Goal: Task Accomplishment & Management: Complete application form

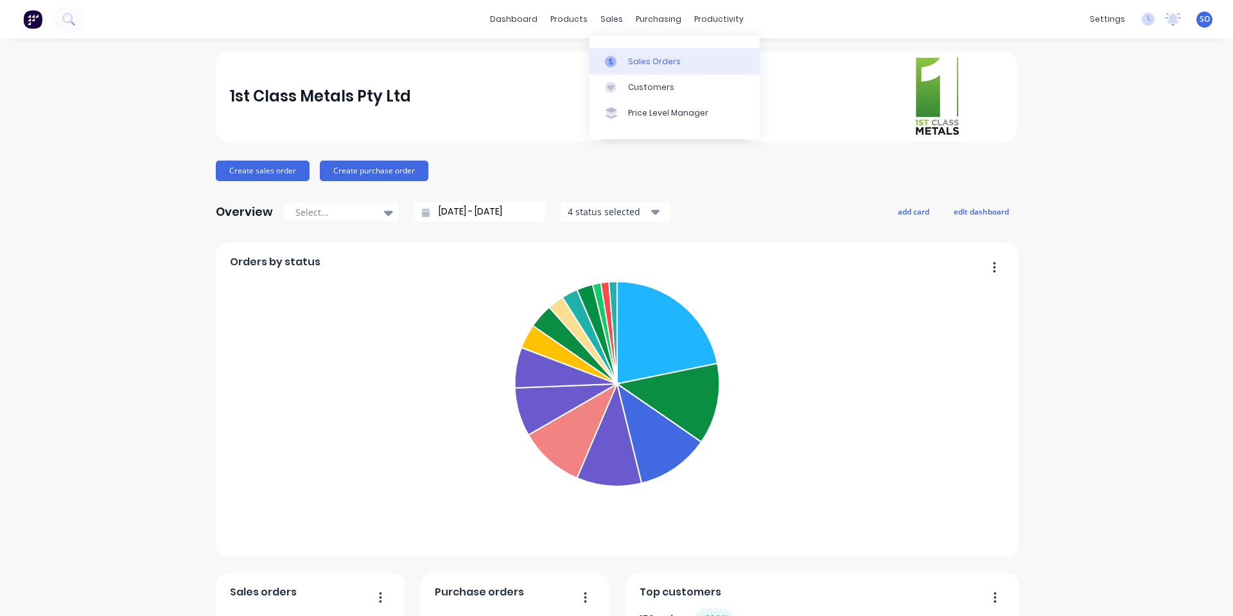
click at [618, 53] on link "Sales Orders" at bounding box center [675, 61] width 170 height 26
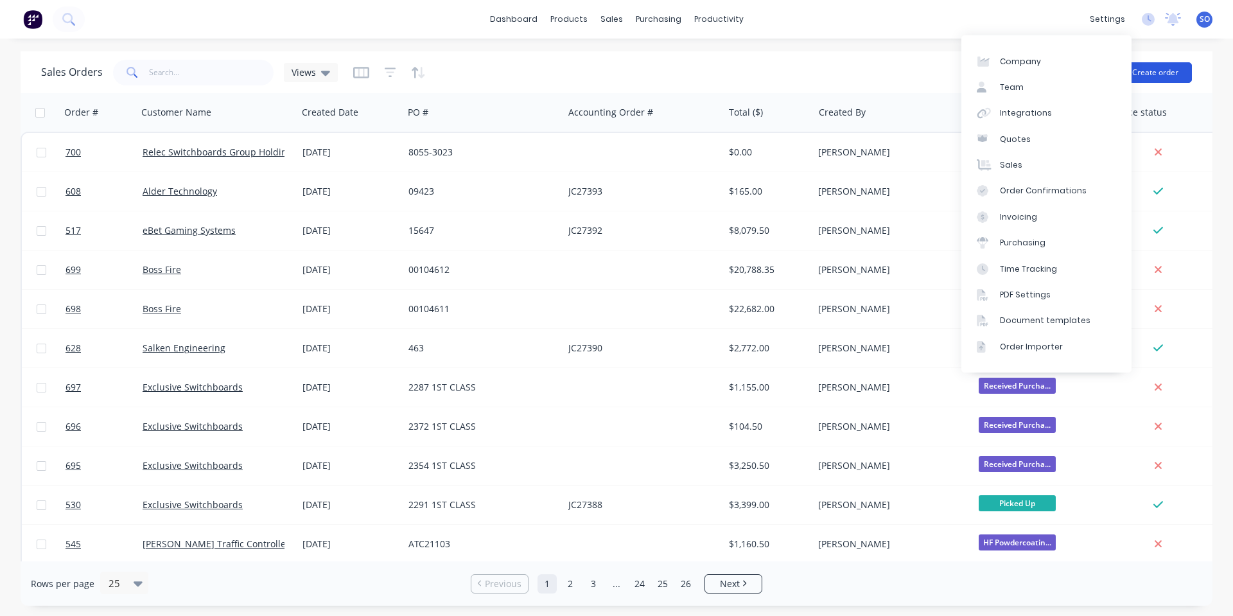
click at [1149, 78] on button "Create order" at bounding box center [1155, 72] width 73 height 21
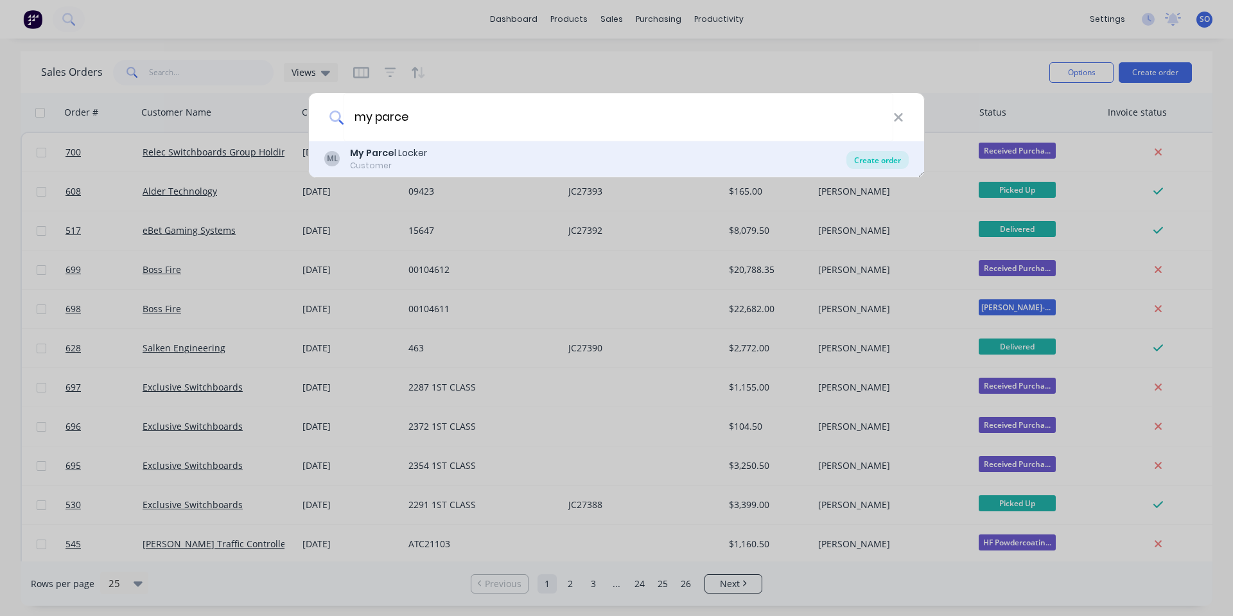
type input "my parce"
click at [866, 152] on div "Create order" at bounding box center [878, 160] width 62 height 18
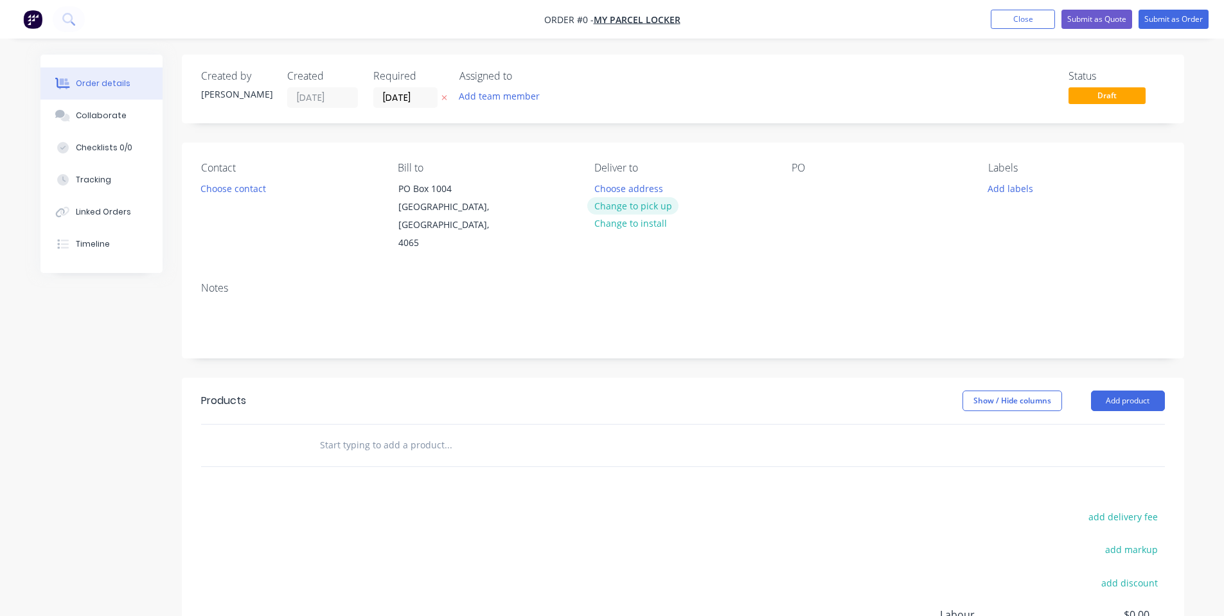
click at [608, 202] on button "Change to pick up" at bounding box center [632, 205] width 91 height 17
click at [238, 179] on button "Choose contact" at bounding box center [232, 187] width 79 height 17
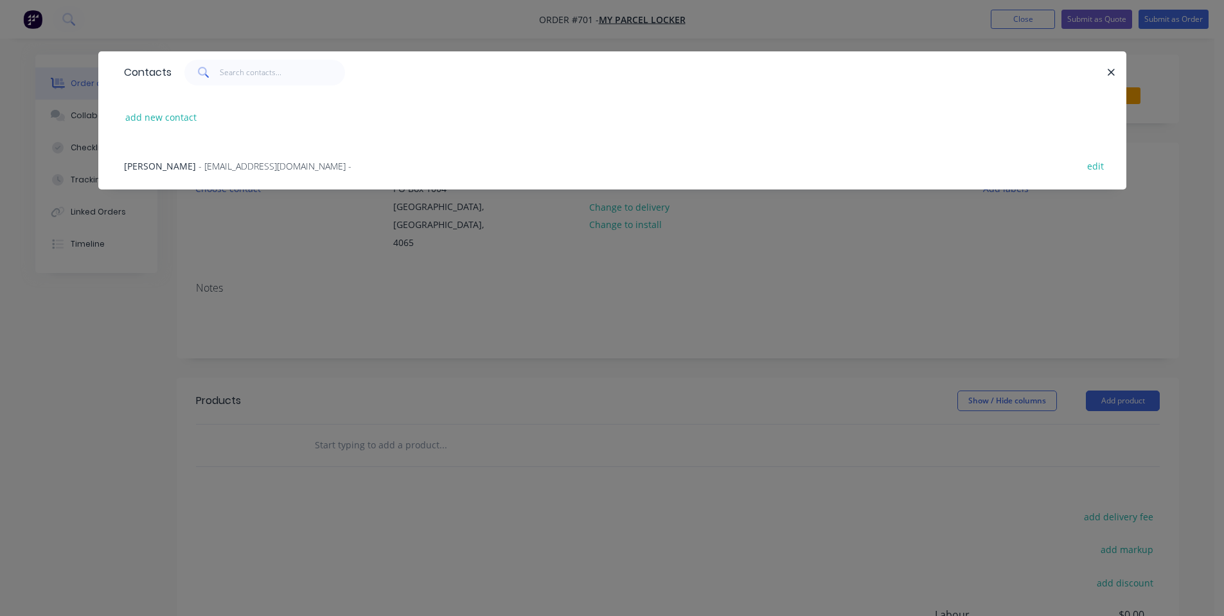
click at [233, 161] on span "- [EMAIL_ADDRESS][DOMAIN_NAME] -" at bounding box center [275, 166] width 153 height 12
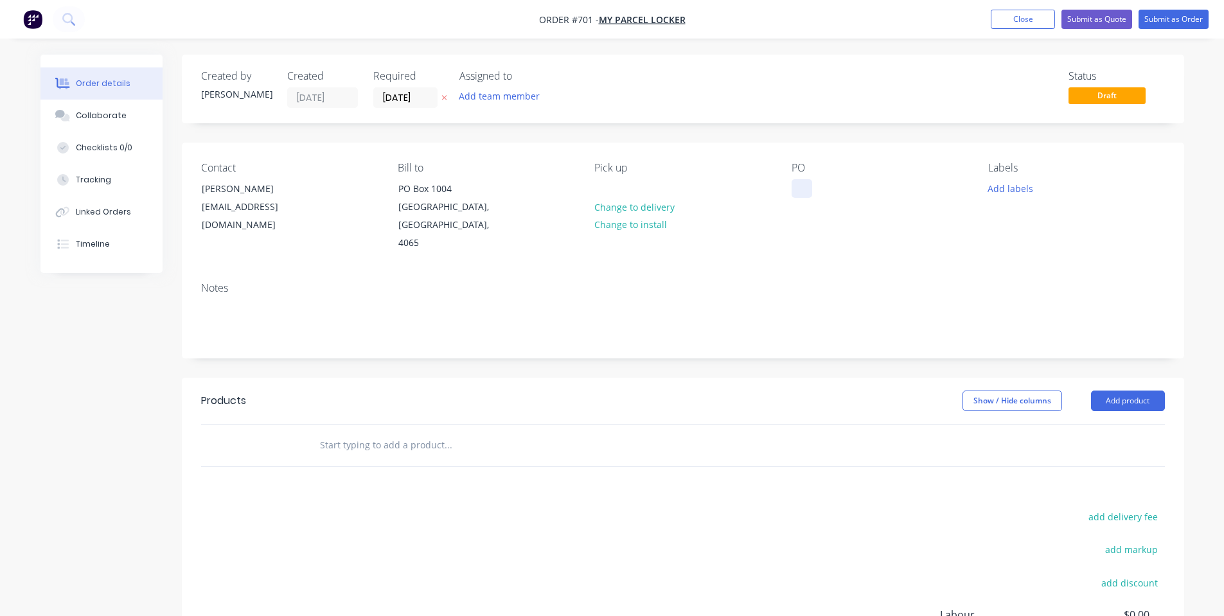
click at [803, 192] on div at bounding box center [801, 188] width 21 height 19
click at [883, 238] on div "Contact [PERSON_NAME] [EMAIL_ADDRESS][DOMAIN_NAME] [PERSON_NAME] to [STREET_ADD…" at bounding box center [683, 207] width 1002 height 129
click at [119, 105] on button "Collaborate" at bounding box center [101, 116] width 122 height 32
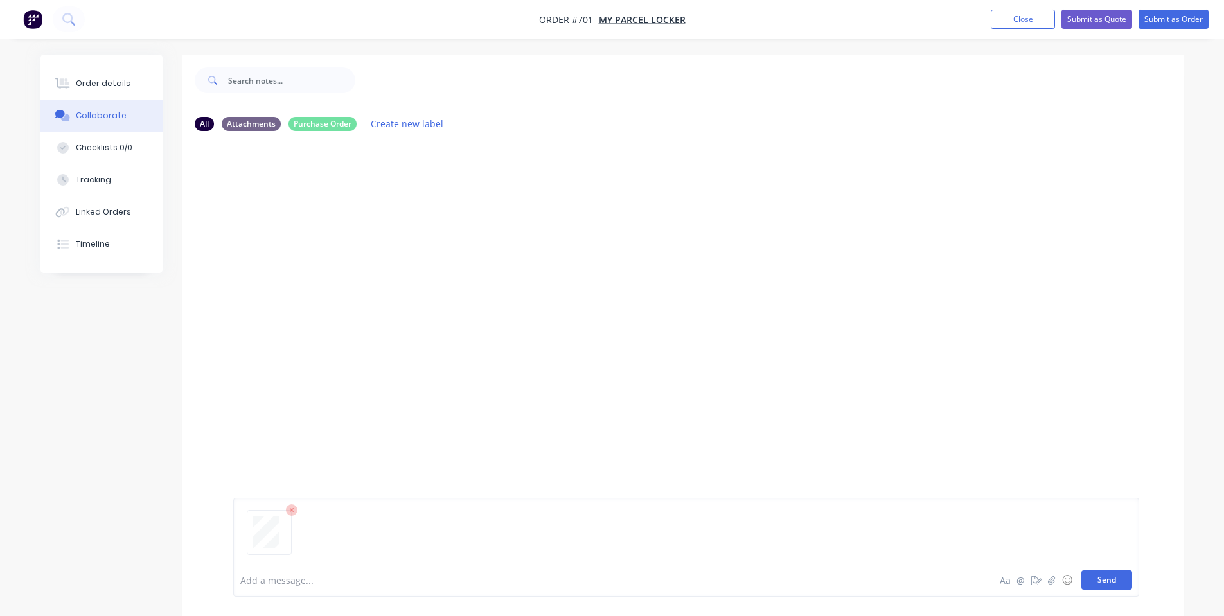
drag, startPoint x: 1122, startPoint y: 579, endPoint x: 1088, endPoint y: 572, distance: 34.1
click at [1118, 579] on button "Send" at bounding box center [1106, 579] width 51 height 19
click at [87, 84] on div "Order details" at bounding box center [103, 84] width 55 height 12
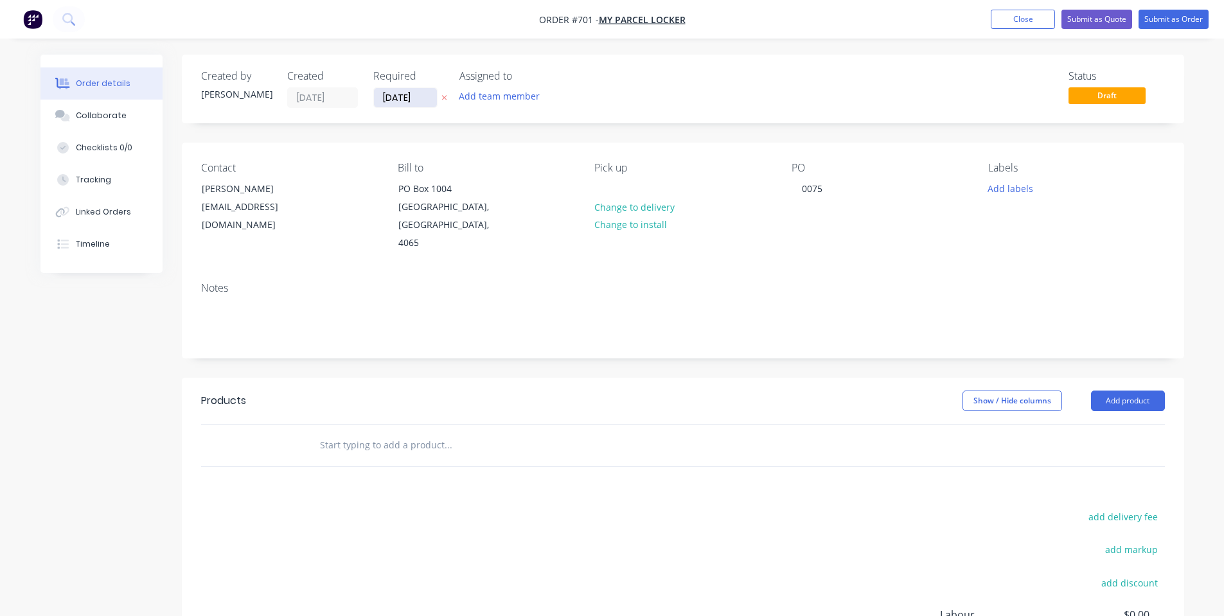
click at [402, 100] on input "[DATE]" at bounding box center [405, 97] width 63 height 19
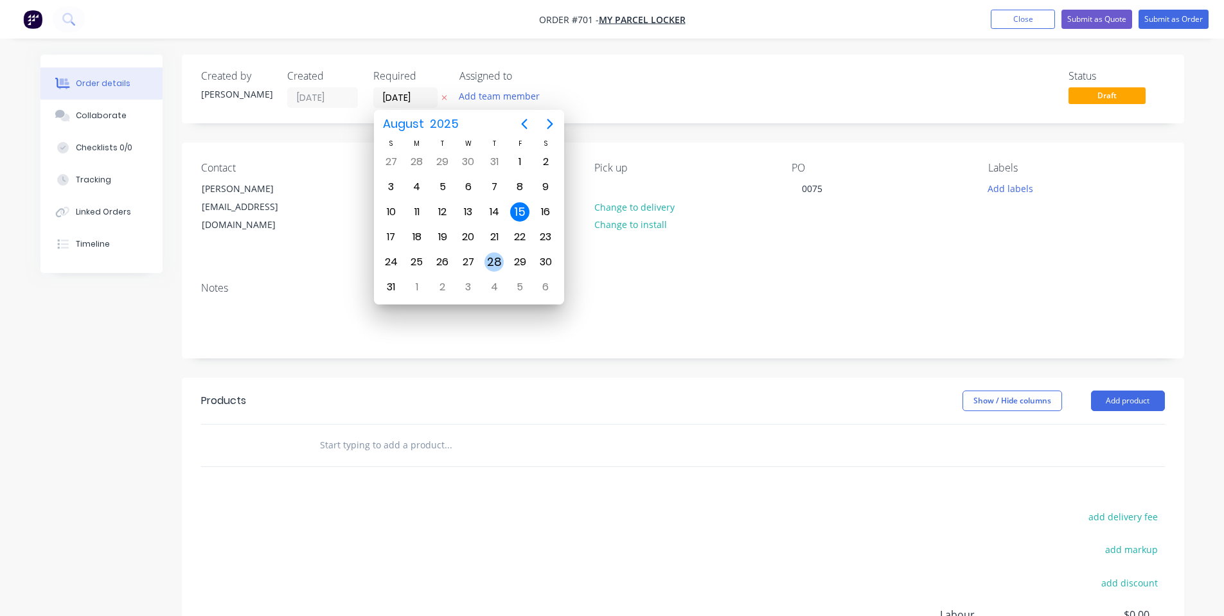
click at [490, 256] on div "28" at bounding box center [493, 261] width 19 height 19
type input "[DATE]"
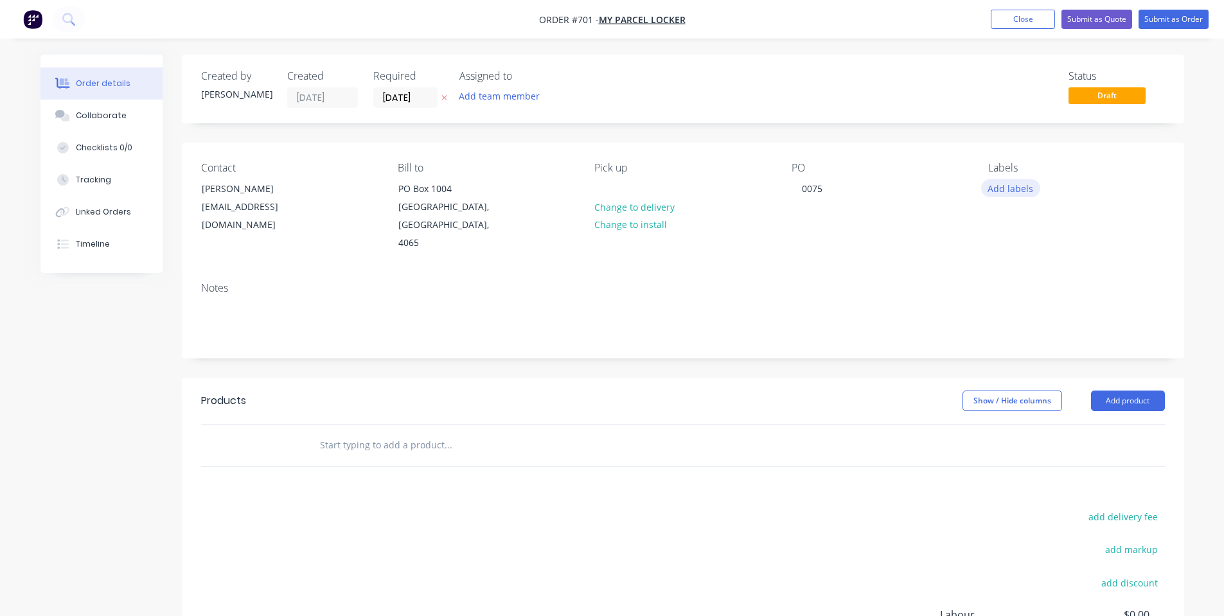
click at [1015, 187] on button "Add labels" at bounding box center [1010, 187] width 59 height 17
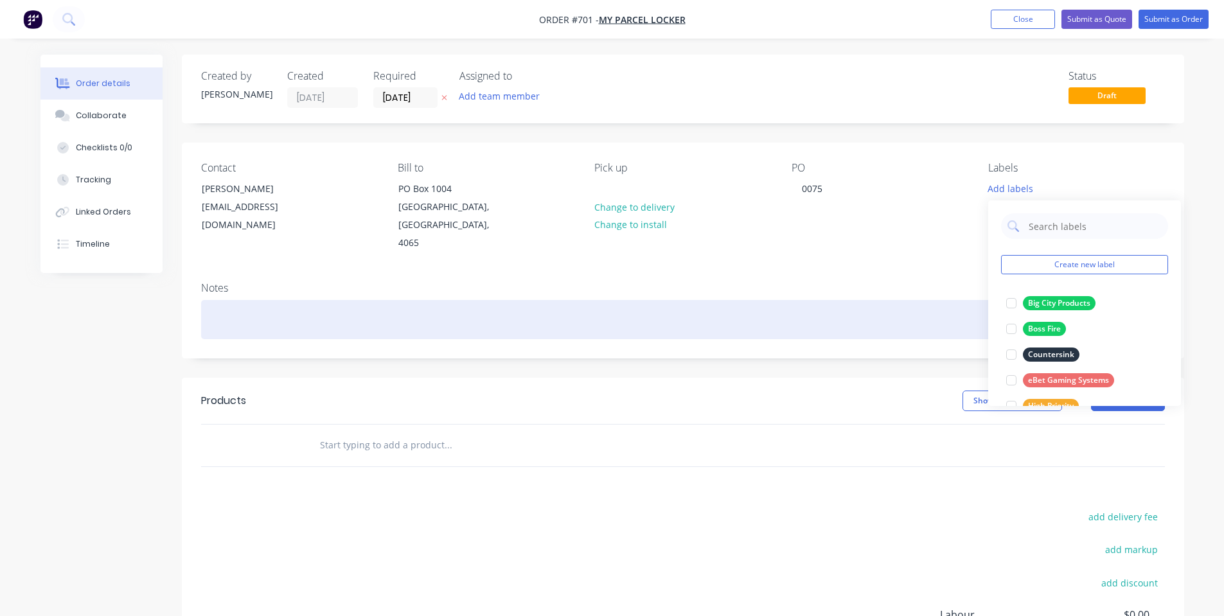
click at [877, 300] on div at bounding box center [683, 319] width 964 height 39
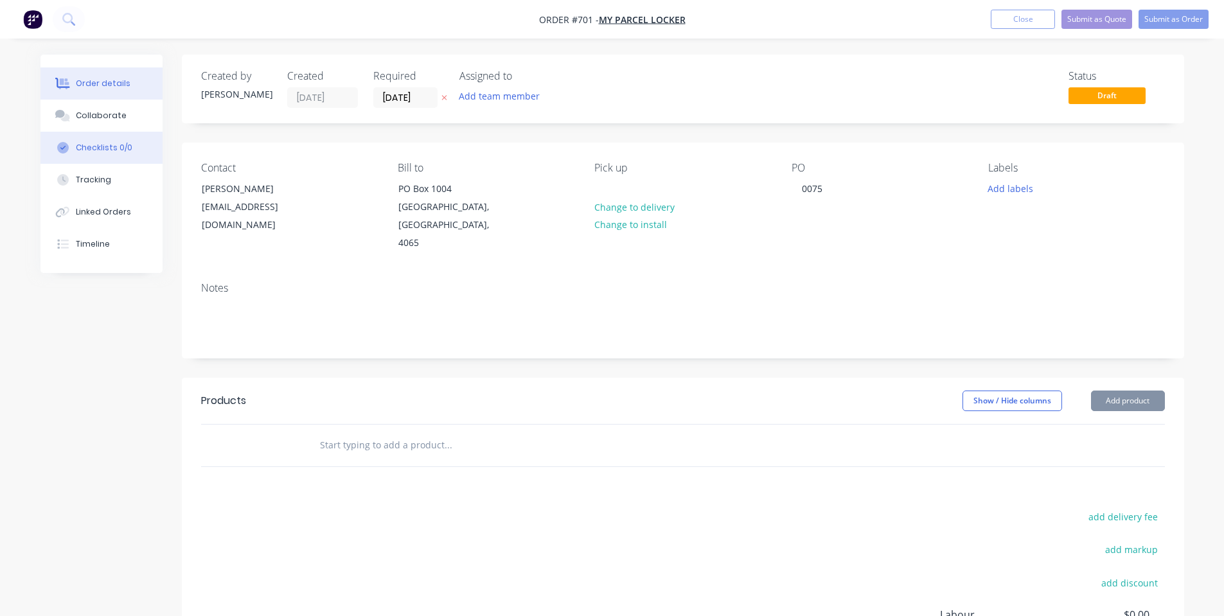
click at [97, 132] on button "Checklists 0/0" at bounding box center [101, 148] width 122 height 32
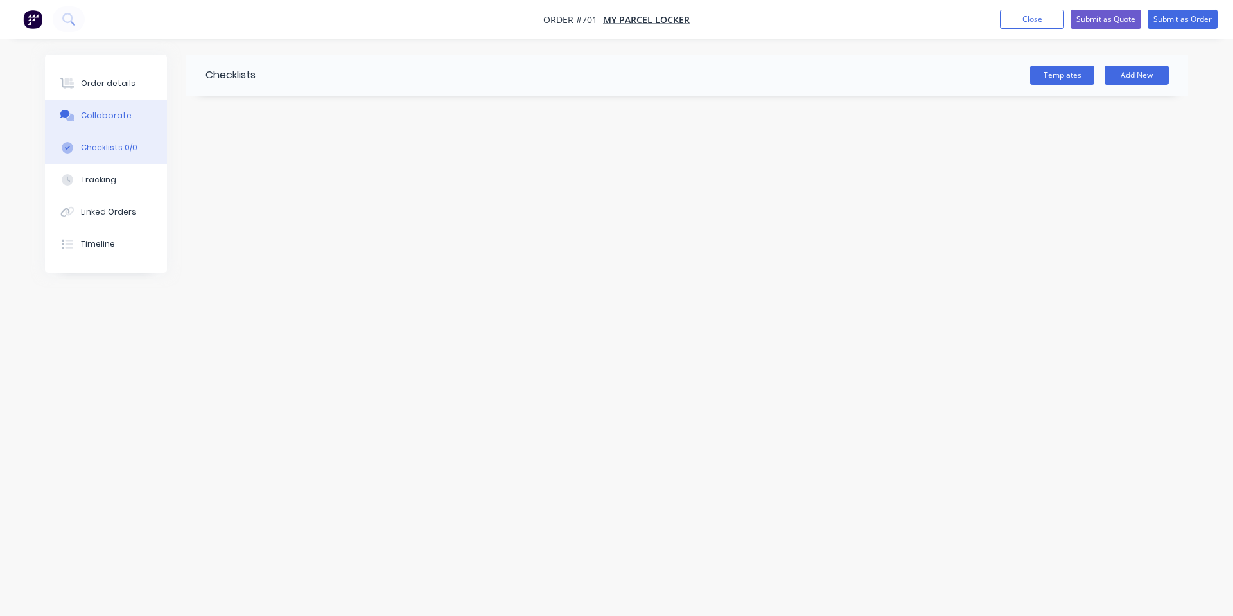
click at [96, 119] on div "Collaborate" at bounding box center [106, 116] width 51 height 12
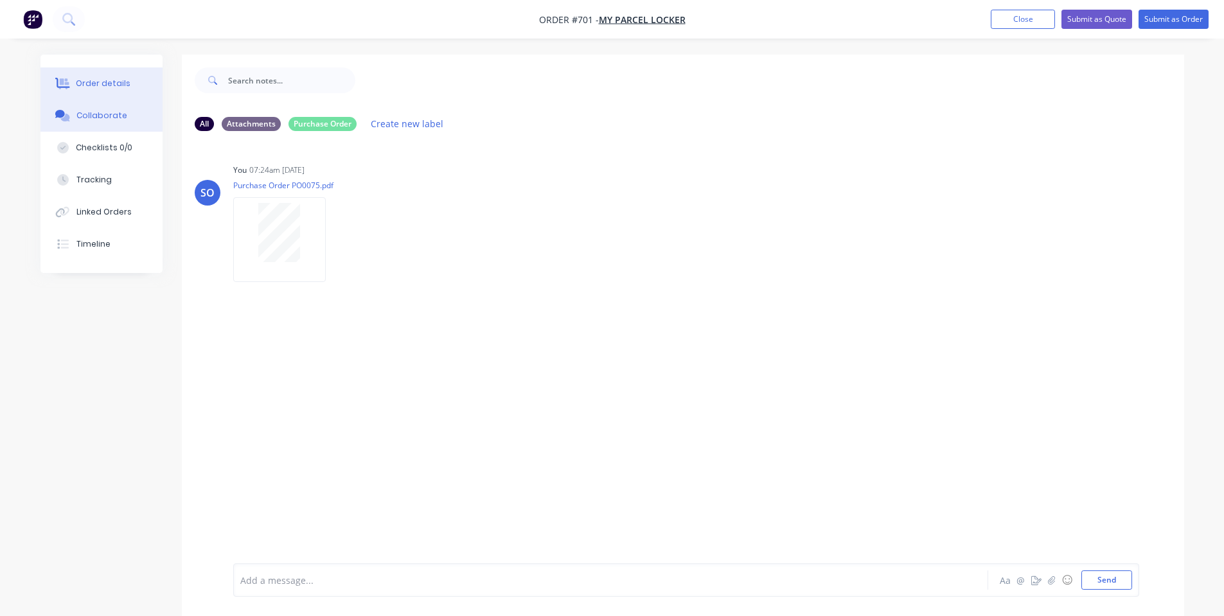
click at [98, 82] on div "Order details" at bounding box center [103, 84] width 55 height 12
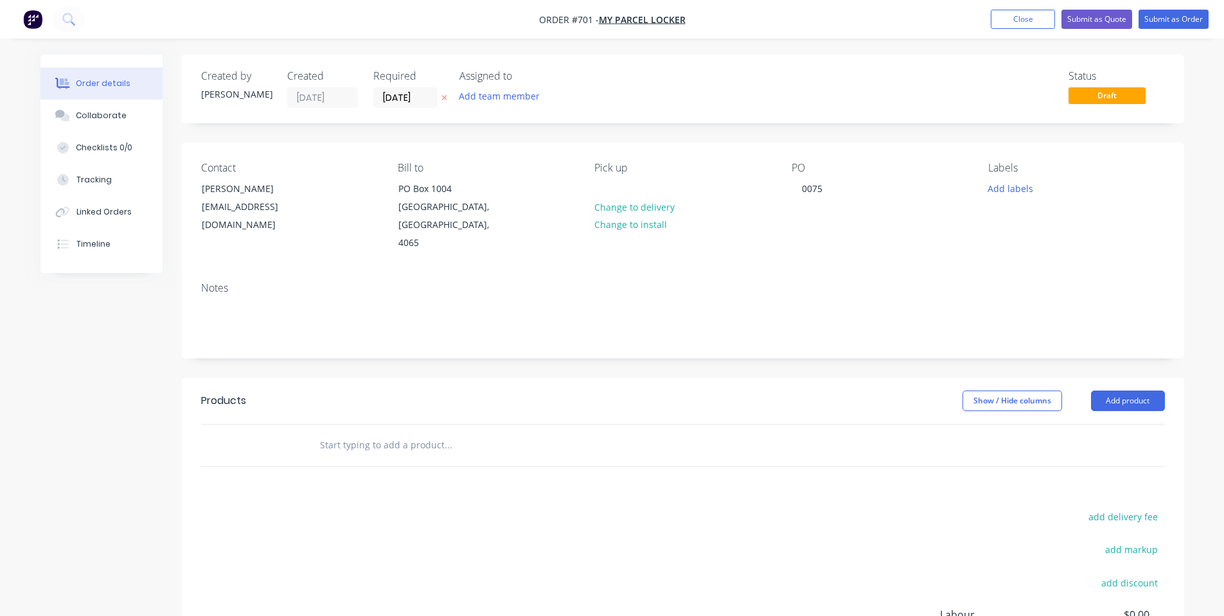
click at [380, 425] on div at bounding box center [535, 446] width 463 height 42
click at [379, 432] on input "text" at bounding box center [447, 445] width 257 height 26
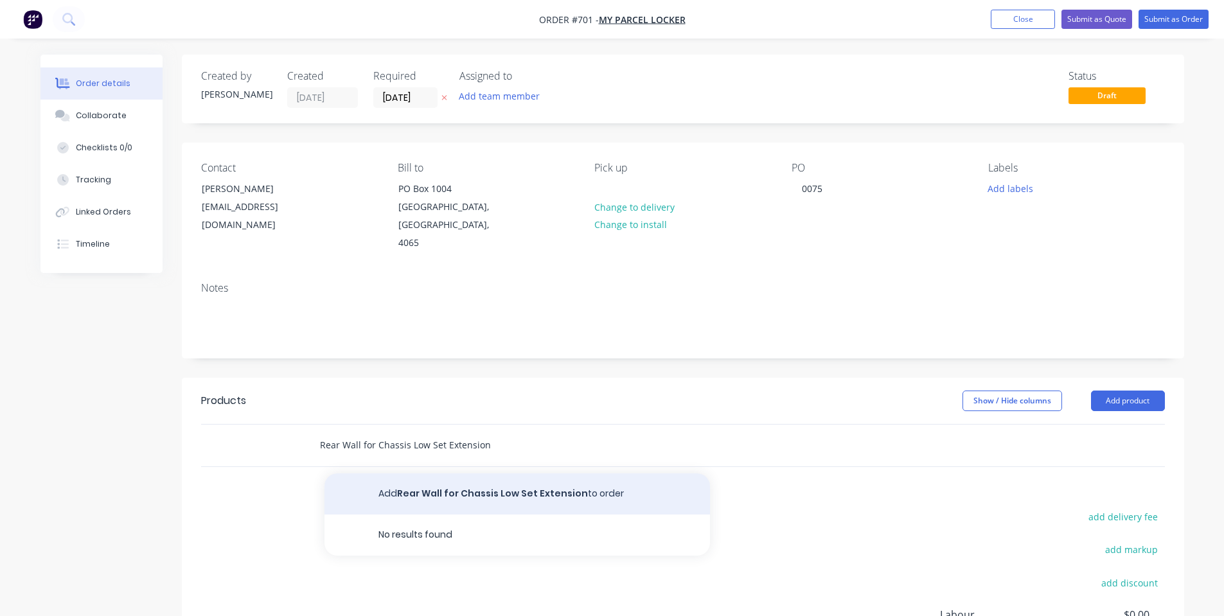
type input "Rear Wall for Chassis Low Set Extension"
click at [557, 475] on button "Add Rear Wall for Chassis Low Set Extension to order" at bounding box center [516, 493] width 385 height 41
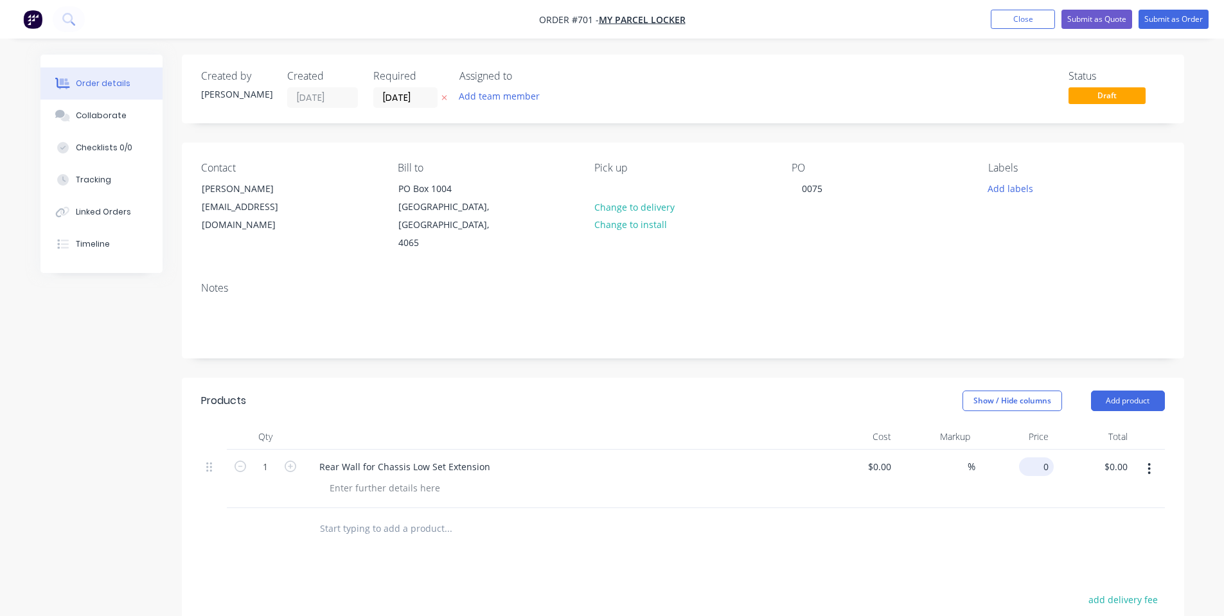
click at [1036, 457] on div "0 $0.00" at bounding box center [1036, 466] width 35 height 19
type input "$25.00"
click at [411, 537] on div "Products Show / Hide columns Add product Qty Cost Markup Price Total 1 Rear Wal…" at bounding box center [683, 618] width 1002 height 481
click at [265, 457] on input "1" at bounding box center [265, 466] width 33 height 19
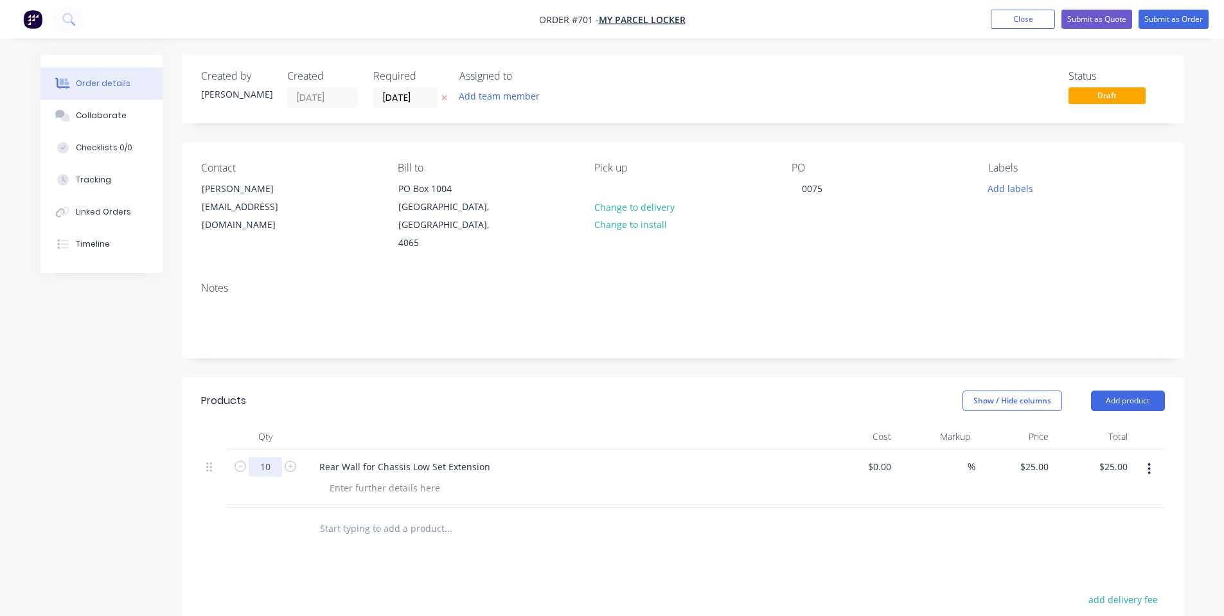
type input "10"
type input "$250.00"
click at [384, 391] on div "Products" at bounding box center [303, 401] width 205 height 21
click at [1107, 396] on header "Products Show / Hide columns Add product" at bounding box center [683, 401] width 1002 height 46
drag, startPoint x: 1126, startPoint y: 379, endPoint x: 1128, endPoint y: 393, distance: 13.7
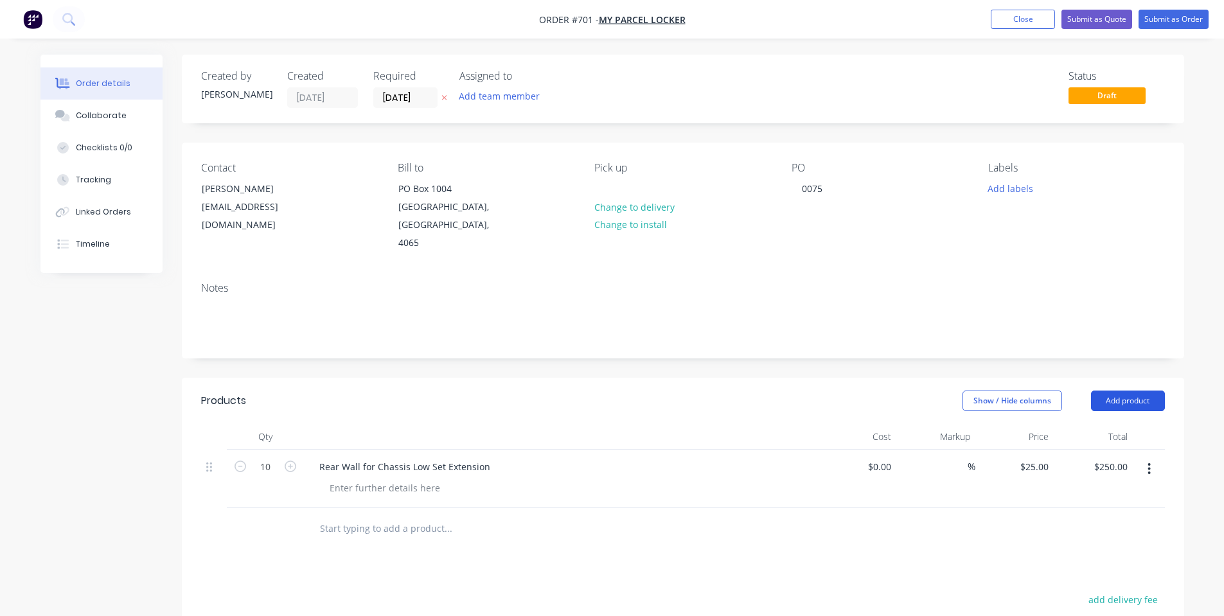
click at [1126, 391] on button "Add product" at bounding box center [1128, 401] width 74 height 21
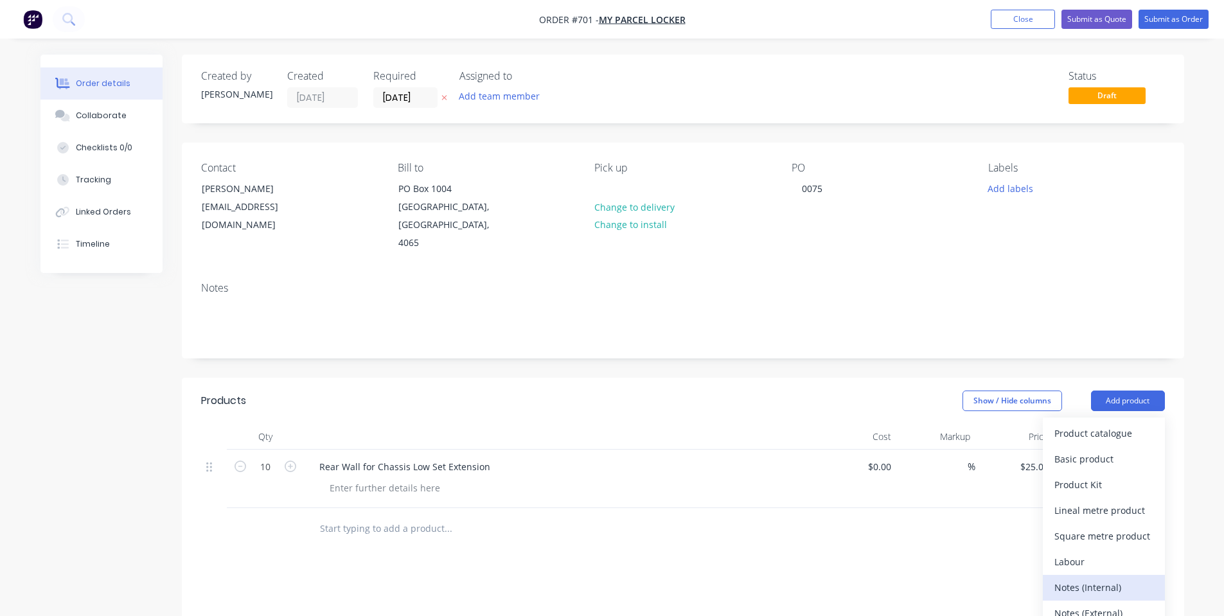
click at [1081, 578] on div "Notes (Internal)" at bounding box center [1103, 587] width 99 height 19
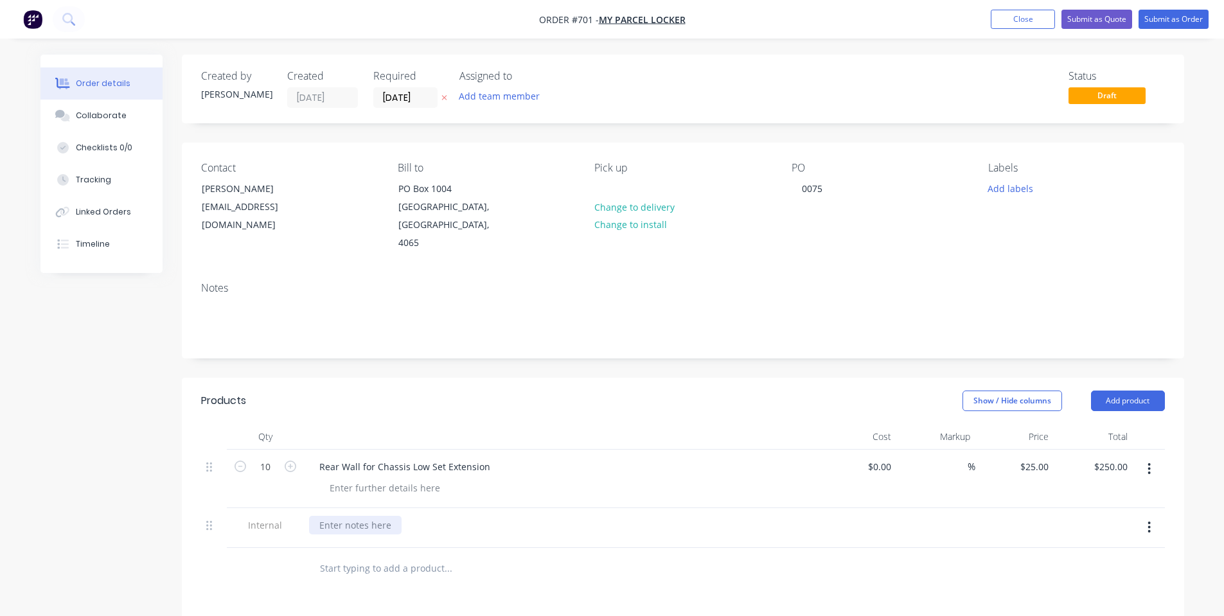
click at [344, 516] on div at bounding box center [355, 525] width 93 height 19
drag, startPoint x: 392, startPoint y: 508, endPoint x: 662, endPoint y: 502, distance: 270.5
click at [662, 516] on div "[PERSON_NAME]-Power C5 | Mill Finish" at bounding box center [561, 525] width 504 height 19
copy div "Mill Finish"
click at [402, 479] on div at bounding box center [384, 488] width 131 height 19
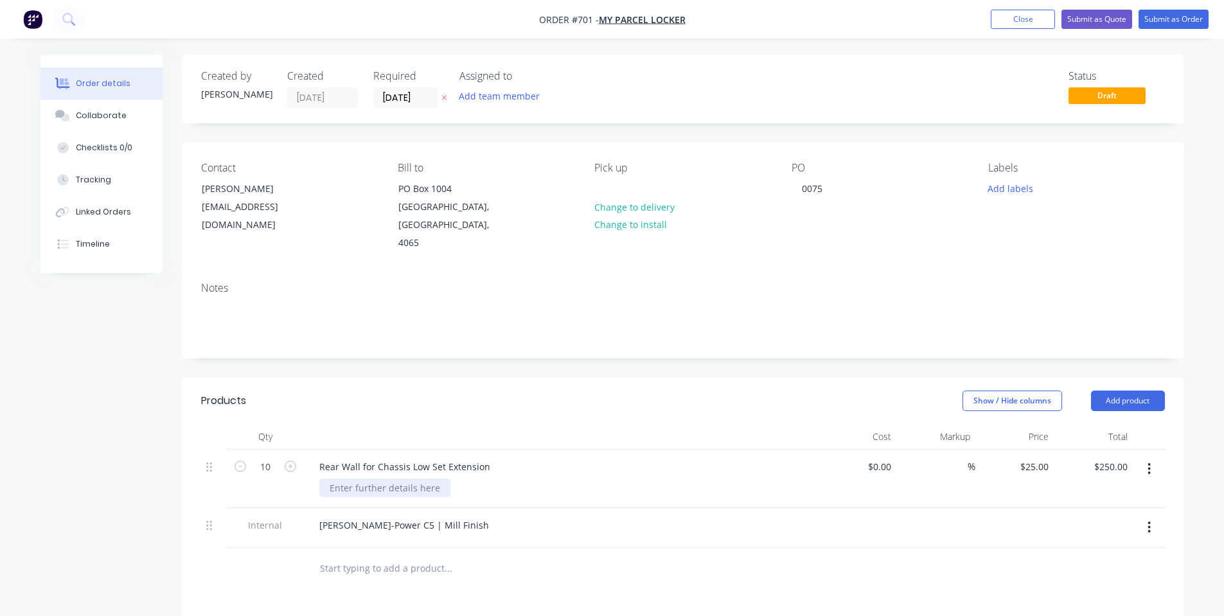
paste div
click at [590, 357] on div "Created by [PERSON_NAME] Created [DATE] Required [DATE] Assigned to Add team me…" at bounding box center [683, 477] width 1002 height 844
click at [1198, 14] on button "Submit as Order" at bounding box center [1173, 19] width 70 height 19
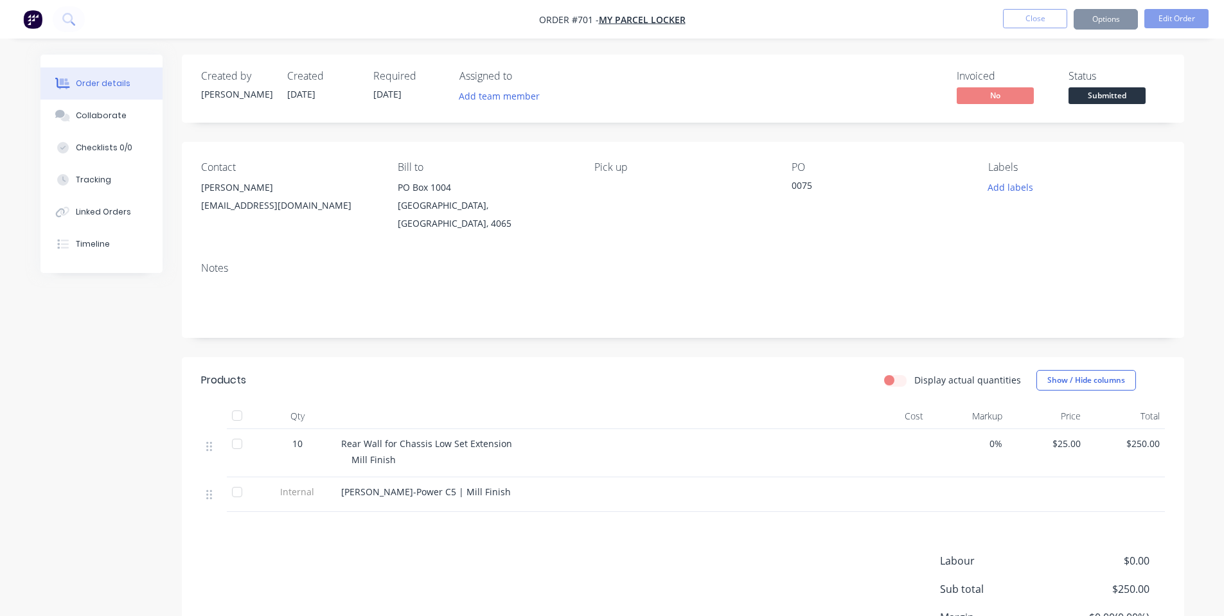
click at [1099, 23] on button "Options" at bounding box center [1106, 19] width 64 height 21
drag, startPoint x: 1202, startPoint y: 76, endPoint x: 1092, endPoint y: 102, distance: 113.4
click at [1185, 79] on div "Order details Collaborate Checklists 0/0 Tracking Linked Orders Timeline Order …" at bounding box center [612, 370] width 1224 height 741
click at [1045, 117] on div "Created by [PERSON_NAME] Created [DATE] Required [DATE] Assigned to Add team me…" at bounding box center [683, 89] width 1002 height 68
click at [1080, 100] on span "Submitted" at bounding box center [1106, 95] width 77 height 16
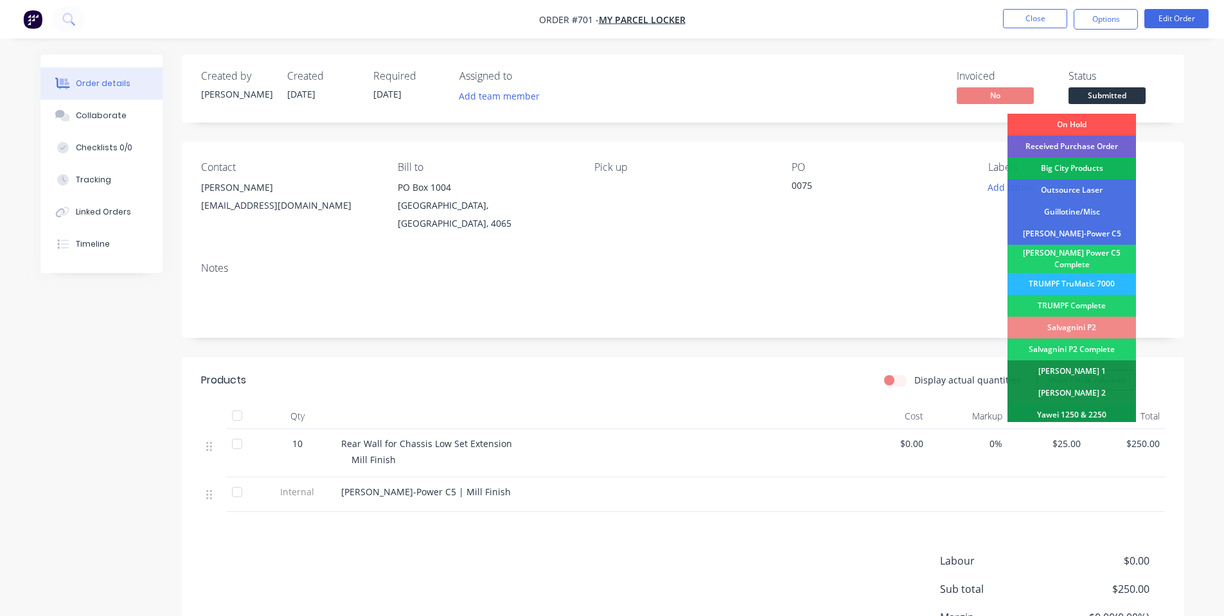
drag, startPoint x: 1065, startPoint y: 150, endPoint x: 1090, endPoint y: 60, distance: 93.4
click at [1065, 148] on div "Received Purchase Order" at bounding box center [1071, 147] width 128 height 22
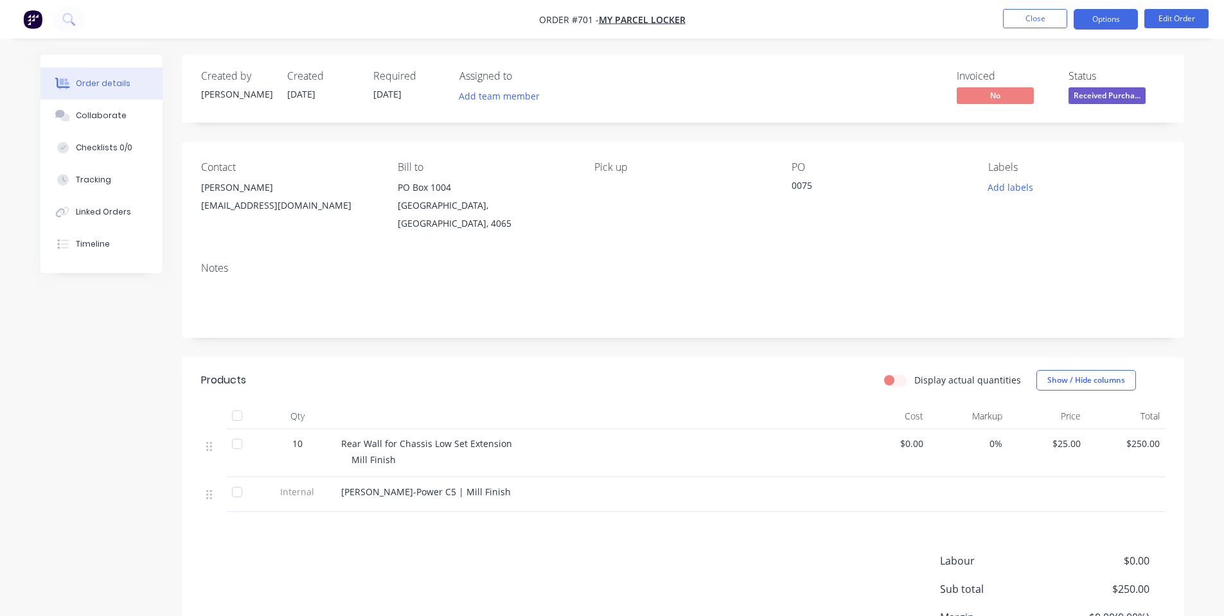
click at [1111, 20] on button "Options" at bounding box center [1106, 19] width 64 height 21
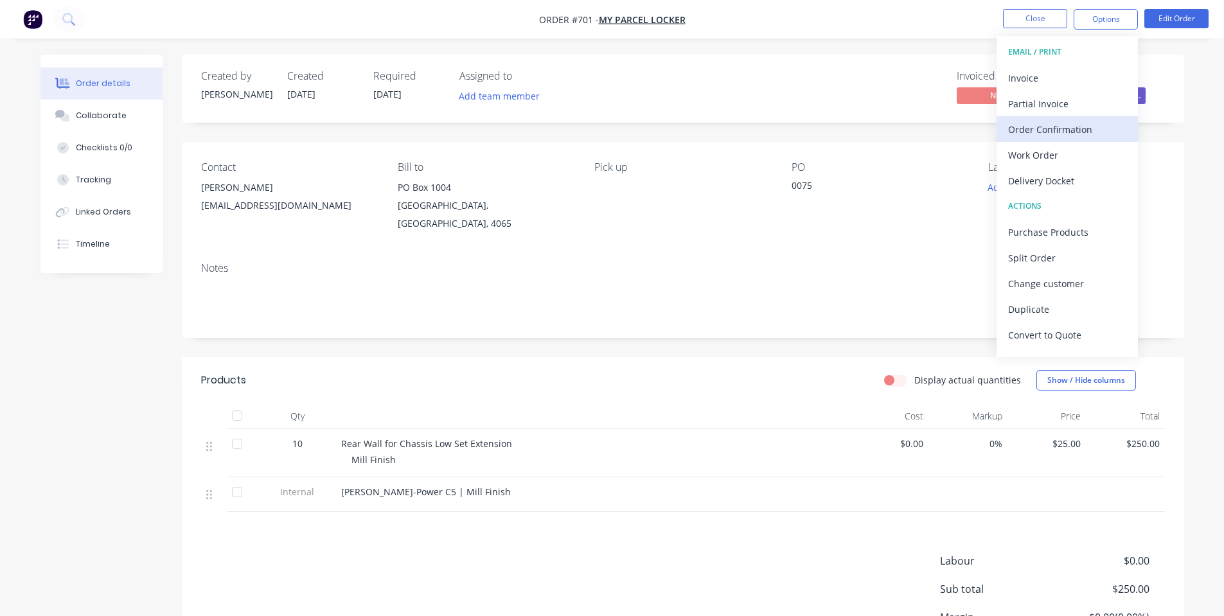
click at [1061, 141] on button "Order Confirmation" at bounding box center [1066, 129] width 141 height 26
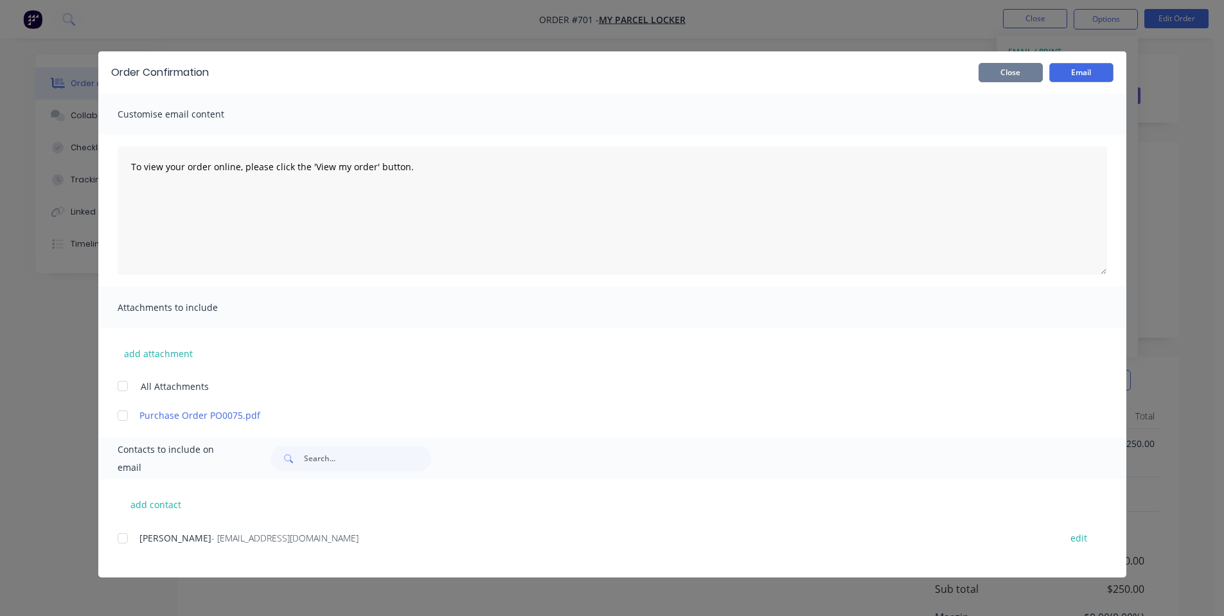
click at [1023, 76] on button "Close" at bounding box center [1010, 72] width 64 height 19
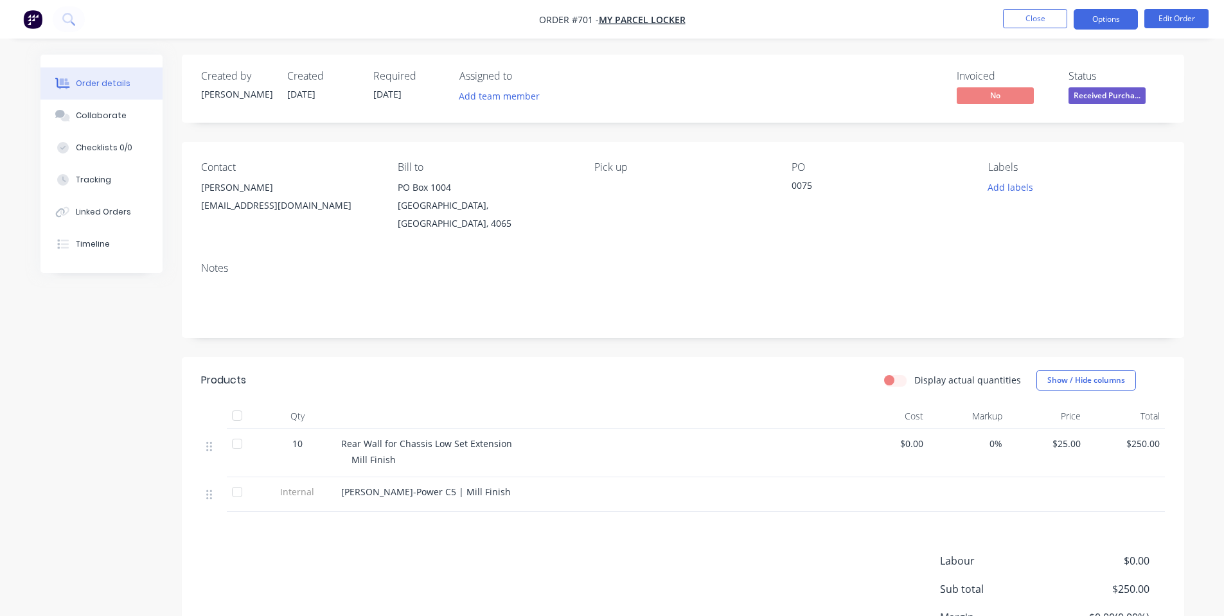
click at [1097, 22] on button "Options" at bounding box center [1106, 19] width 64 height 21
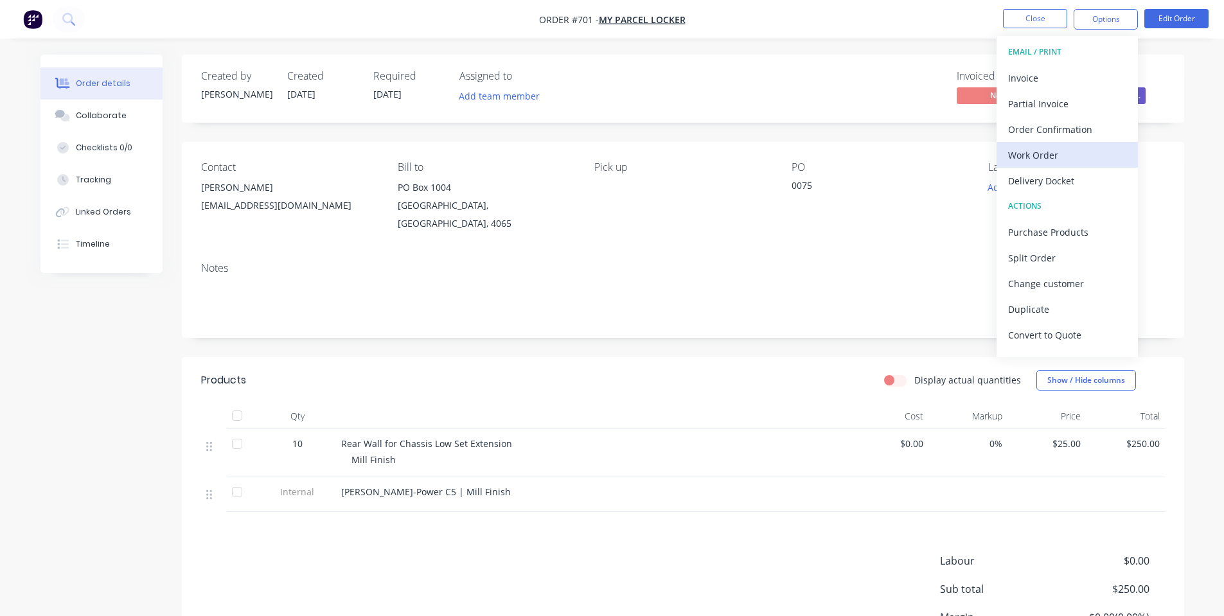
click at [1047, 149] on div "Work Order" at bounding box center [1067, 155] width 118 height 19
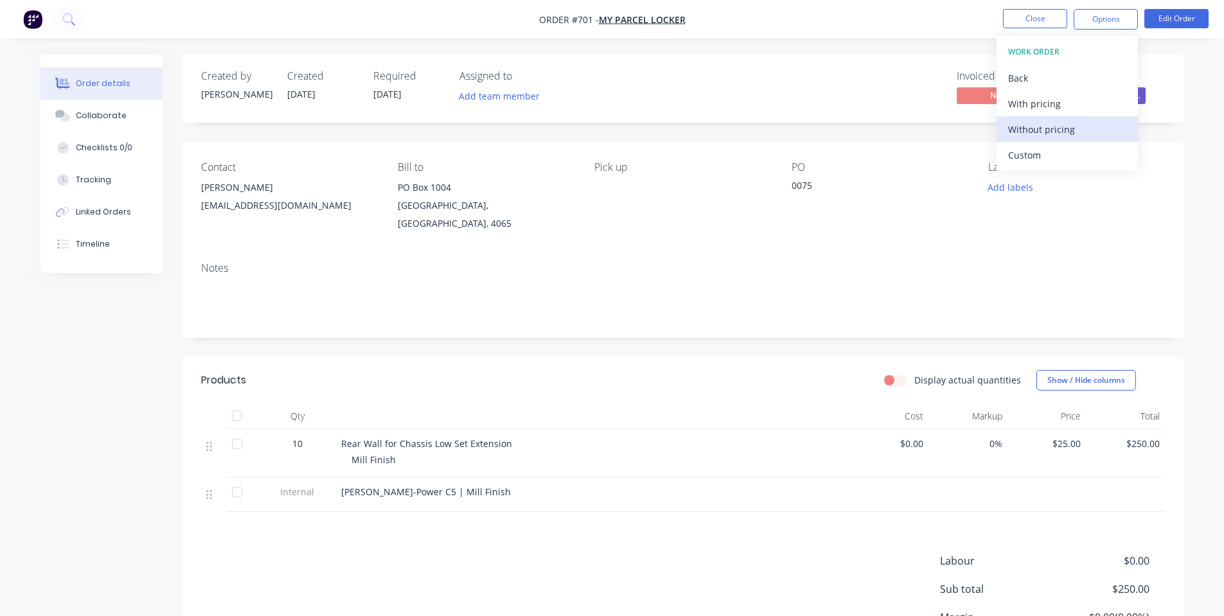
click at [1032, 130] on div "Without pricing" at bounding box center [1067, 129] width 118 height 19
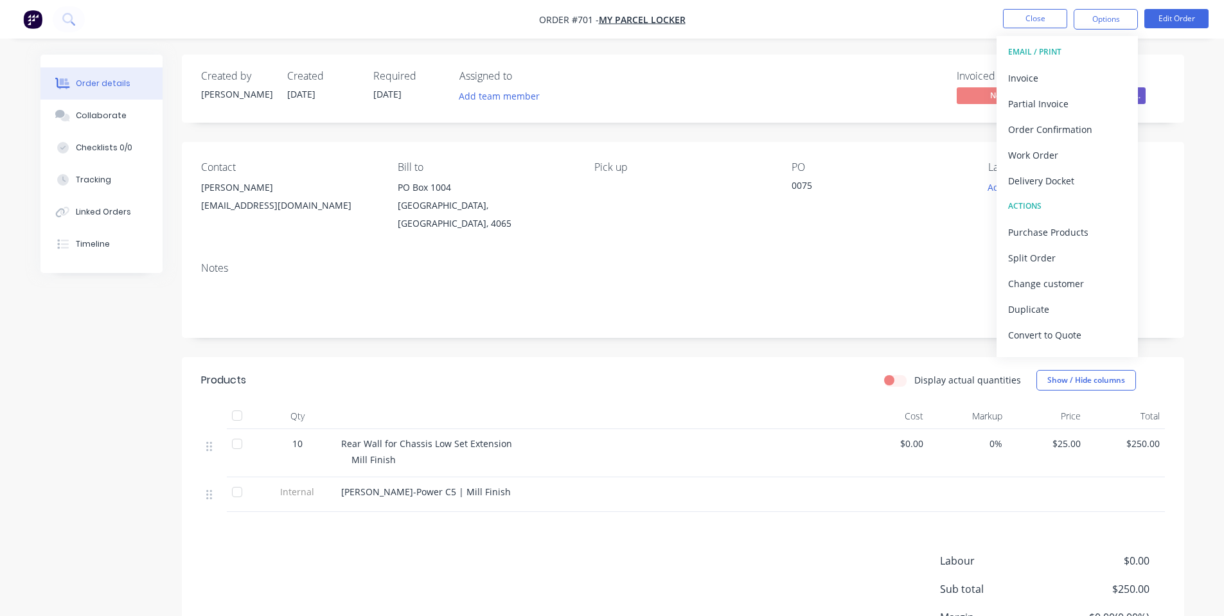
drag, startPoint x: 712, startPoint y: 124, endPoint x: 945, endPoint y: 33, distance: 250.4
click at [712, 124] on div "Created by [PERSON_NAME] Created [DATE] Required [DATE] Assigned to Add team me…" at bounding box center [683, 388] width 1002 height 667
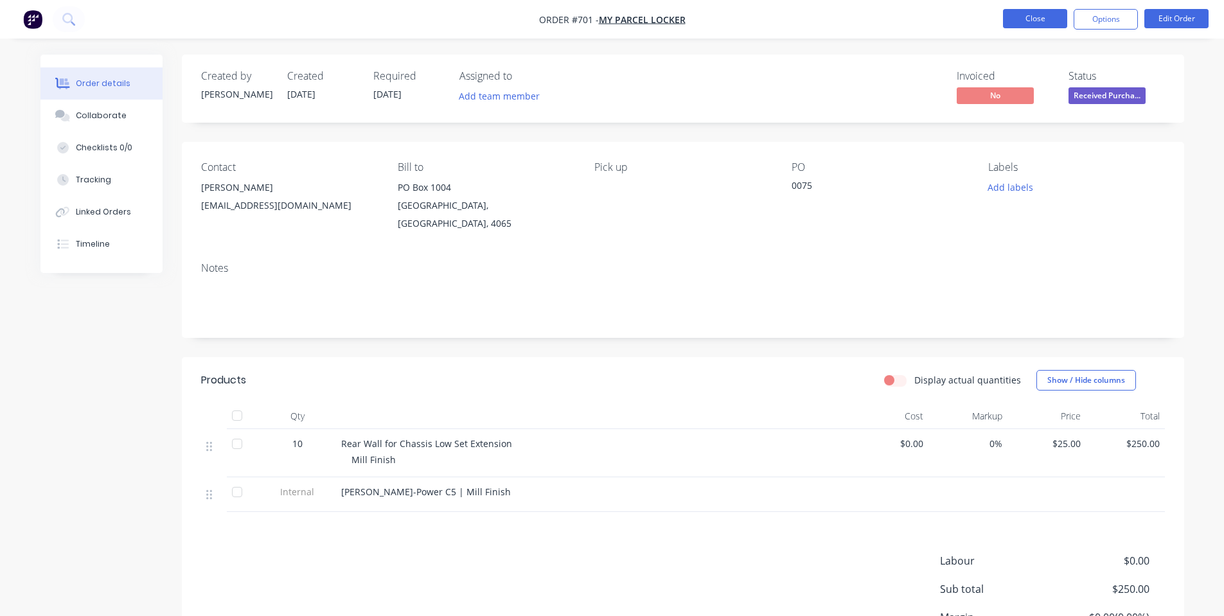
click at [1043, 21] on button "Close" at bounding box center [1035, 18] width 64 height 19
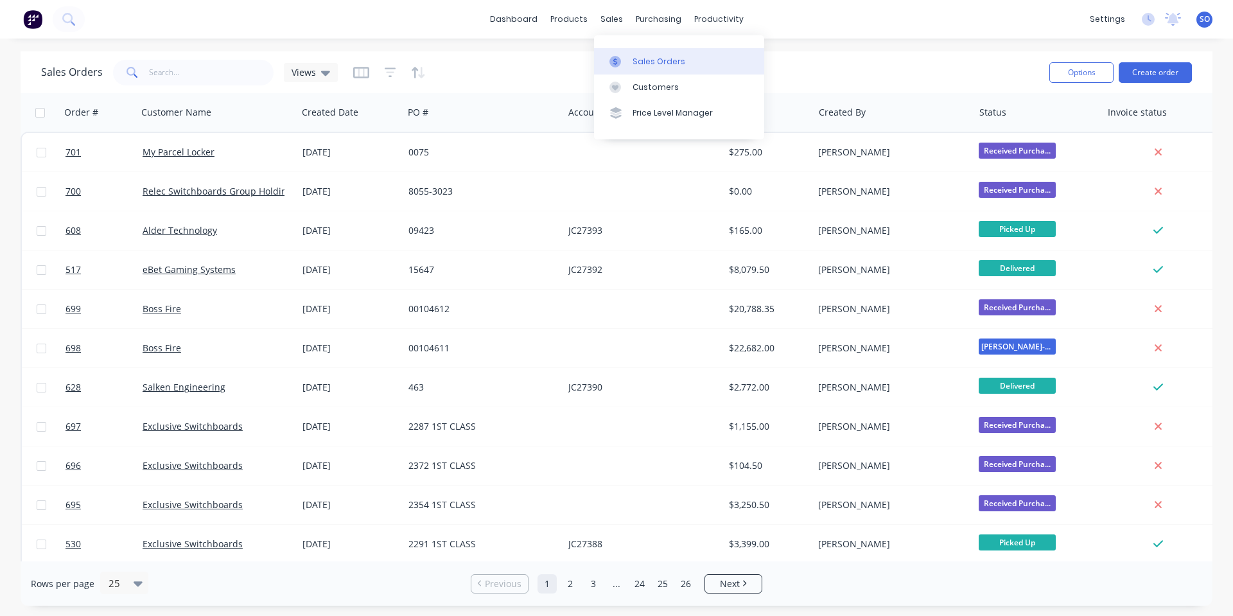
click at [620, 52] on link "Sales Orders" at bounding box center [679, 61] width 170 height 26
click at [1153, 71] on button "Create order" at bounding box center [1155, 72] width 73 height 21
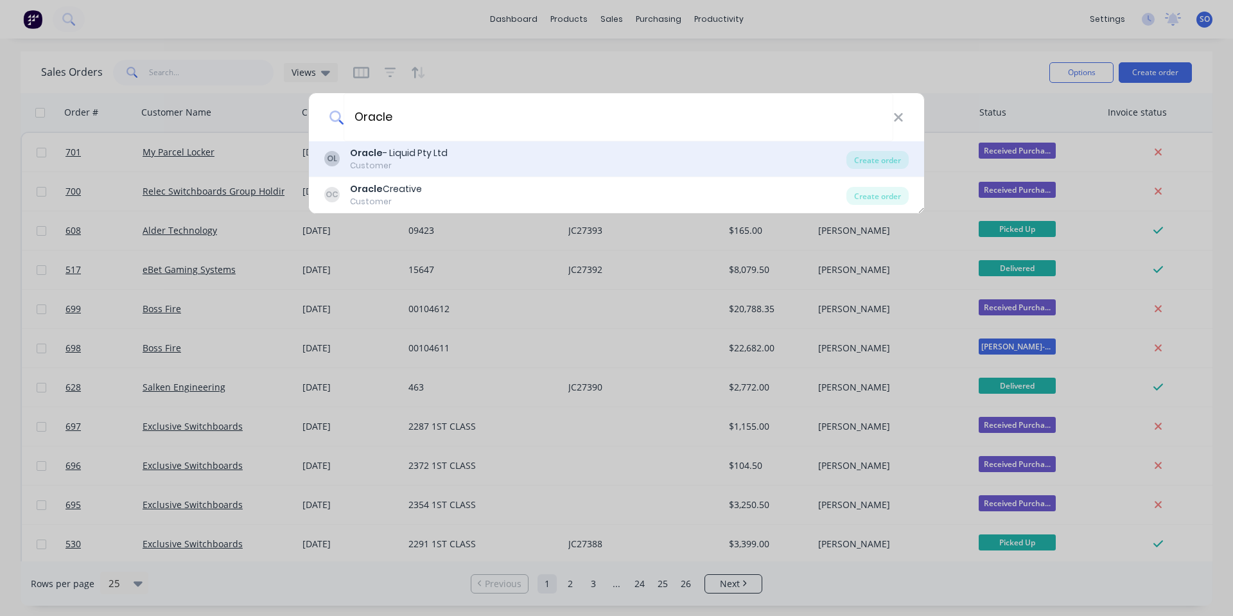
type input "Oracle"
drag, startPoint x: 913, startPoint y: 166, endPoint x: 899, endPoint y: 160, distance: 14.9
click at [907, 164] on div "OL Oracle - Liquid Pty Ltd Customer Create order" at bounding box center [616, 159] width 615 height 36
click at [899, 160] on div "Create order" at bounding box center [878, 160] width 62 height 18
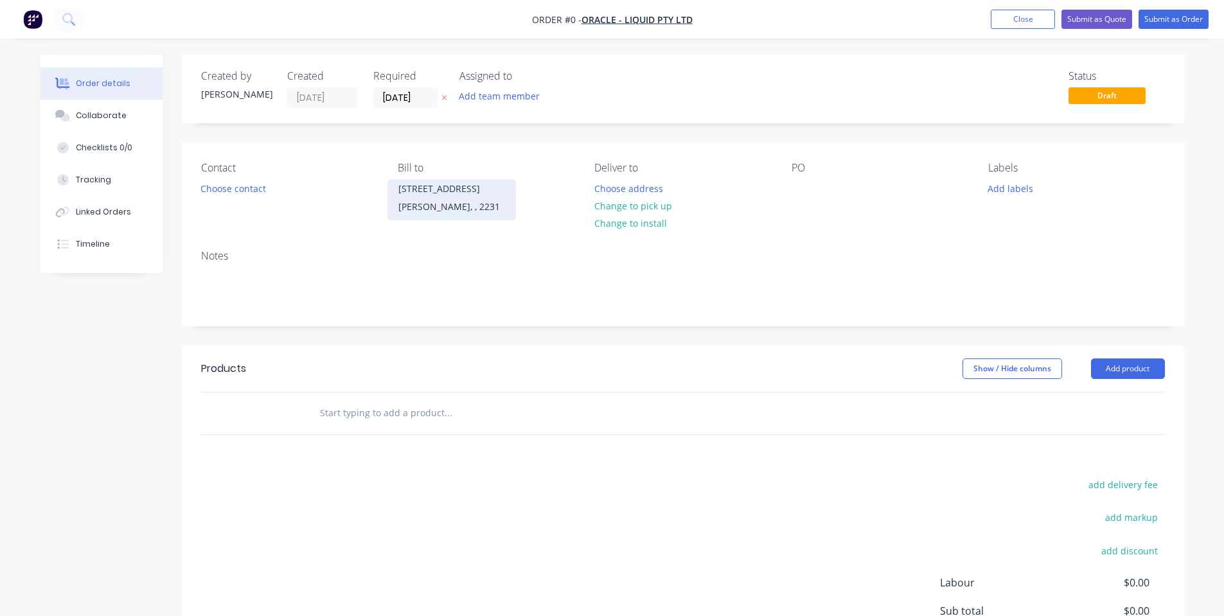
click at [461, 210] on div "[PERSON_NAME], , 2231" at bounding box center [451, 207] width 107 height 18
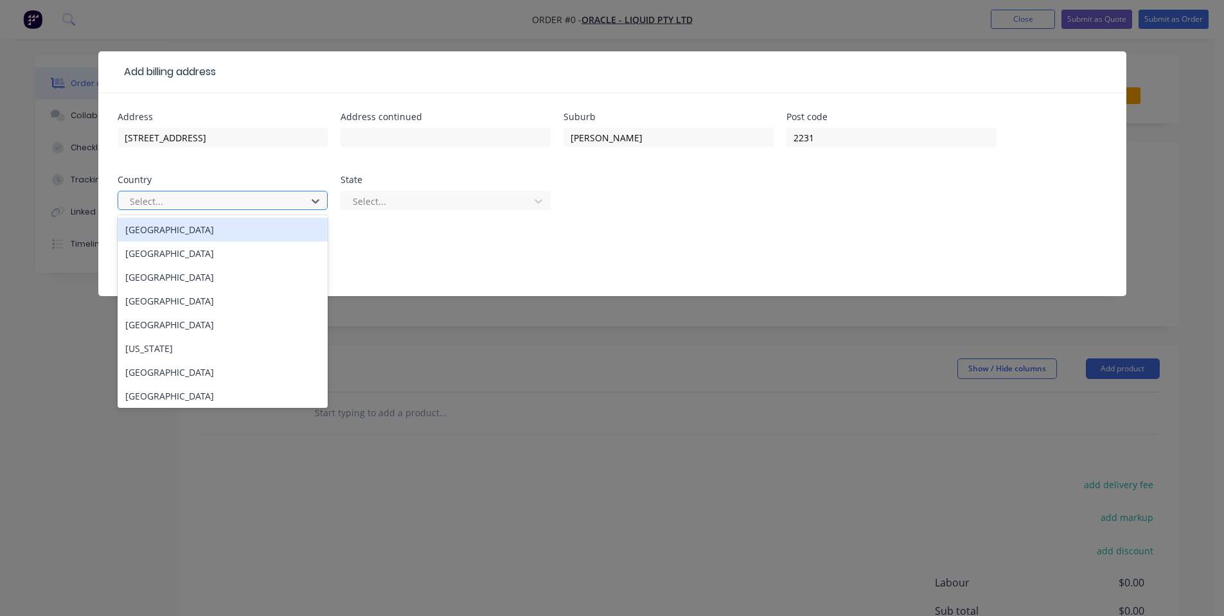
click at [301, 208] on div "Select..." at bounding box center [214, 200] width 179 height 19
click at [298, 220] on div "[GEOGRAPHIC_DATA]" at bounding box center [223, 230] width 210 height 24
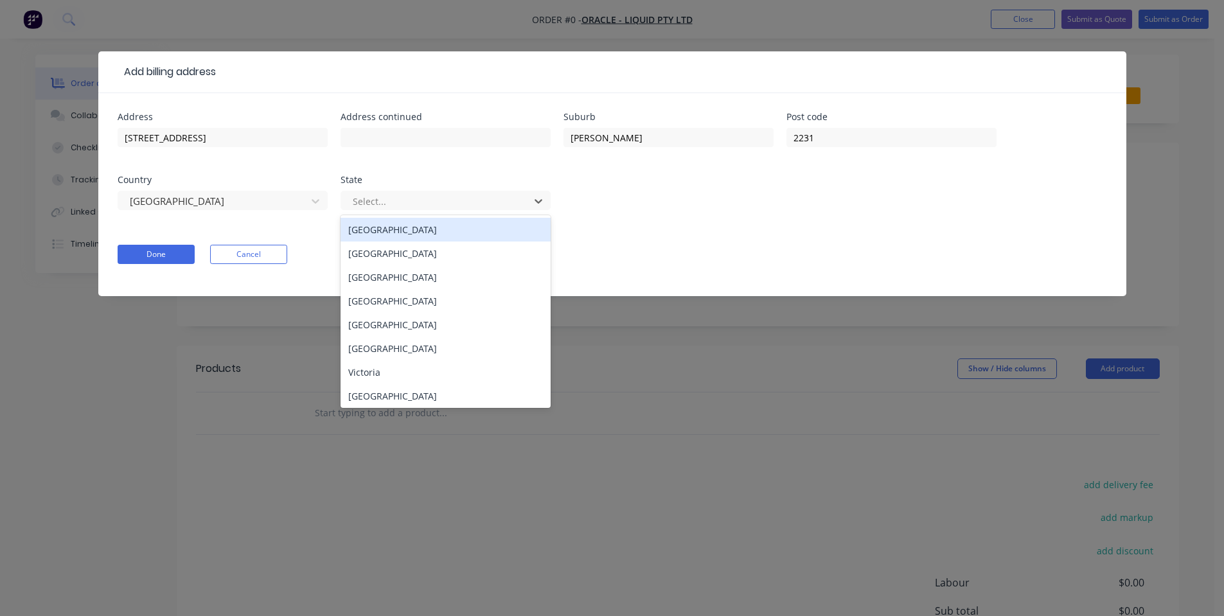
click at [393, 206] on div at bounding box center [437, 201] width 172 height 16
click at [388, 246] on div "[GEOGRAPHIC_DATA]" at bounding box center [445, 254] width 210 height 24
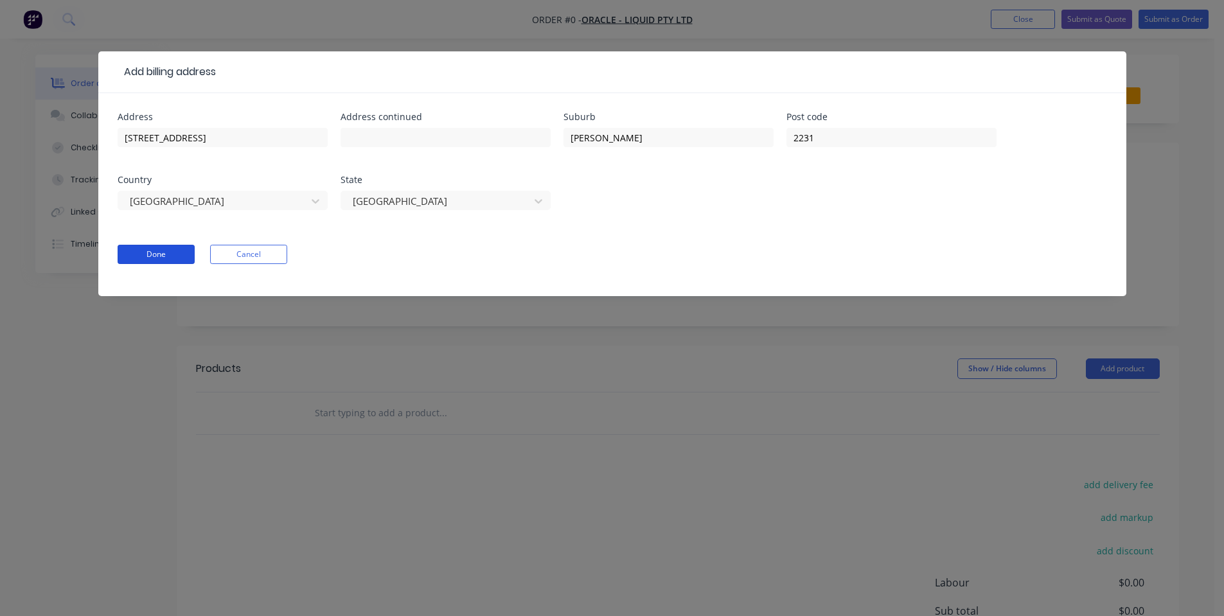
click at [175, 263] on button "Done" at bounding box center [156, 254] width 77 height 19
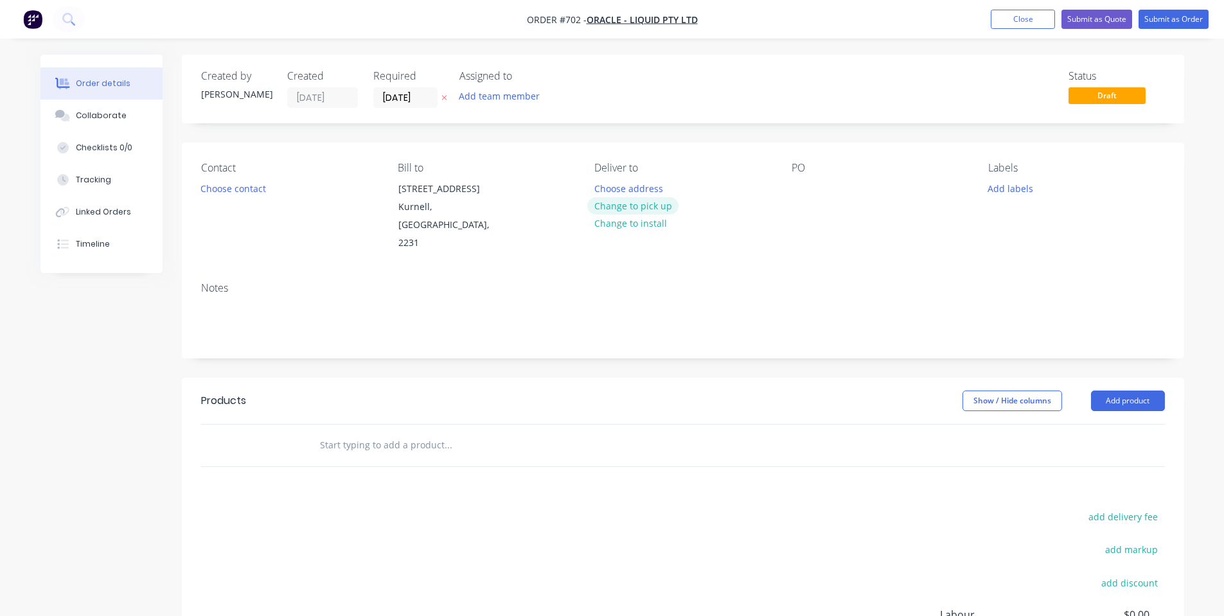
click at [623, 199] on button "Change to pick up" at bounding box center [632, 205] width 91 height 17
click at [203, 191] on button "Choose contact" at bounding box center [232, 187] width 79 height 17
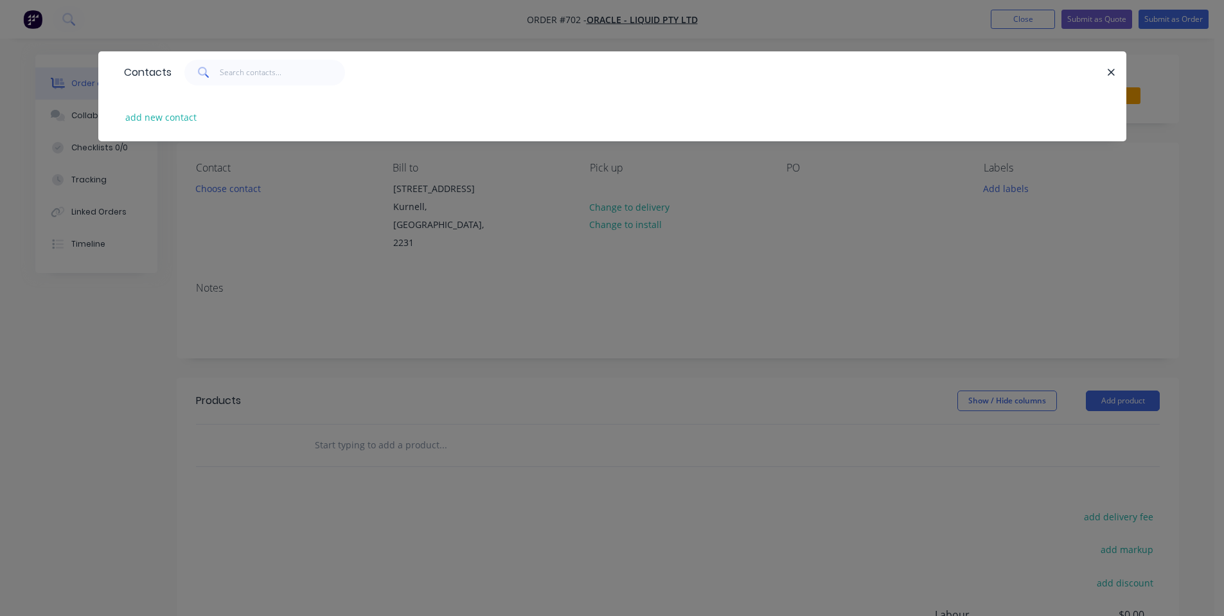
click at [322, 267] on div "Contacts add new contact" at bounding box center [612, 308] width 1224 height 616
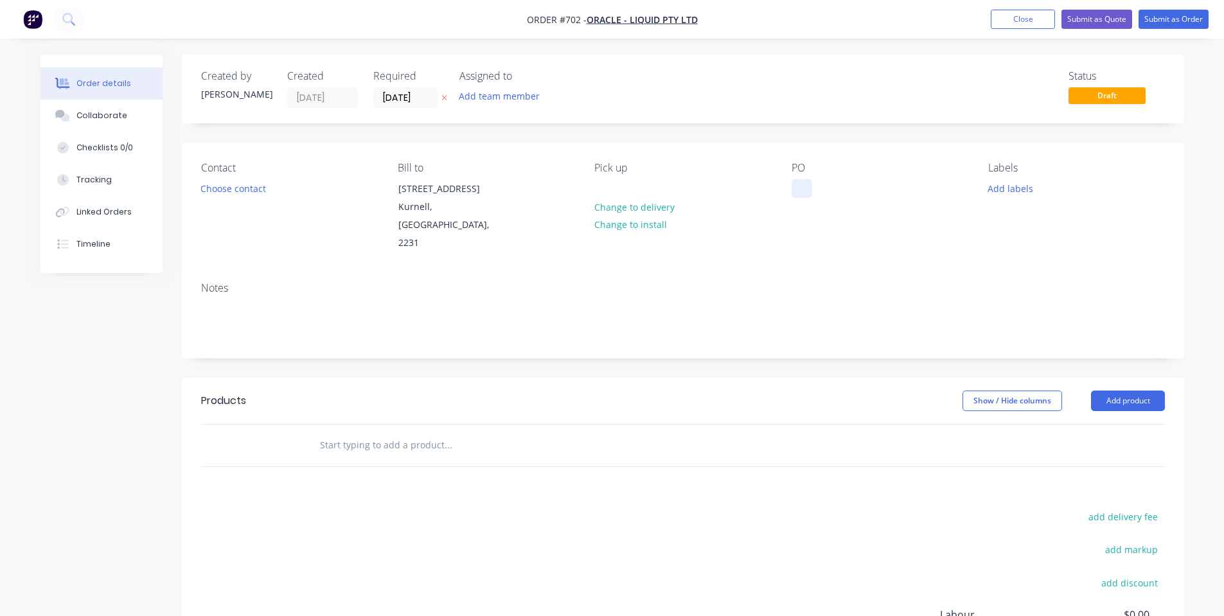
click at [805, 184] on div at bounding box center [801, 188] width 21 height 19
click at [425, 94] on input "[DATE]" at bounding box center [405, 97] width 63 height 19
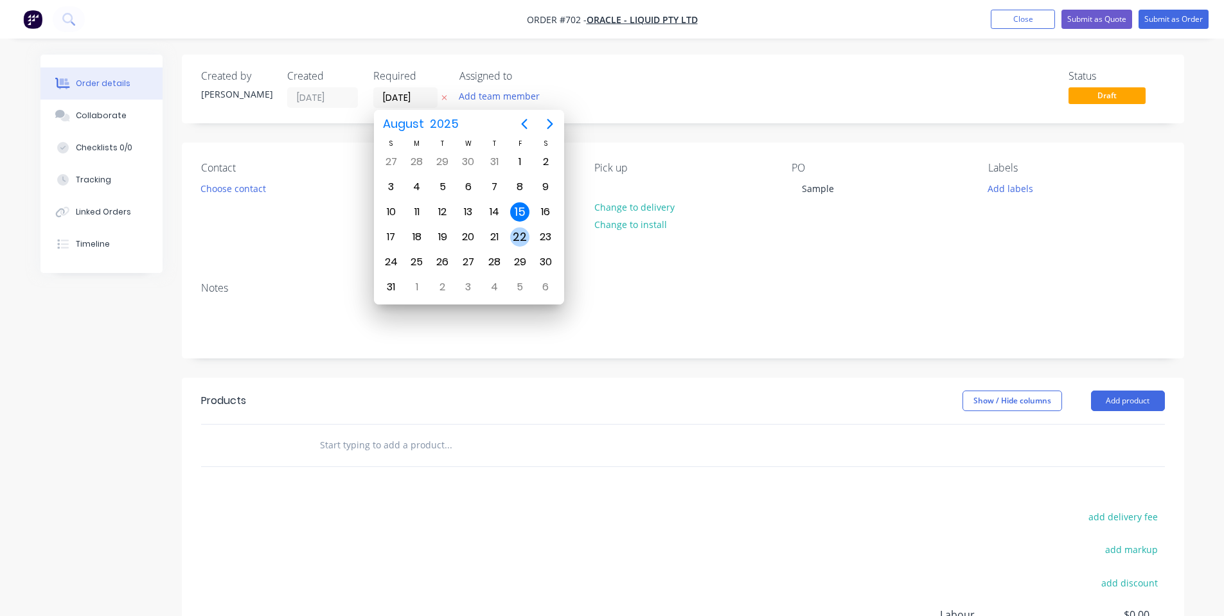
click at [524, 242] on div "22" at bounding box center [519, 236] width 19 height 19
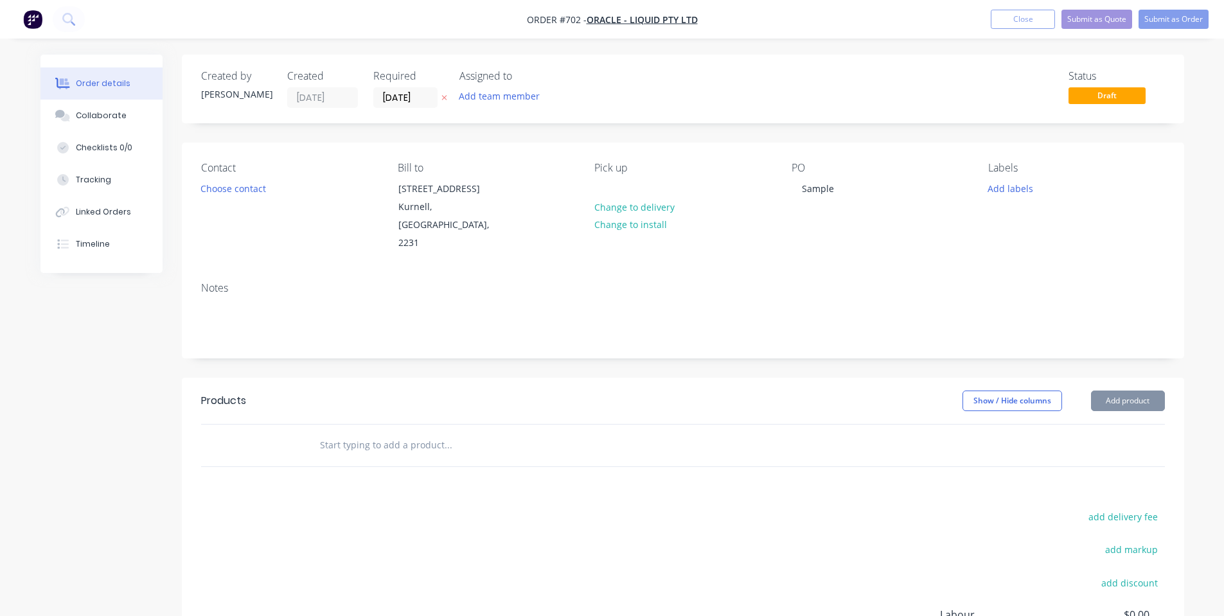
type input "[DATE]"
click at [1008, 192] on button "Add labels" at bounding box center [1010, 187] width 59 height 17
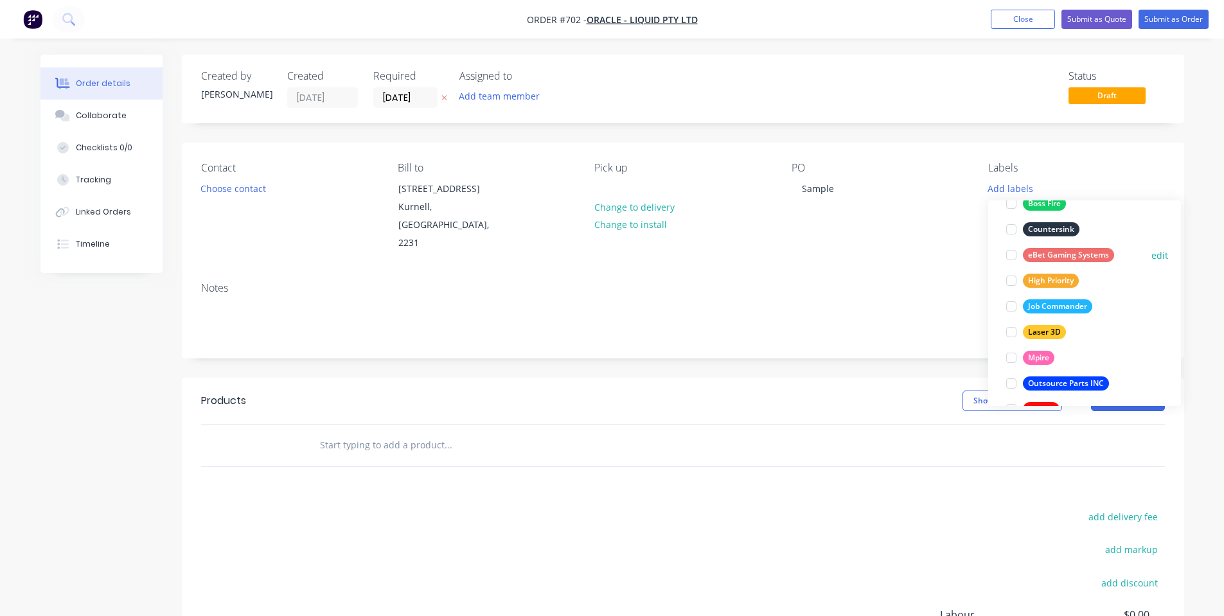
scroll to position [334, 0]
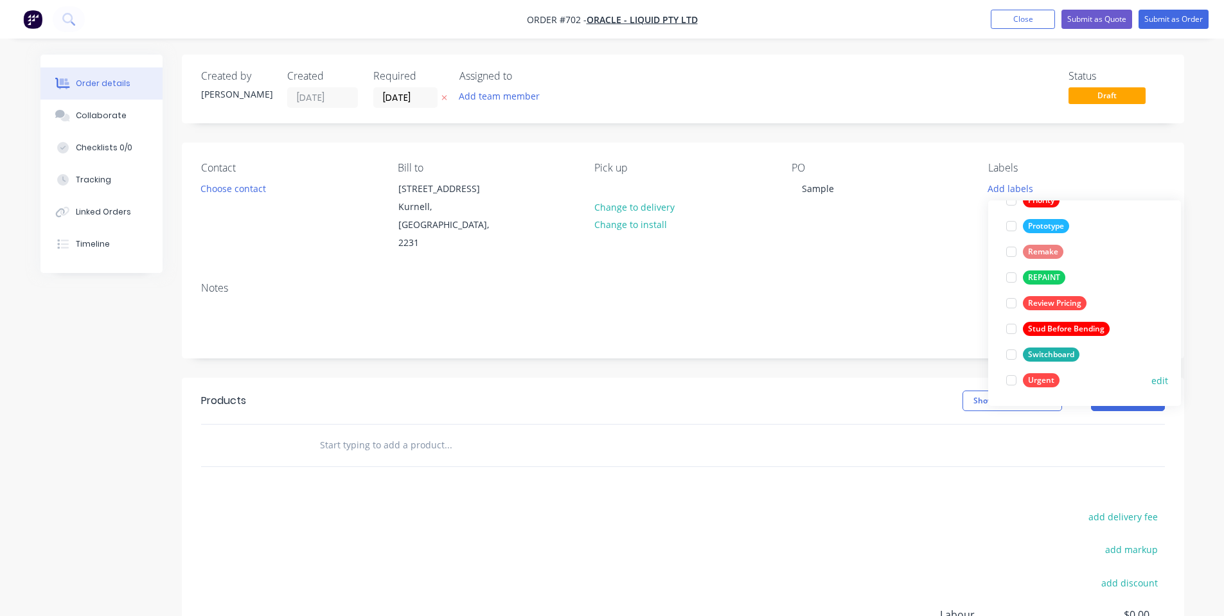
click at [1047, 380] on div "Urgent" at bounding box center [1041, 380] width 37 height 14
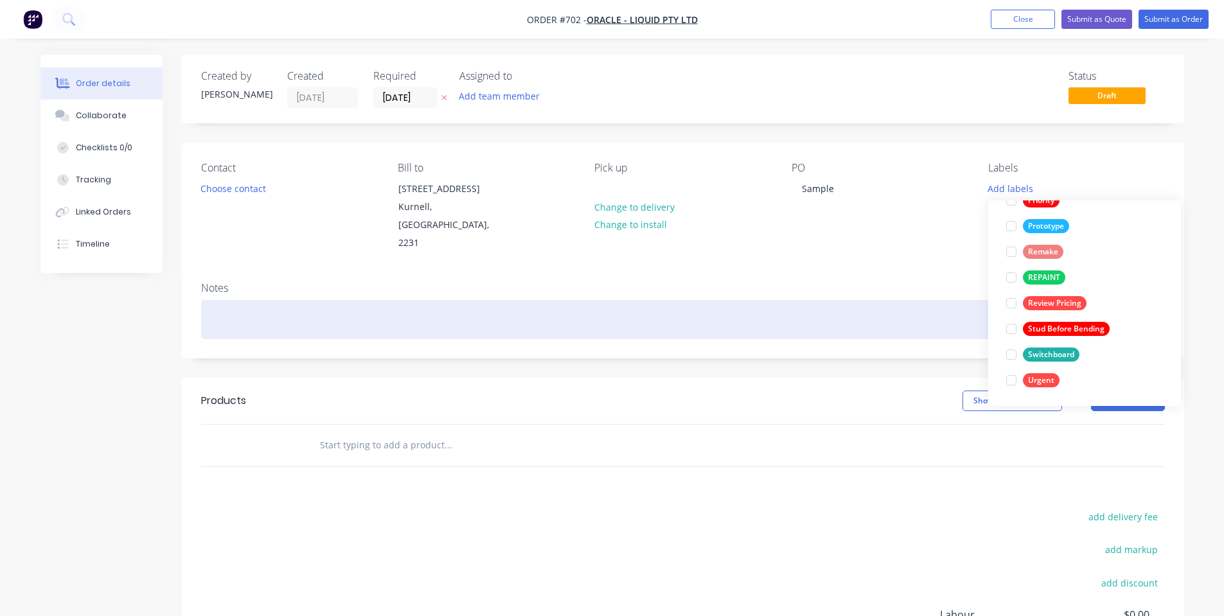
scroll to position [0, 0]
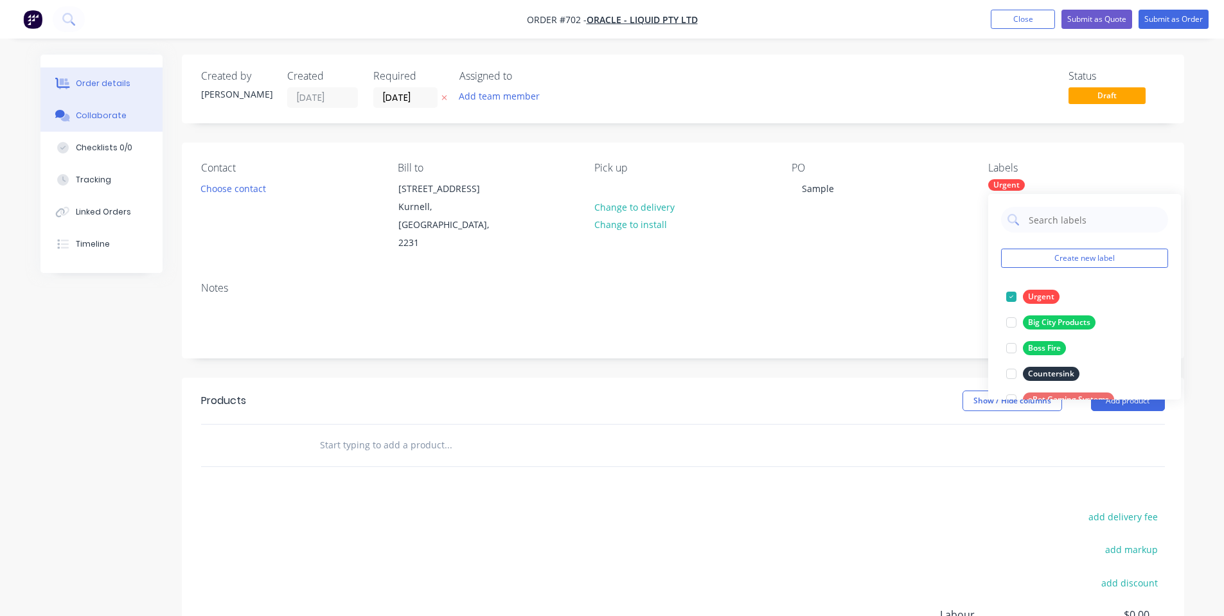
click at [139, 105] on button "Collaborate" at bounding box center [101, 116] width 122 height 32
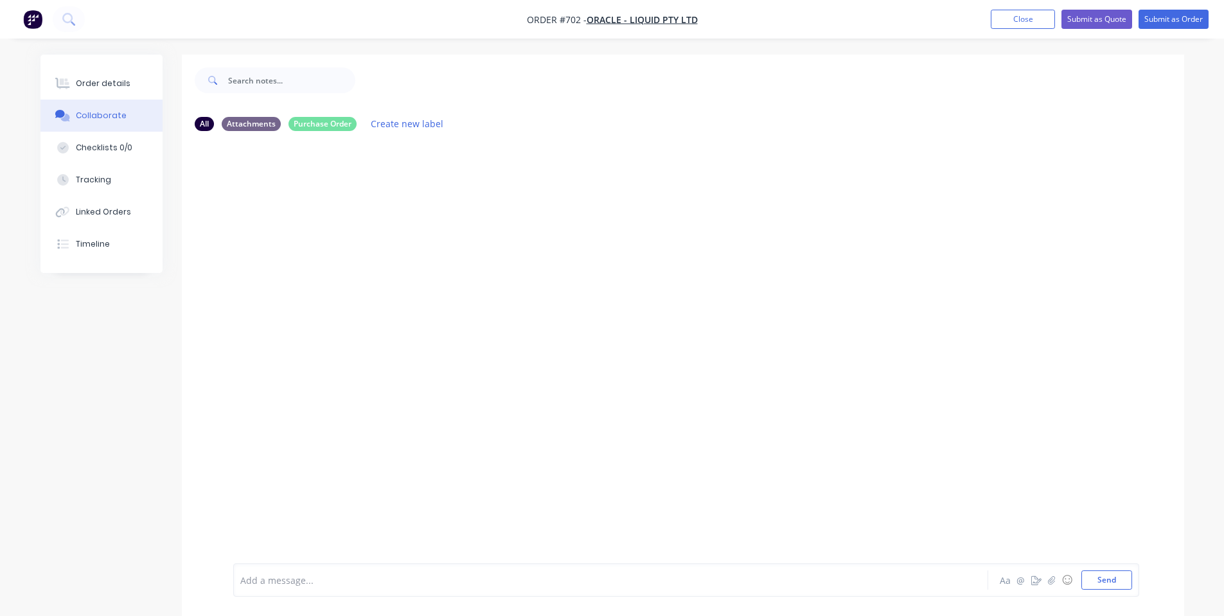
click at [364, 580] on div at bounding box center [575, 580] width 668 height 13
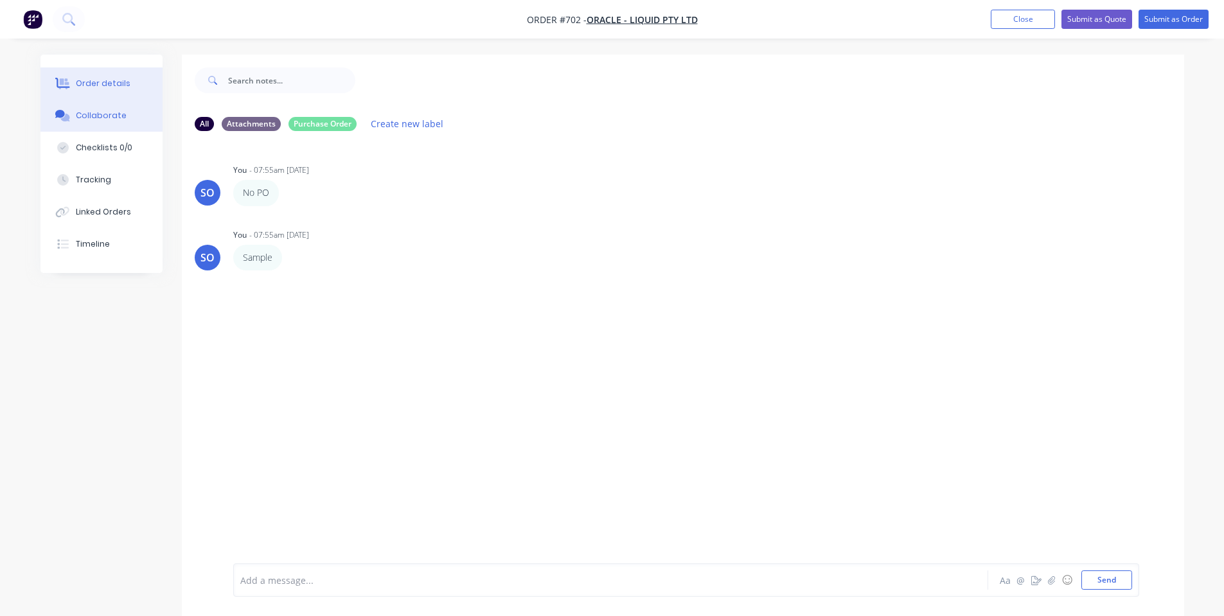
click at [56, 81] on icon at bounding box center [62, 84] width 15 height 12
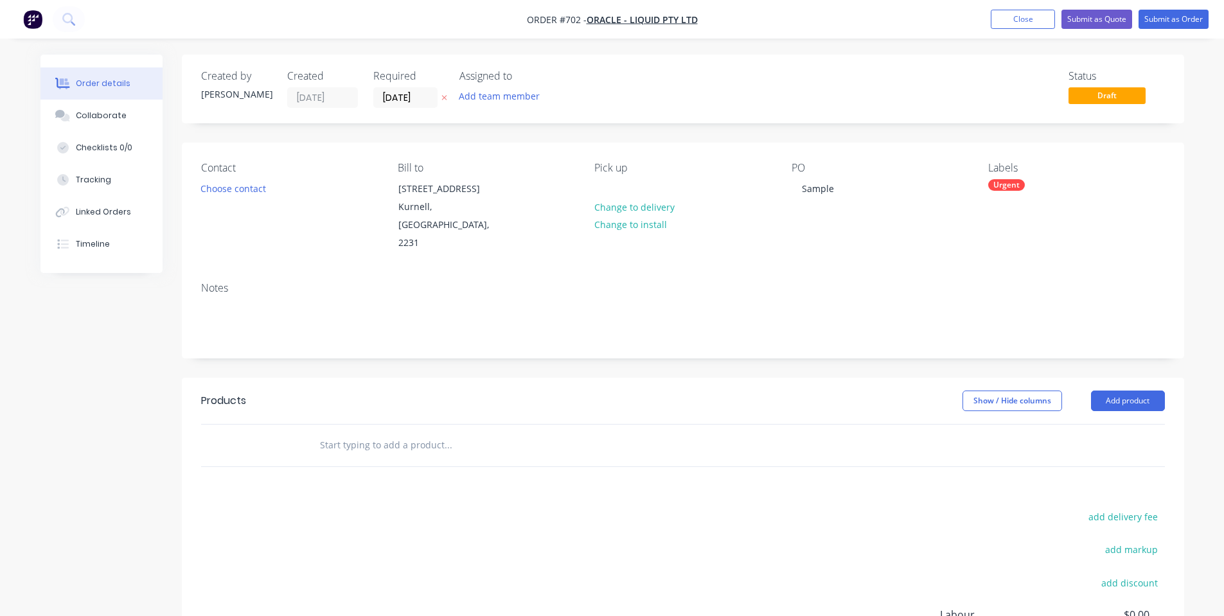
click at [353, 432] on input "text" at bounding box center [447, 445] width 257 height 26
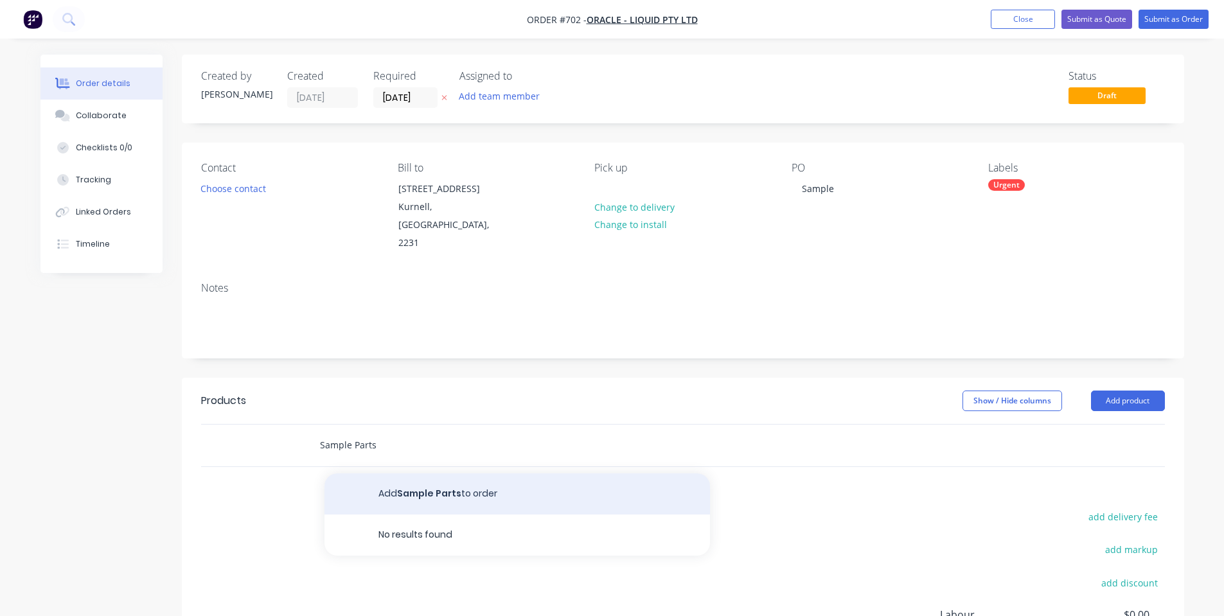
type input "Sample Parts"
click at [362, 473] on button "Add Sample Parts to order" at bounding box center [516, 493] width 385 height 41
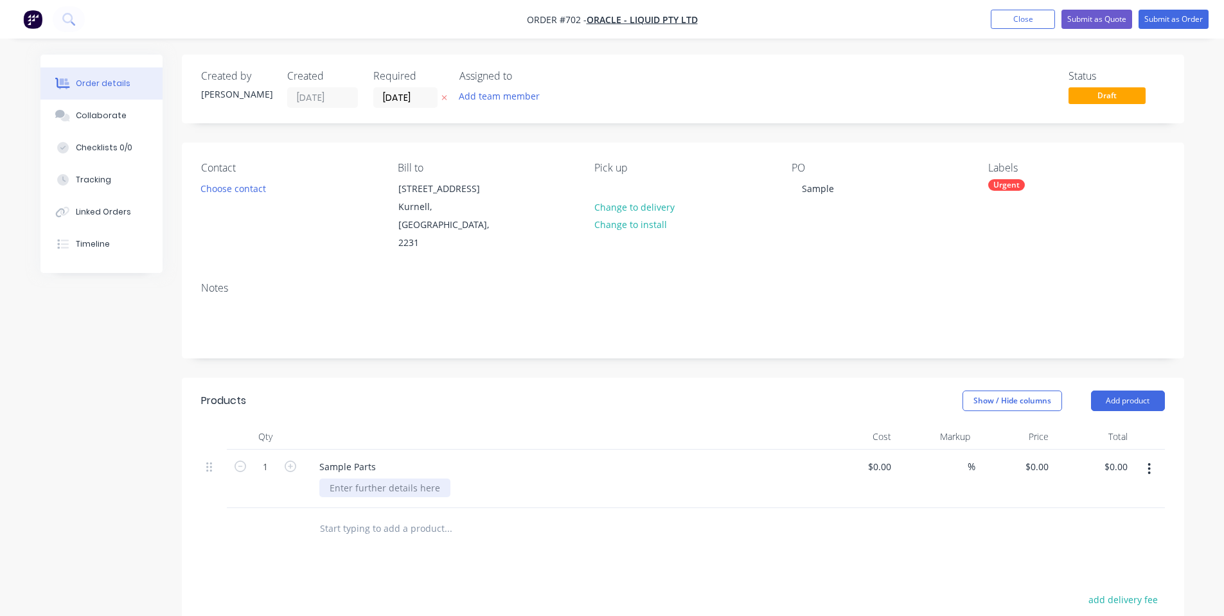
click at [382, 479] on div at bounding box center [384, 488] width 131 height 19
drag, startPoint x: 1133, startPoint y: 408, endPoint x: 1130, endPoint y: 380, distance: 27.8
click at [1133, 400] on div "Products Show / Hide columns Add product Qty Cost Markup Price Total 1 Sample P…" at bounding box center [683, 464] width 1002 height 172
click at [1129, 391] on button "Add product" at bounding box center [1128, 401] width 74 height 21
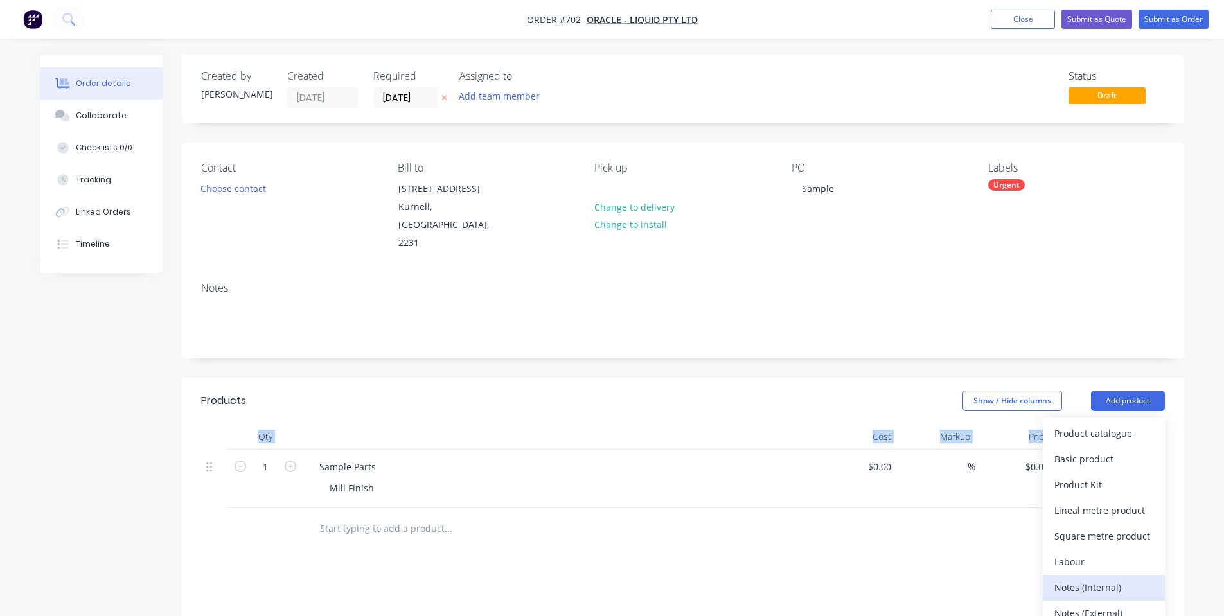
click at [1075, 578] on div "Notes (Internal)" at bounding box center [1103, 587] width 99 height 19
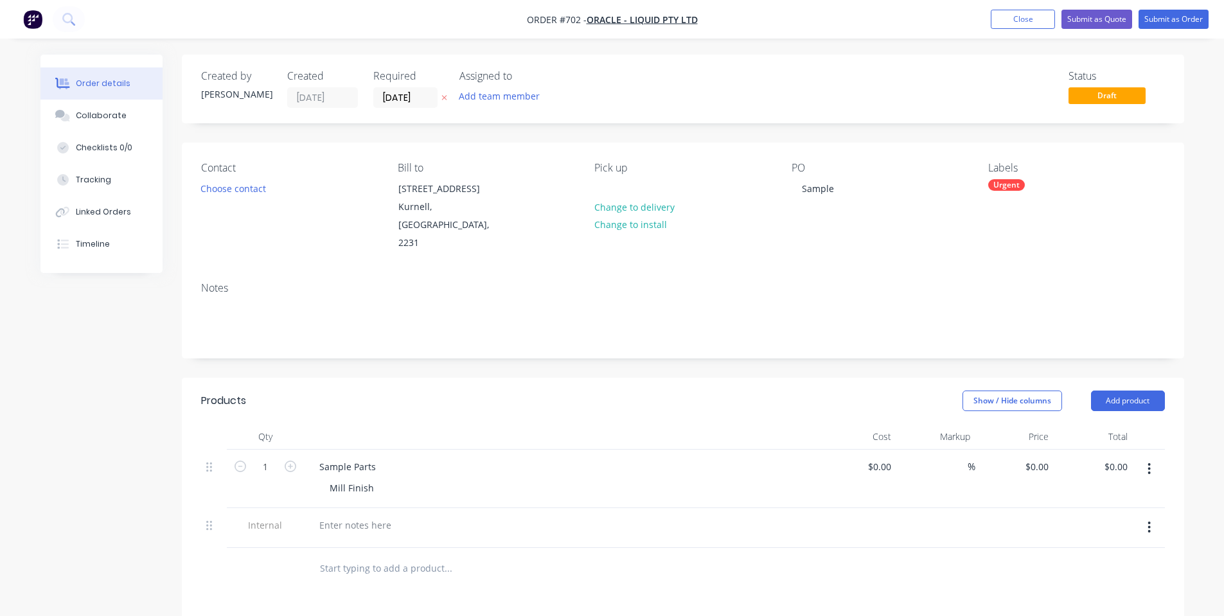
click at [324, 508] on div at bounding box center [561, 528] width 514 height 40
click at [328, 516] on div at bounding box center [355, 525] width 93 height 19
click at [533, 403] on header "Products Show / Hide columns Add product" at bounding box center [683, 401] width 1002 height 46
click at [1165, 20] on button "Submit as Order" at bounding box center [1173, 19] width 70 height 19
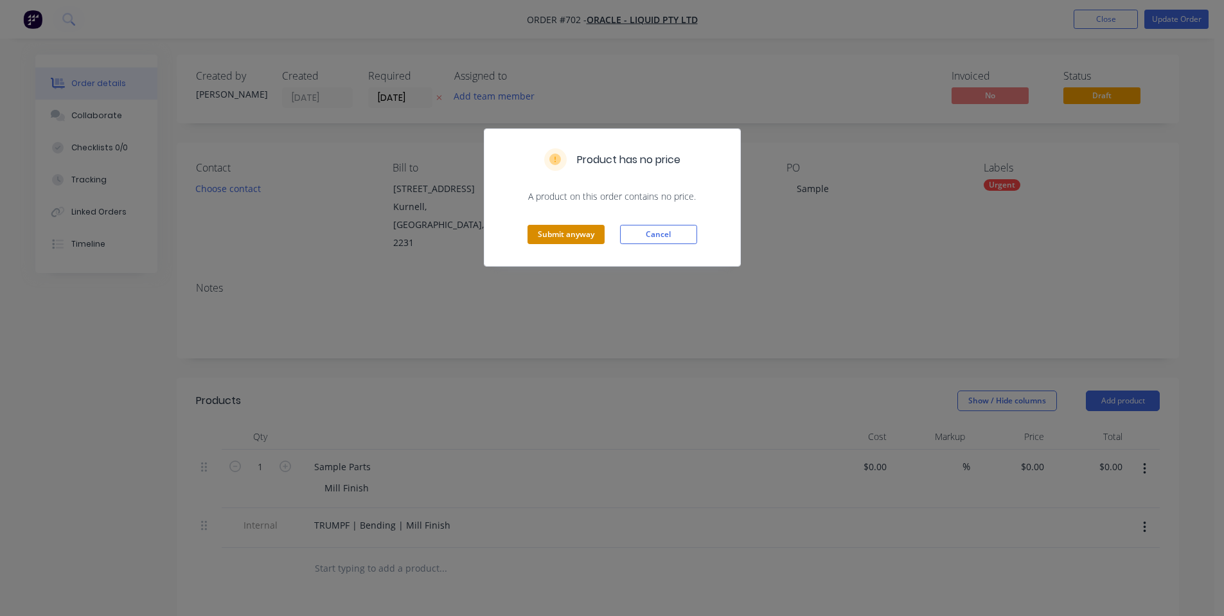
click at [561, 227] on div "Submit anyway Cancel" at bounding box center [612, 234] width 256 height 63
click at [562, 227] on button "Submit anyway" at bounding box center [565, 234] width 77 height 19
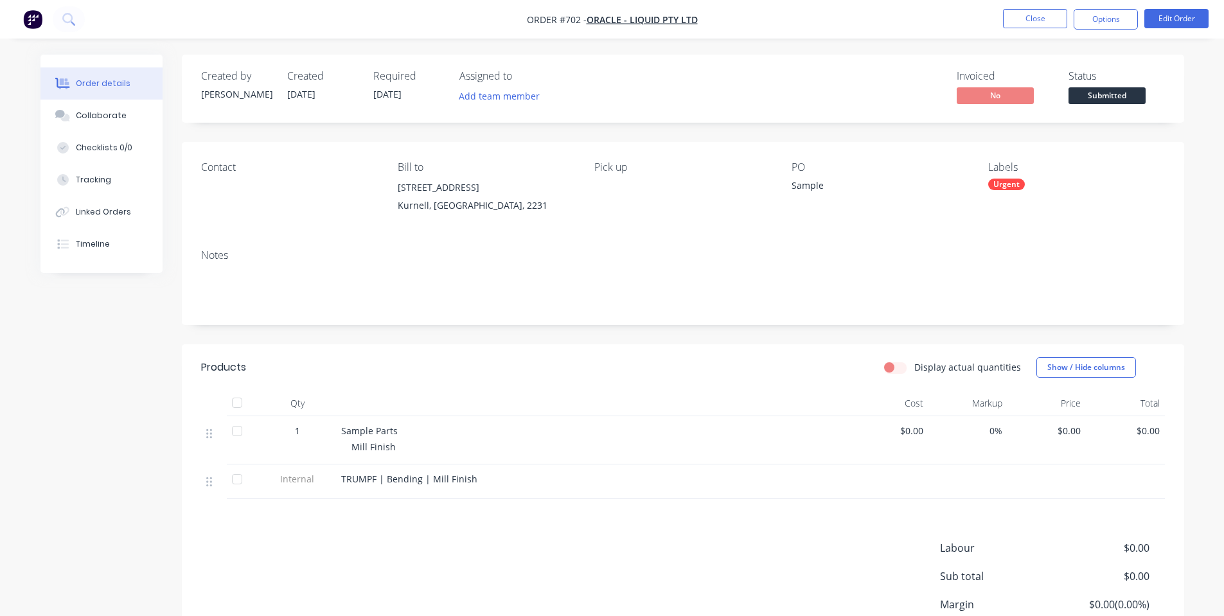
click at [1096, 109] on div "Created by [PERSON_NAME] Created [DATE] Required [DATE] Assigned to Add team me…" at bounding box center [683, 89] width 1002 height 68
click at [1100, 95] on span "Submitted" at bounding box center [1106, 95] width 77 height 16
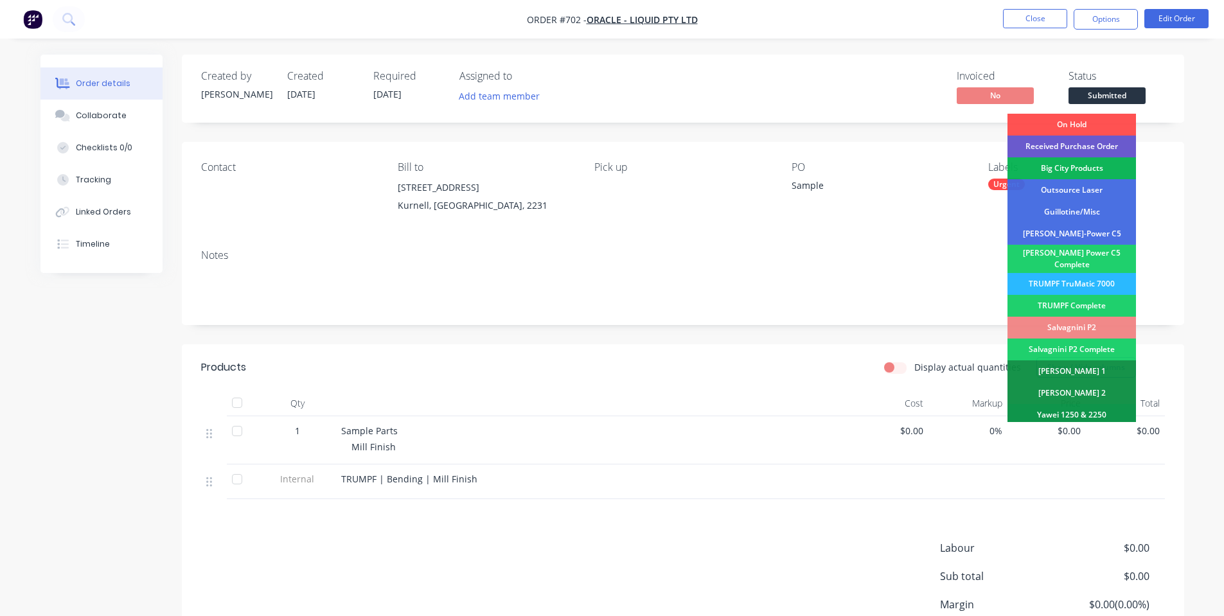
click at [1088, 145] on div "Received Purchase Order" at bounding box center [1071, 147] width 128 height 22
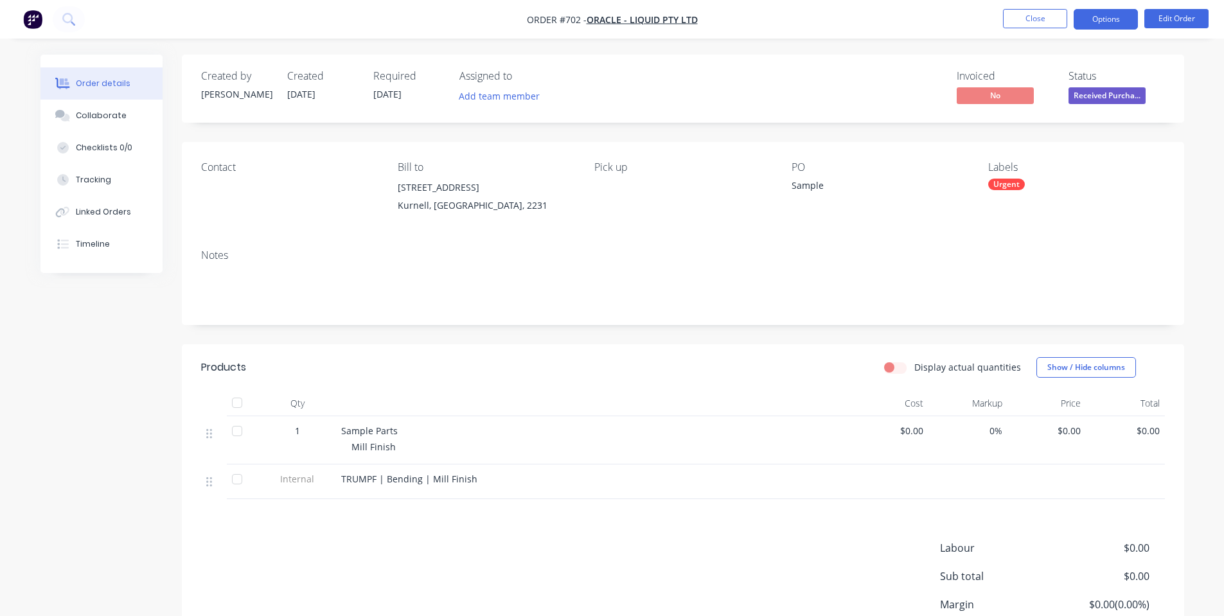
click at [1108, 19] on button "Options" at bounding box center [1106, 19] width 64 height 21
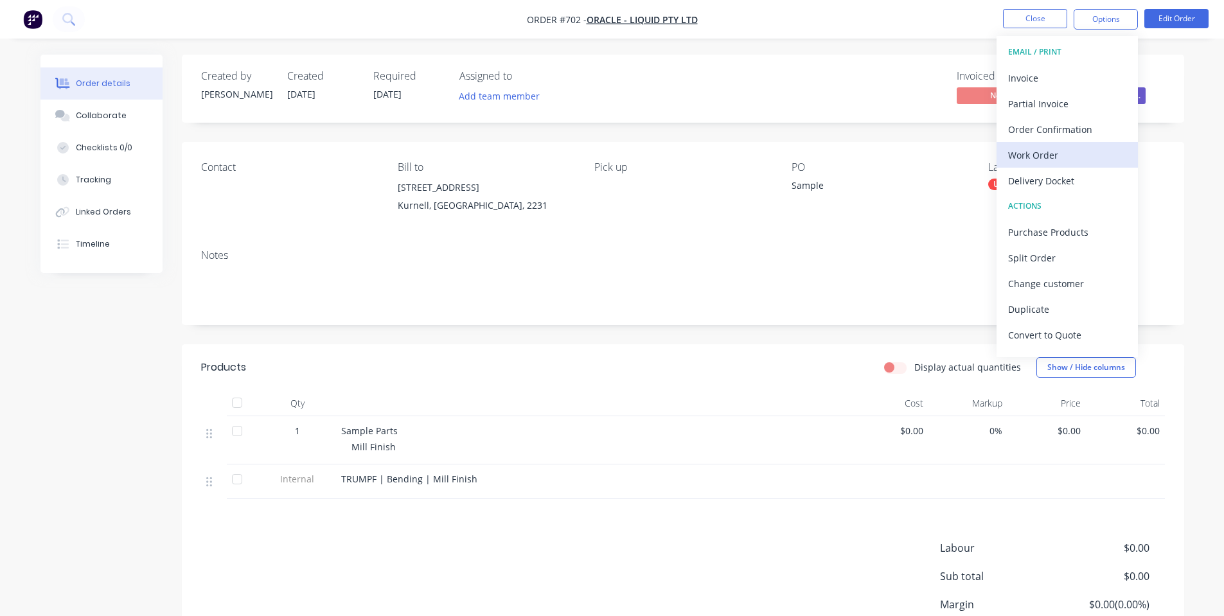
click at [1066, 154] on div "Work Order" at bounding box center [1067, 155] width 118 height 19
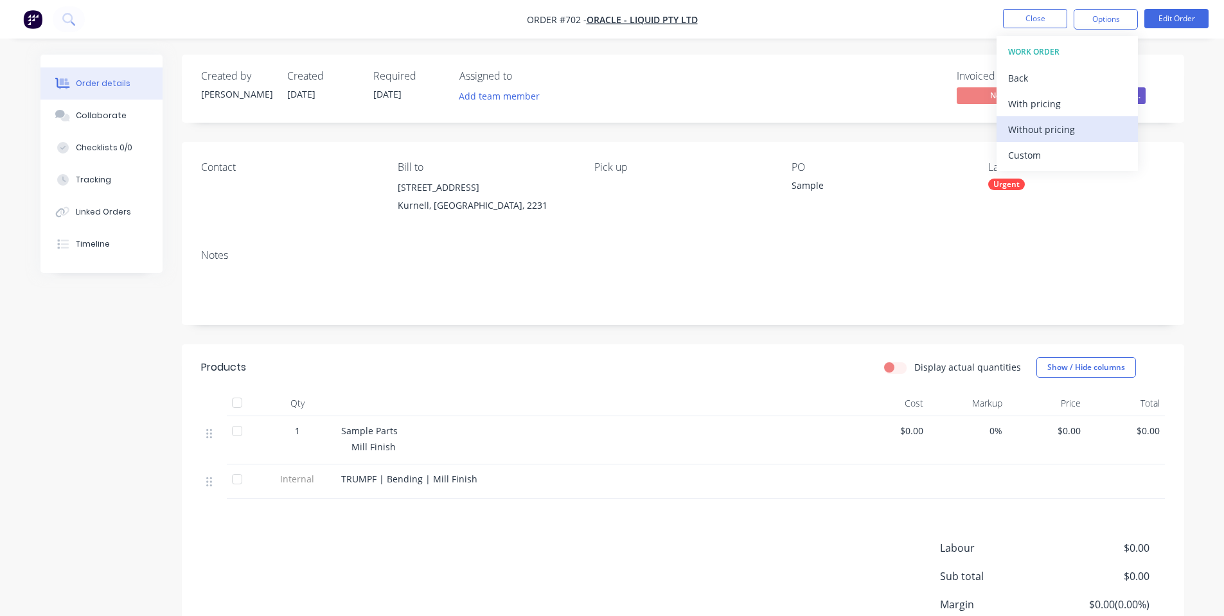
click at [1010, 134] on div "Without pricing" at bounding box center [1067, 129] width 118 height 19
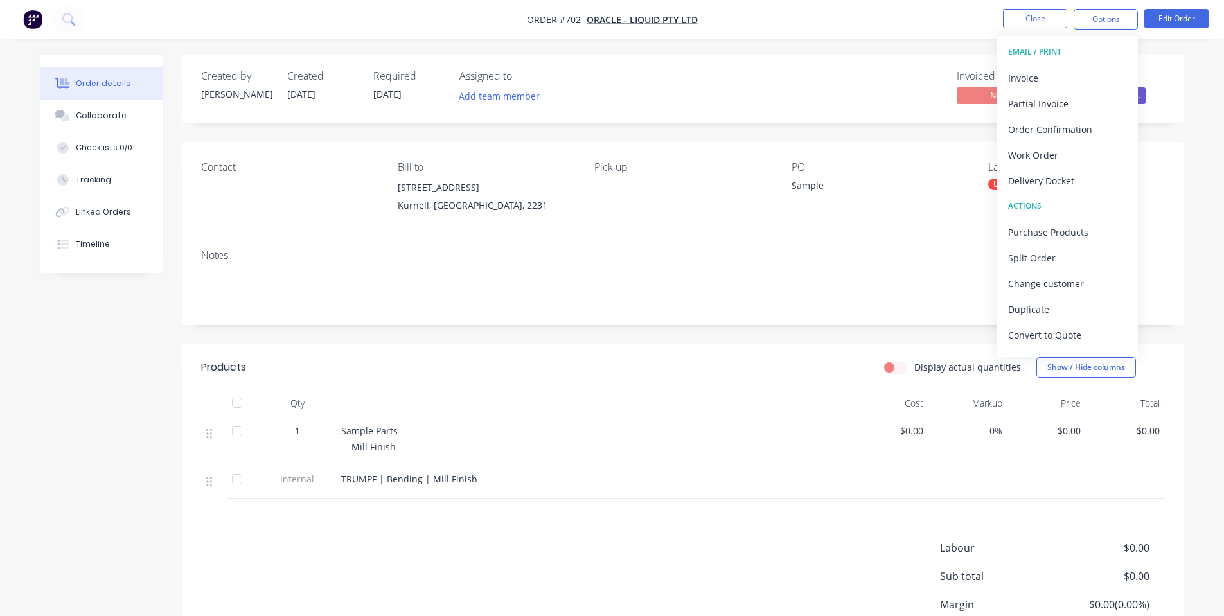
click at [283, 211] on div "Contact" at bounding box center [289, 190] width 176 height 58
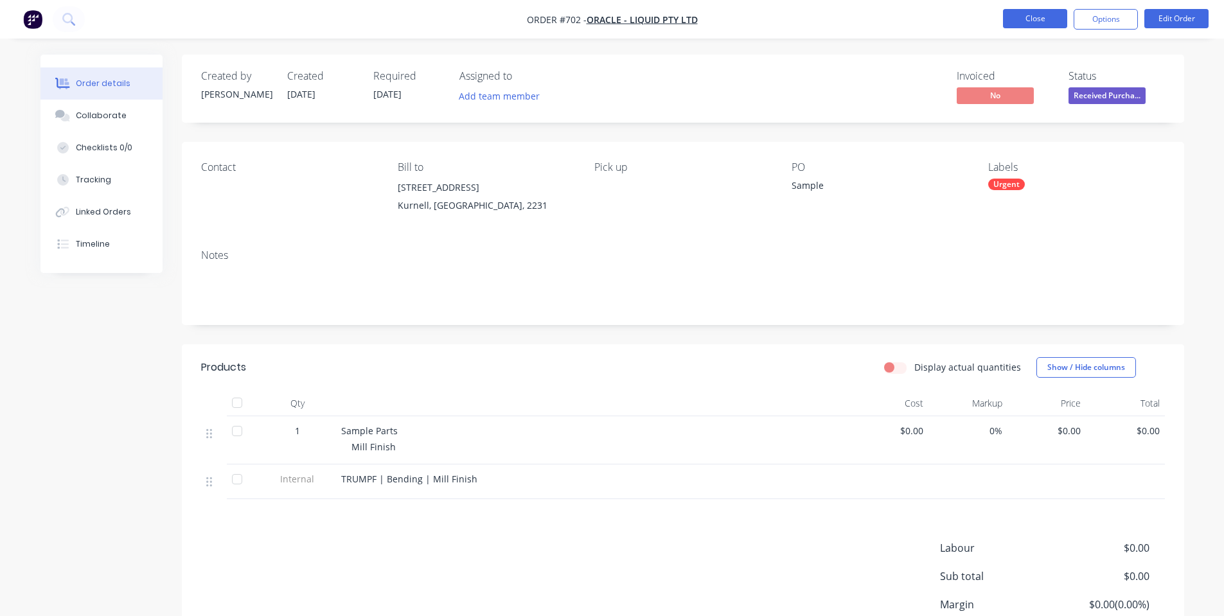
click at [1054, 14] on button "Close" at bounding box center [1035, 18] width 64 height 19
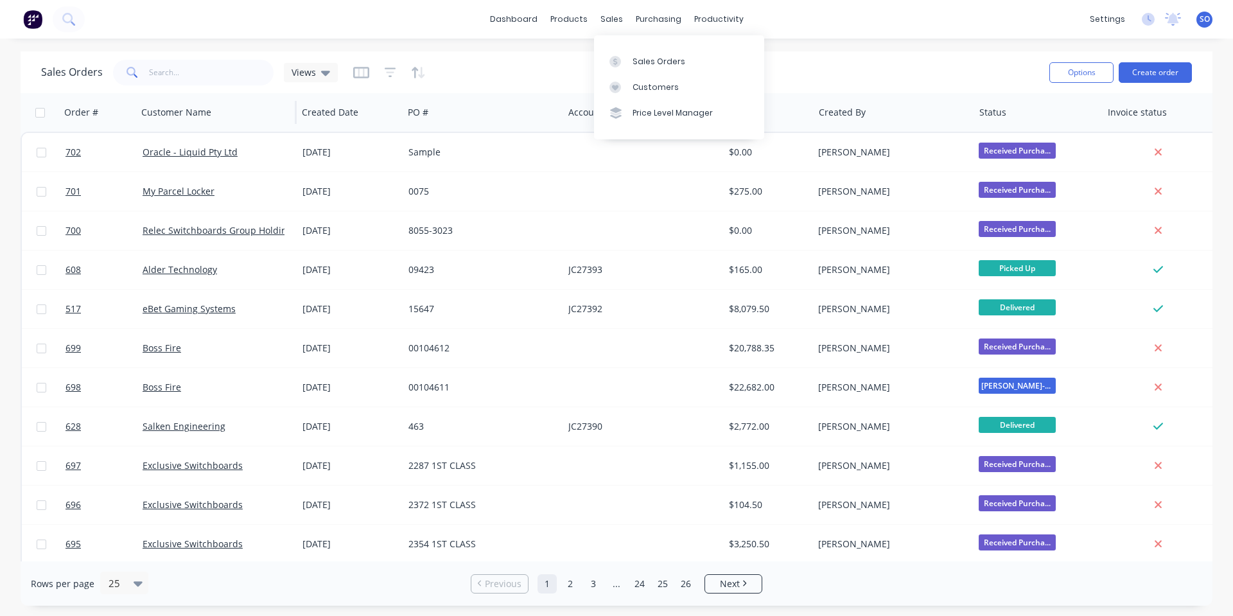
click at [619, 63] on icon at bounding box center [616, 62] width 12 height 12
click at [155, 73] on input "text" at bounding box center [211, 73] width 125 height 26
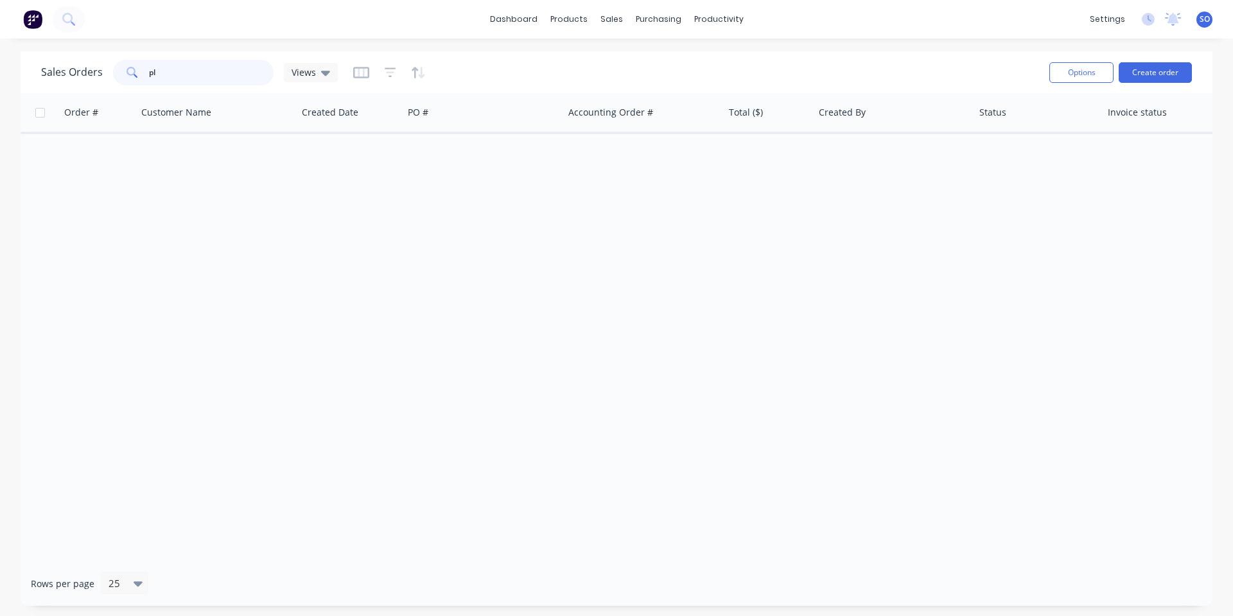
type input "p"
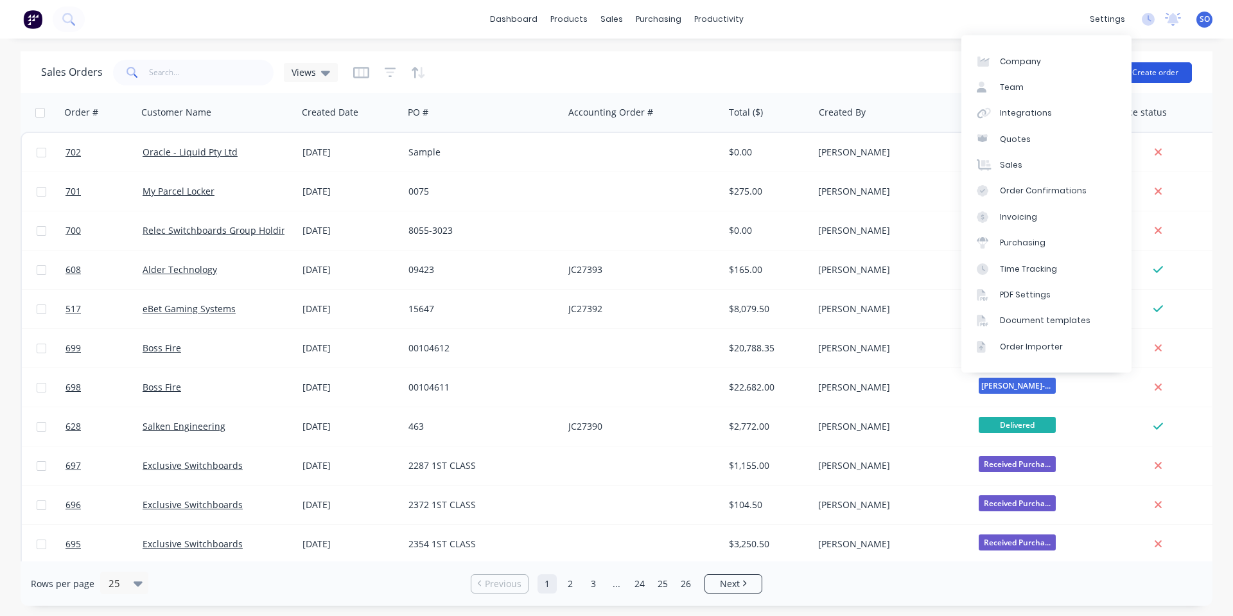
click at [1150, 69] on button "Create order" at bounding box center [1155, 72] width 73 height 21
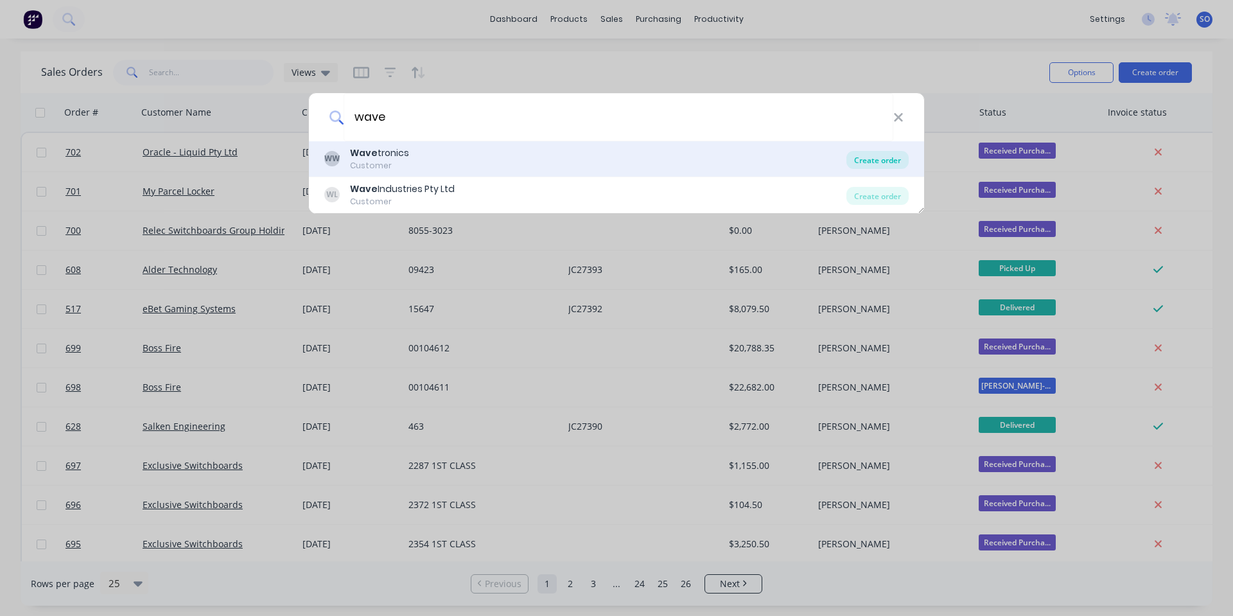
type input "wave"
click at [858, 157] on div "Create order" at bounding box center [878, 160] width 62 height 18
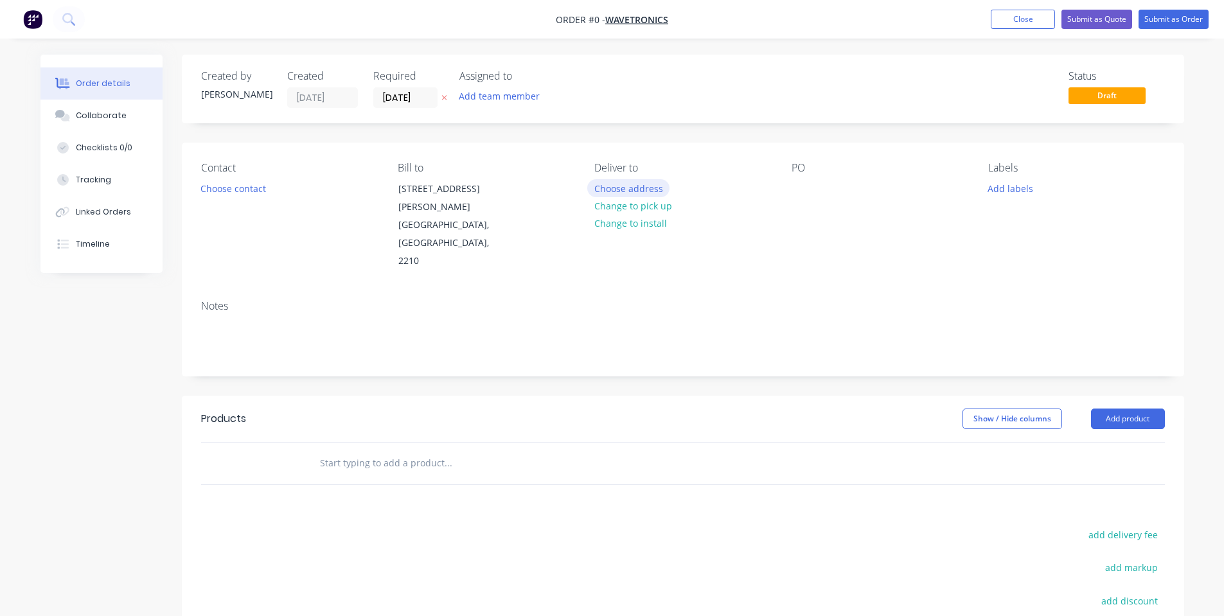
click at [605, 195] on button "Choose address" at bounding box center [628, 187] width 82 height 17
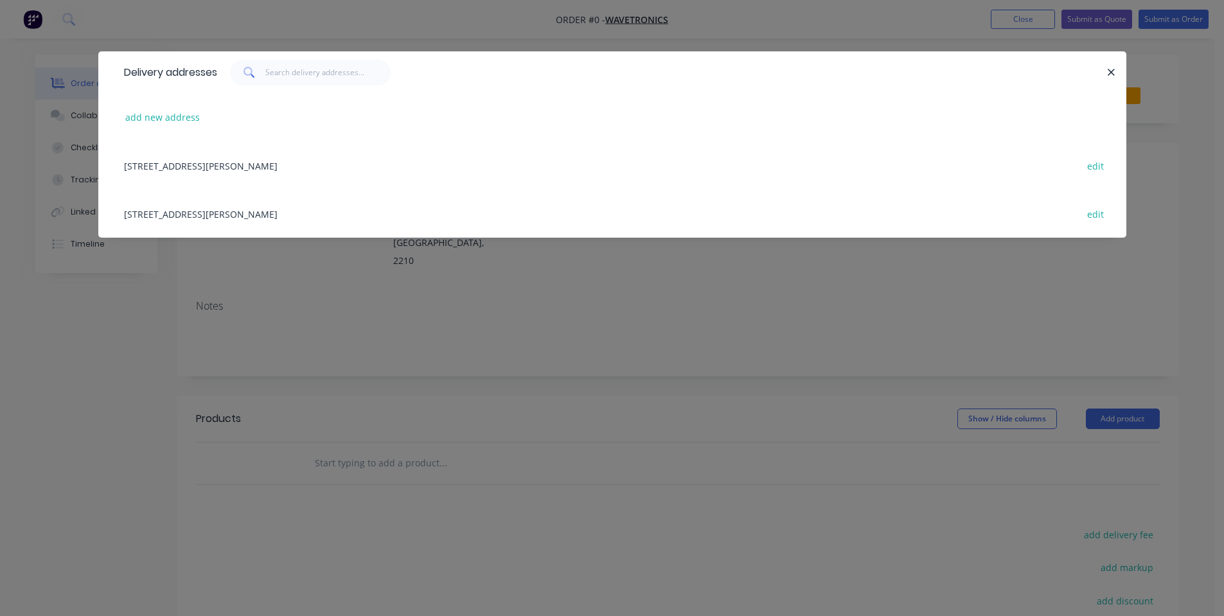
click at [367, 161] on div "[STREET_ADDRESS][PERSON_NAME] edit" at bounding box center [612, 165] width 989 height 48
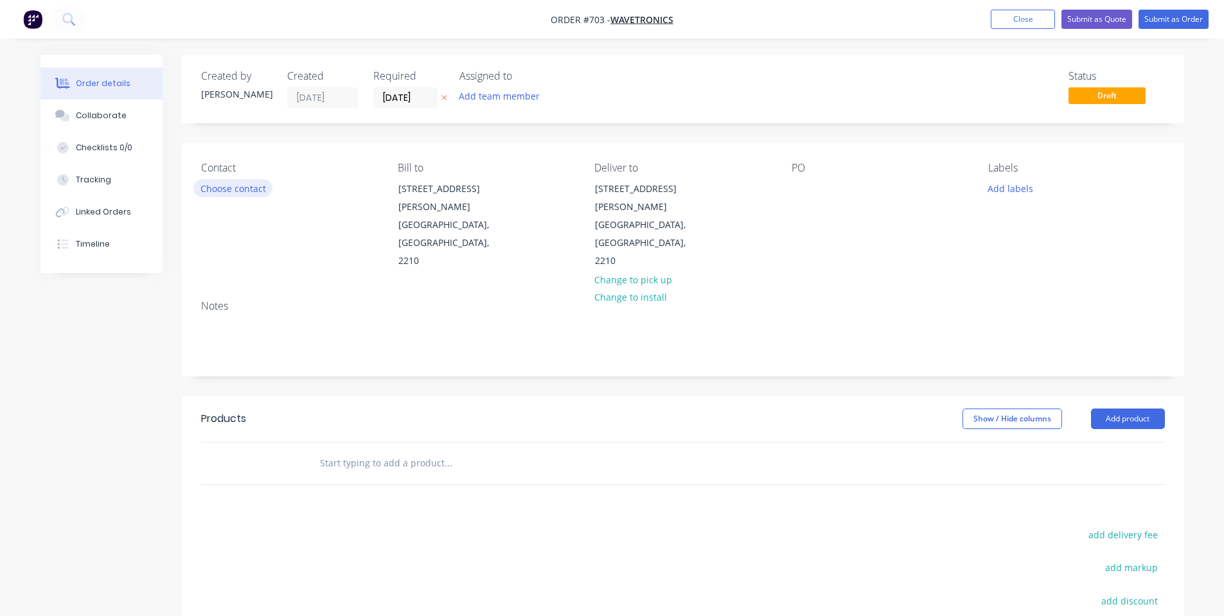
click at [216, 194] on button "Choose contact" at bounding box center [232, 187] width 79 height 17
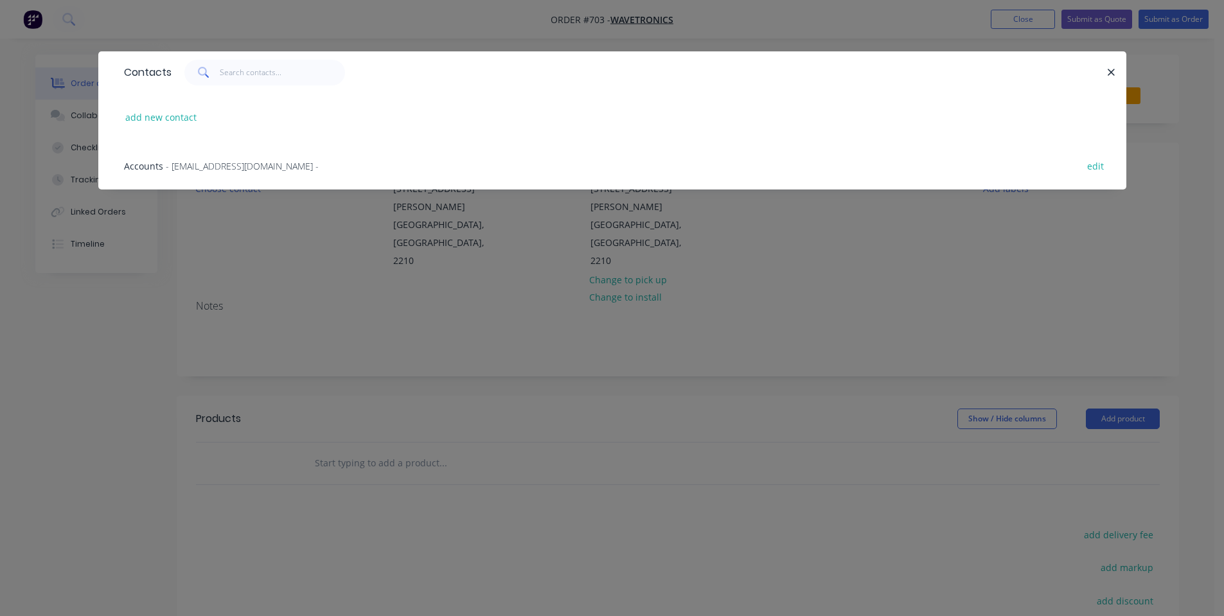
drag, startPoint x: 236, startPoint y: 173, endPoint x: 837, endPoint y: 235, distance: 604.5
click at [236, 173] on div "Accounts - [EMAIL_ADDRESS][DOMAIN_NAME] - edit" at bounding box center [612, 165] width 989 height 48
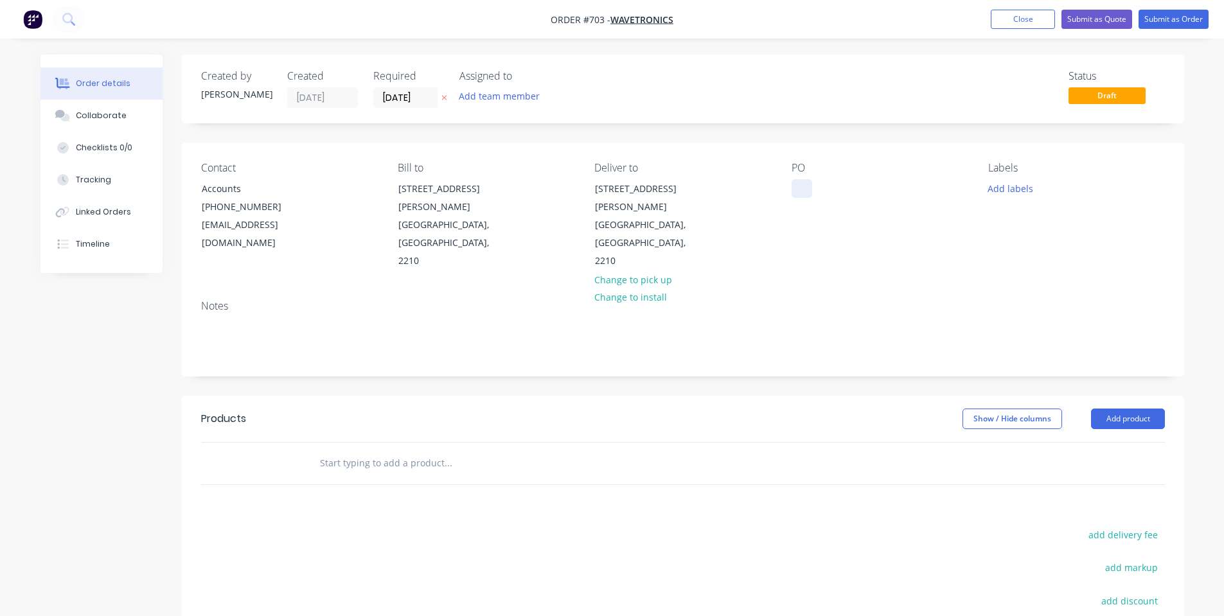
click at [791, 195] on div "Contact Accounts [PHONE_NUMBER] [EMAIL_ADDRESS][DOMAIN_NAME] Bill to [STREET_AD…" at bounding box center [683, 216] width 1002 height 147
click at [795, 194] on div at bounding box center [801, 188] width 21 height 19
click at [414, 107] on label "[DATE]" at bounding box center [405, 97] width 64 height 21
click at [414, 107] on input "[DATE]" at bounding box center [405, 97] width 63 height 19
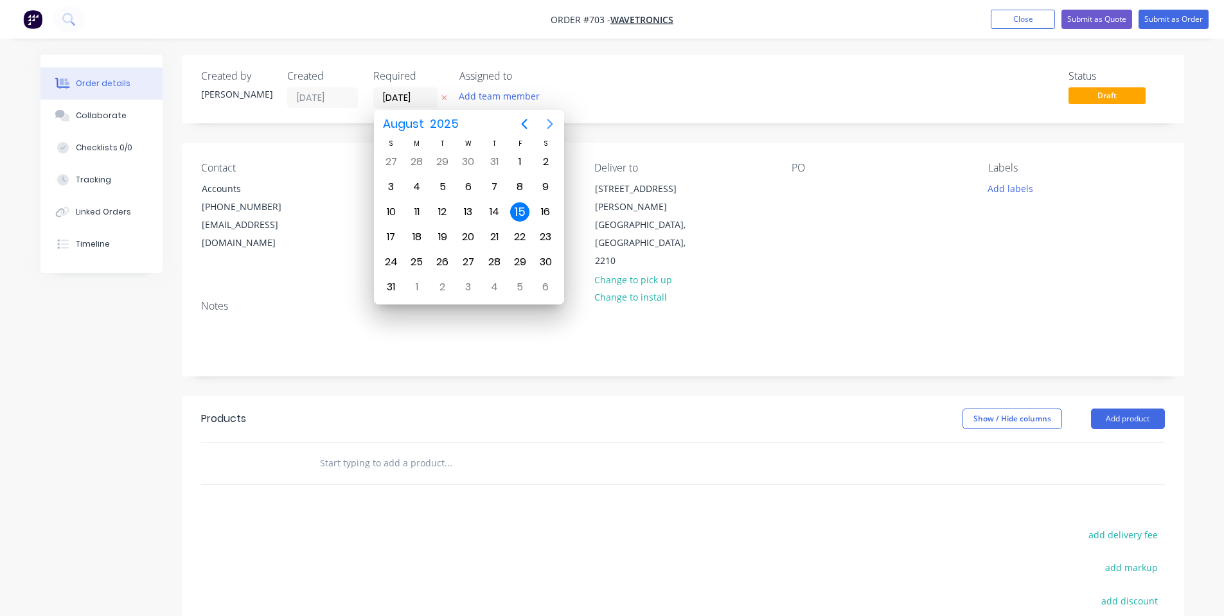
click at [553, 125] on icon "Next page" at bounding box center [549, 123] width 15 height 15
click at [493, 184] on div "11" at bounding box center [493, 186] width 19 height 19
type input "[DATE]"
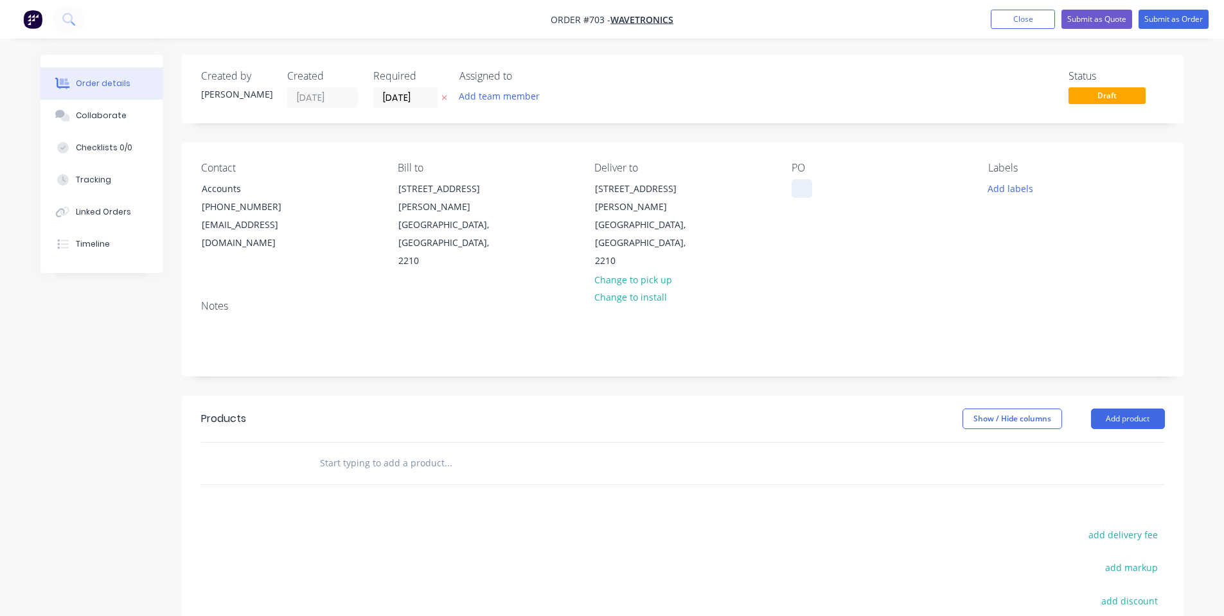
click at [804, 188] on div at bounding box center [801, 188] width 21 height 19
click at [801, 189] on div at bounding box center [801, 188] width 21 height 19
click at [1025, 201] on div "Labels Add labels" at bounding box center [1076, 216] width 176 height 109
click at [1018, 192] on button "Add labels" at bounding box center [1010, 187] width 59 height 17
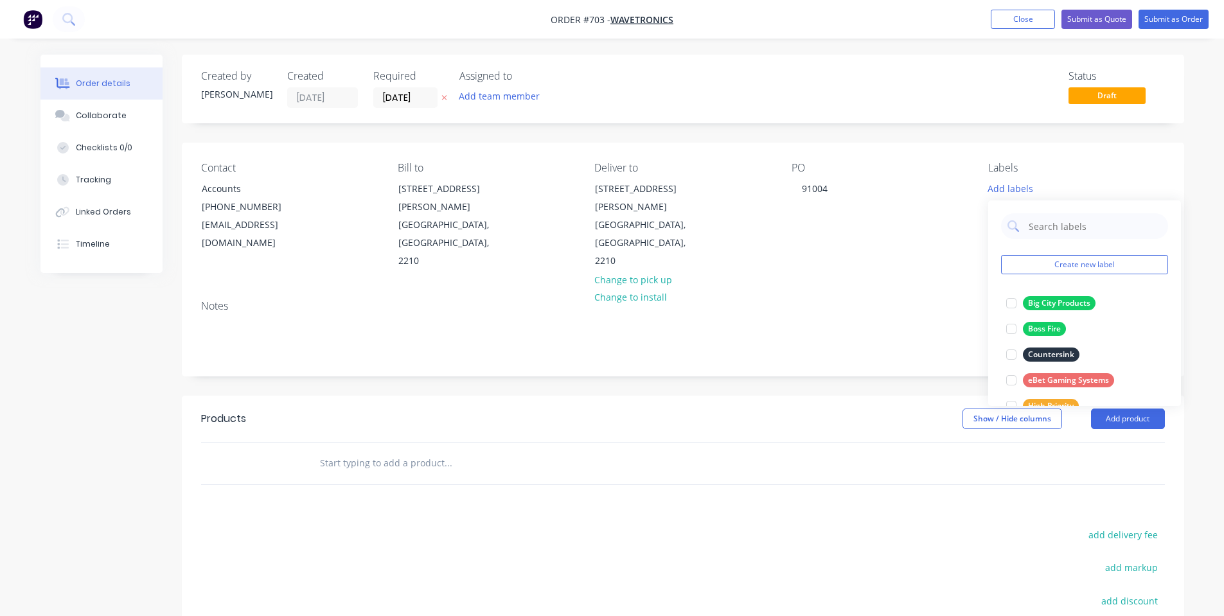
click at [815, 300] on div "Notes" at bounding box center [683, 306] width 964 height 12
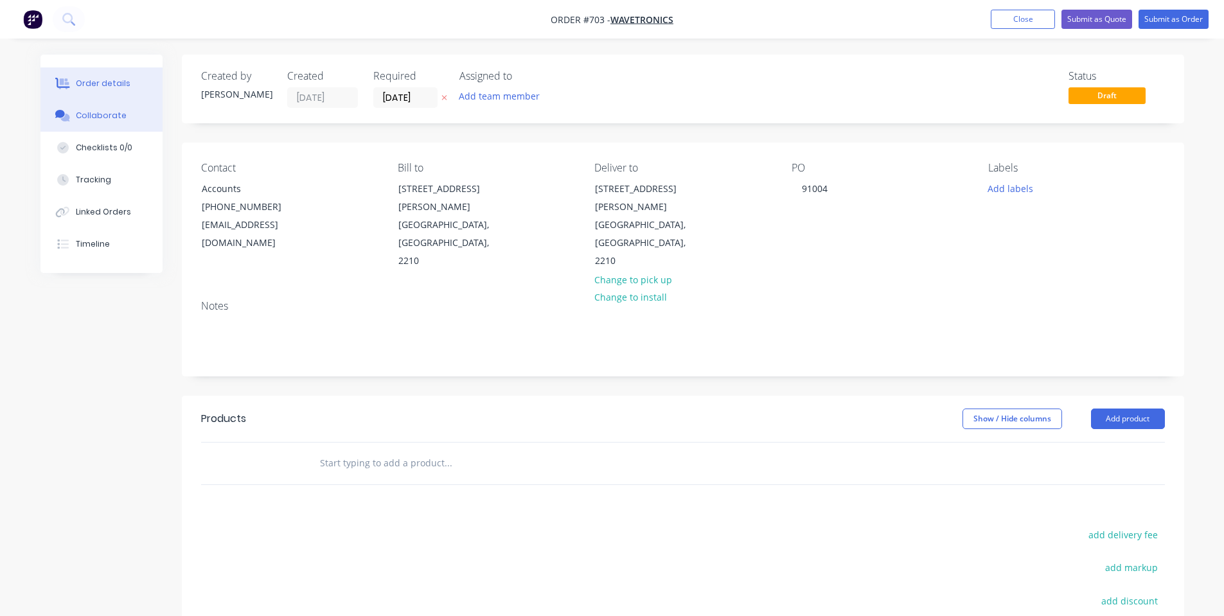
click at [98, 125] on button "Collaborate" at bounding box center [101, 116] width 122 height 32
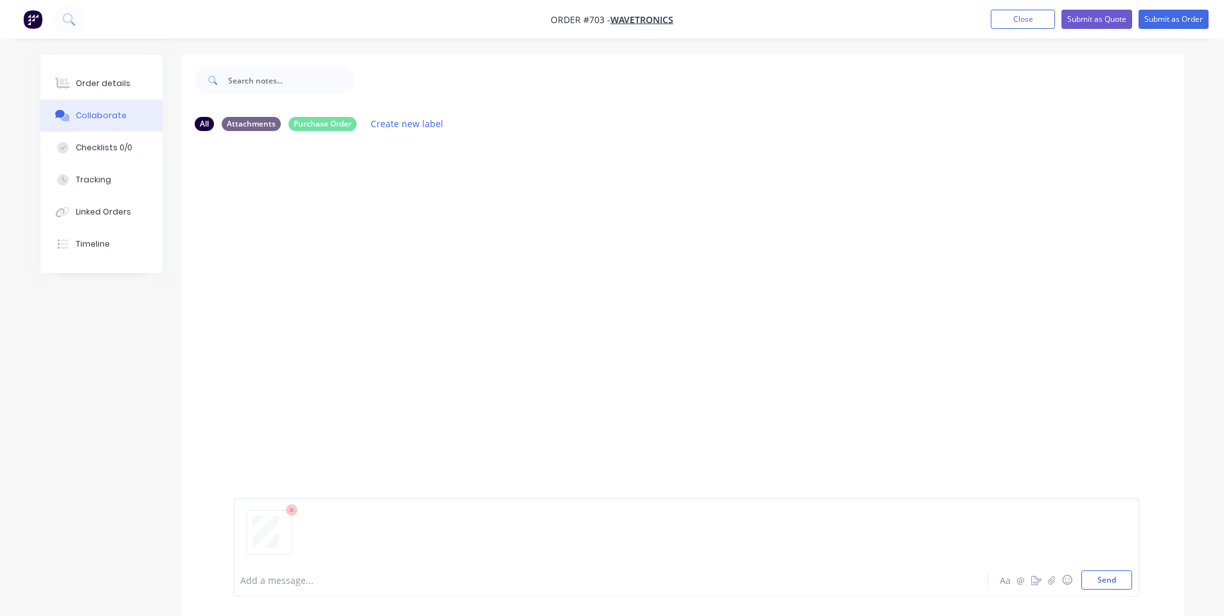
click at [1142, 582] on div "Add a message... Aa @ ☺ Send" at bounding box center [683, 547] width 1002 height 137
click at [1123, 581] on button "Send" at bounding box center [1106, 579] width 51 height 19
click at [120, 75] on button "Order details" at bounding box center [101, 83] width 122 height 32
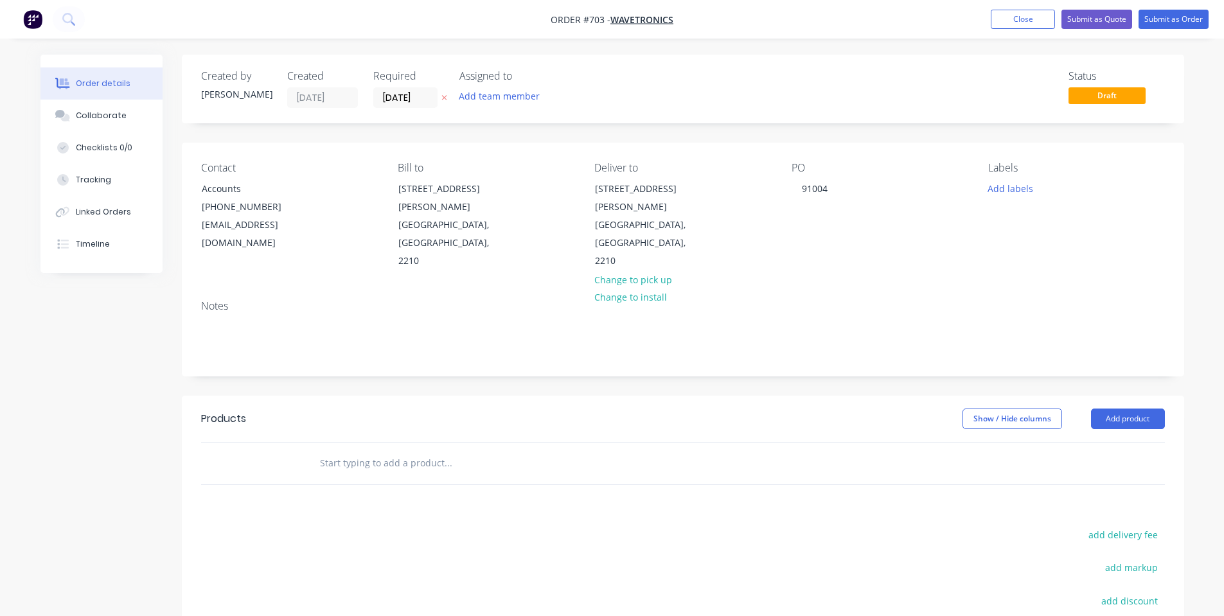
click at [389, 450] on input "text" at bounding box center [447, 463] width 257 height 26
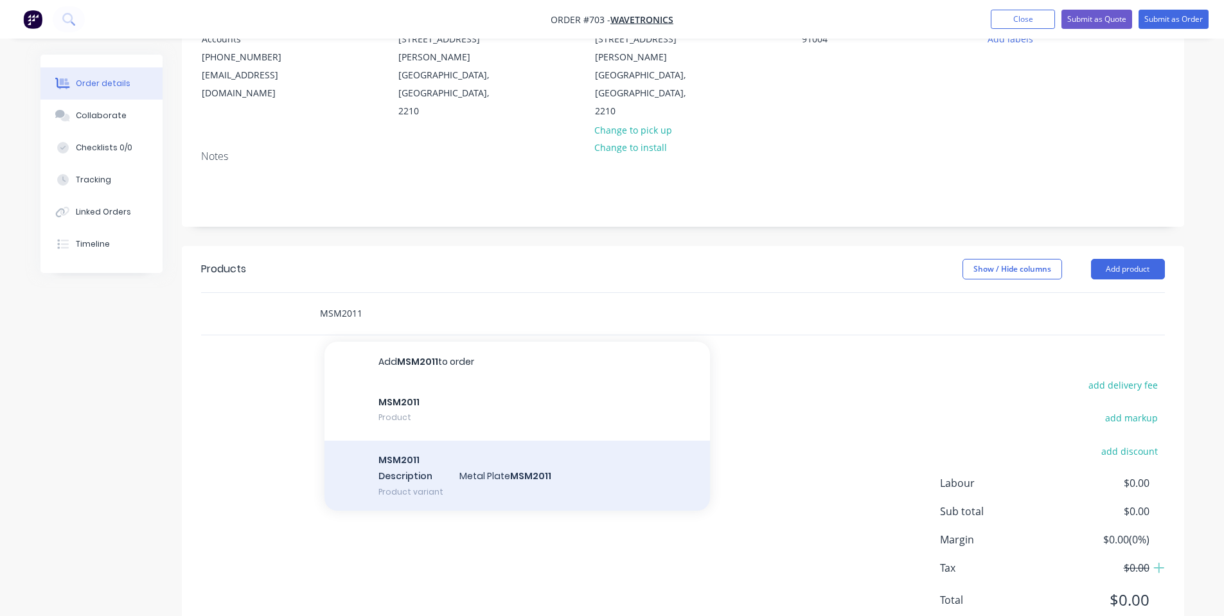
scroll to position [161, 0]
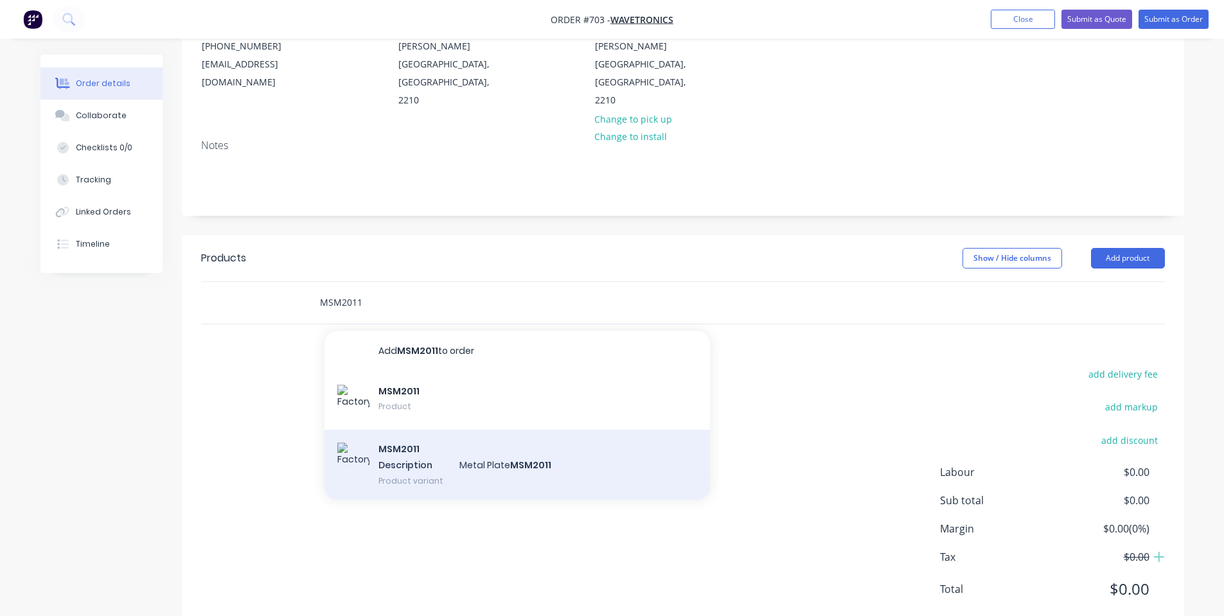
type input "MSM2011"
click at [461, 430] on div "MSM2011 Description Metal Plate MSM2011 Product variant" at bounding box center [516, 465] width 385 height 71
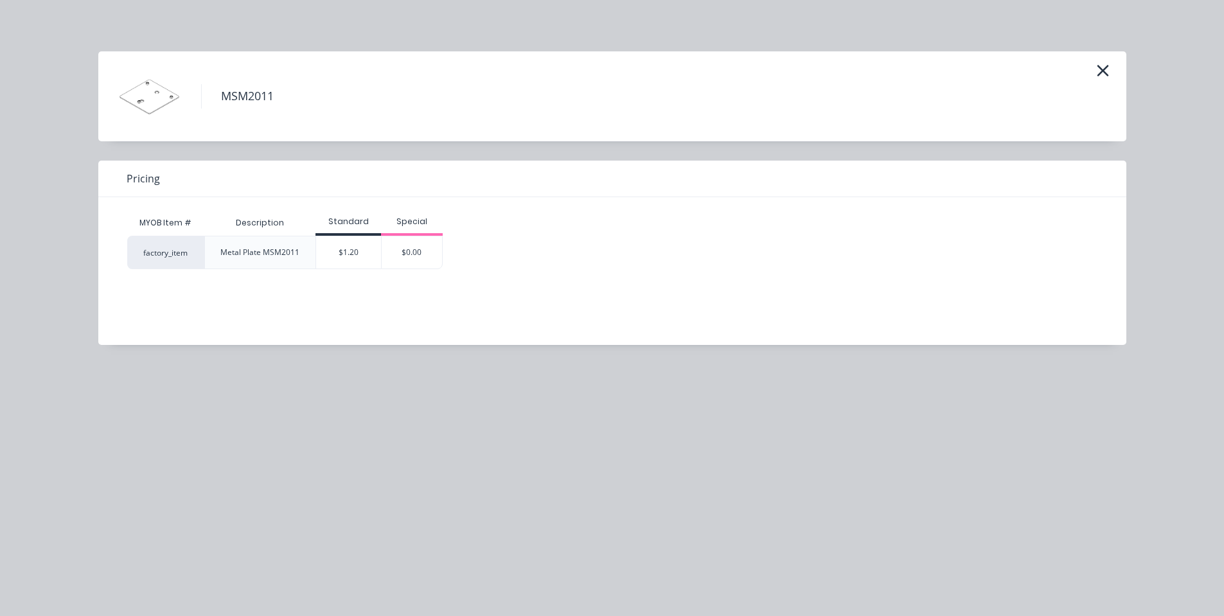
click at [365, 242] on div "$1.20" at bounding box center [348, 252] width 65 height 32
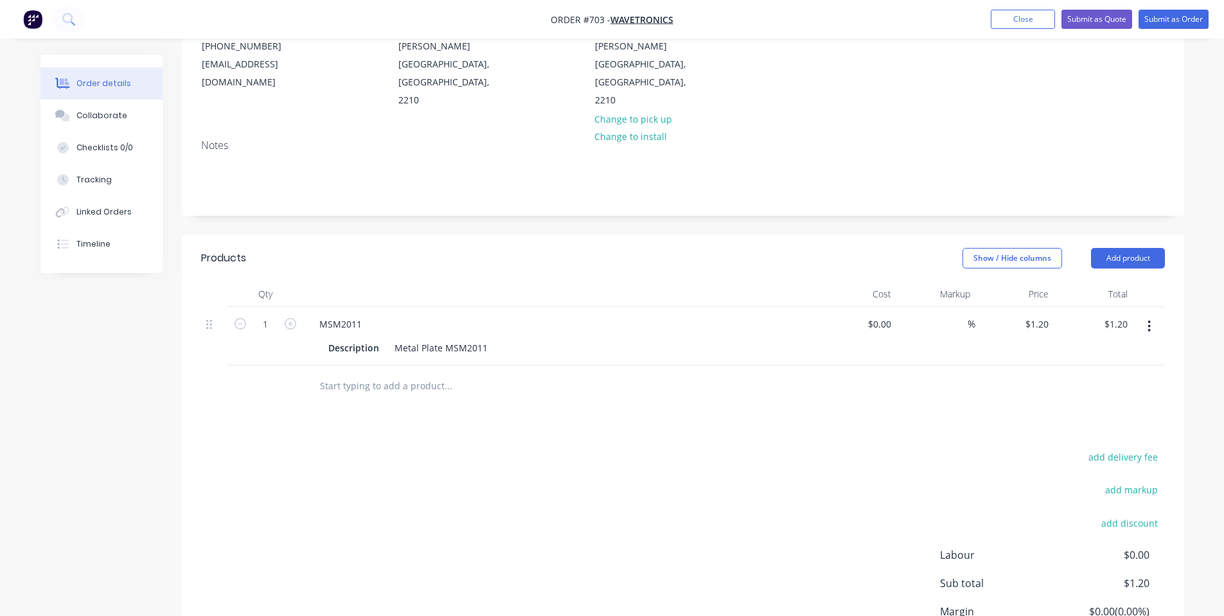
click at [539, 448] on div "add delivery fee add markup add discount Labour $0.00 Sub total $1.20 Margin $0…" at bounding box center [683, 572] width 964 height 248
click at [265, 315] on input "1" at bounding box center [265, 324] width 33 height 19
type input "200"
type input "$240.00"
click at [685, 177] on div "Notes" at bounding box center [683, 172] width 1002 height 86
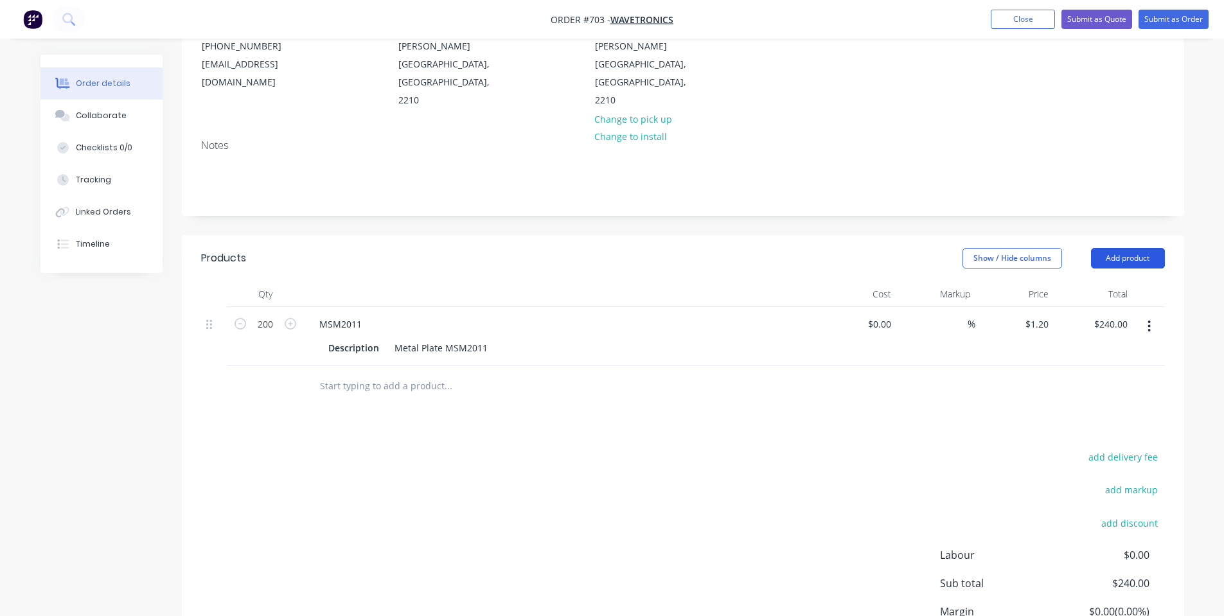
click at [1157, 248] on button "Add product" at bounding box center [1128, 258] width 74 height 21
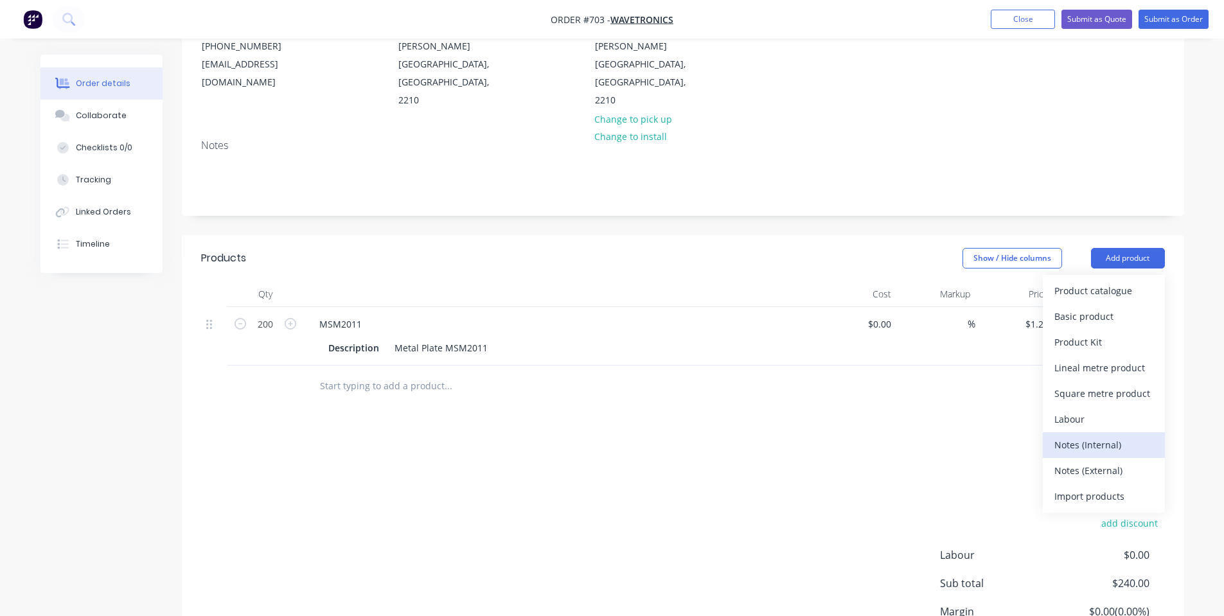
click at [1094, 436] on div "Notes (Internal)" at bounding box center [1103, 445] width 99 height 19
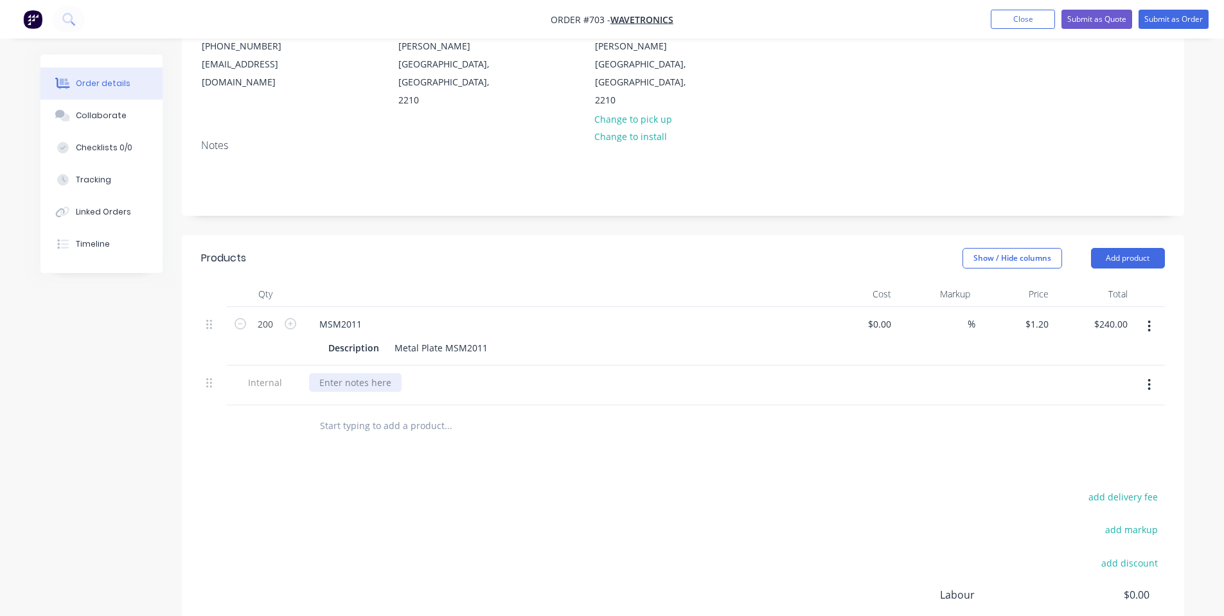
drag, startPoint x: 403, startPoint y: 347, endPoint x: 387, endPoint y: 349, distance: 16.2
click at [402, 373] on div at bounding box center [561, 382] width 504 height 19
click at [382, 373] on div at bounding box center [355, 382] width 93 height 19
drag, startPoint x: 434, startPoint y: 428, endPoint x: 423, endPoint y: 425, distance: 11.4
click at [434, 429] on div "Products Show / Hide columns Add product Qty Cost Markup Price Total 200 MSM201…" at bounding box center [683, 495] width 1002 height 520
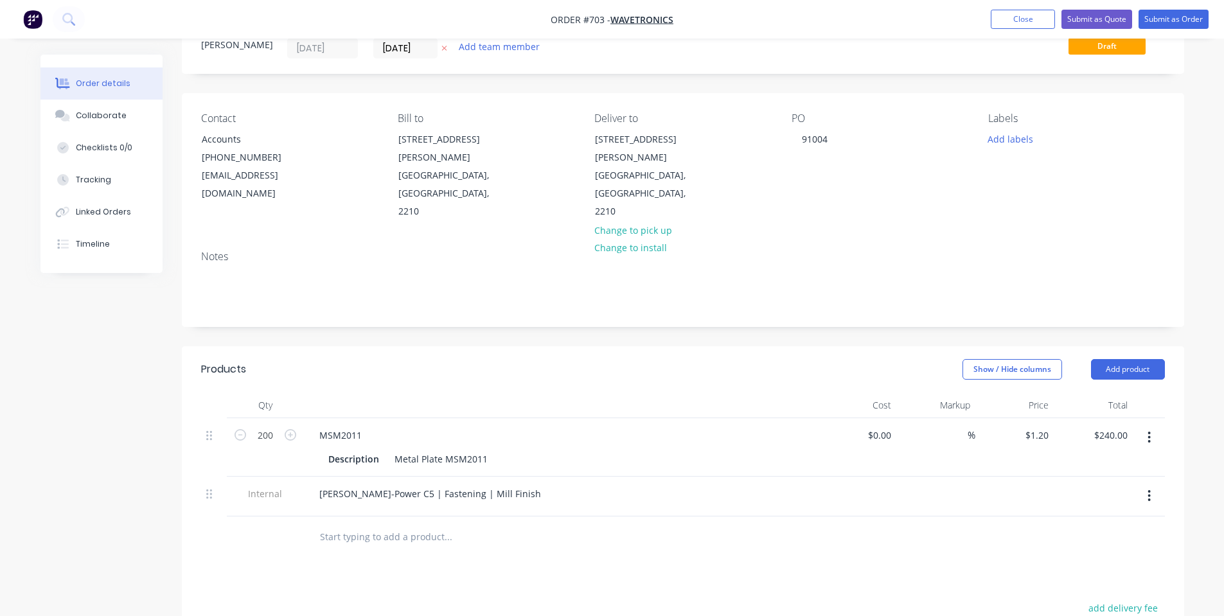
scroll to position [0, 0]
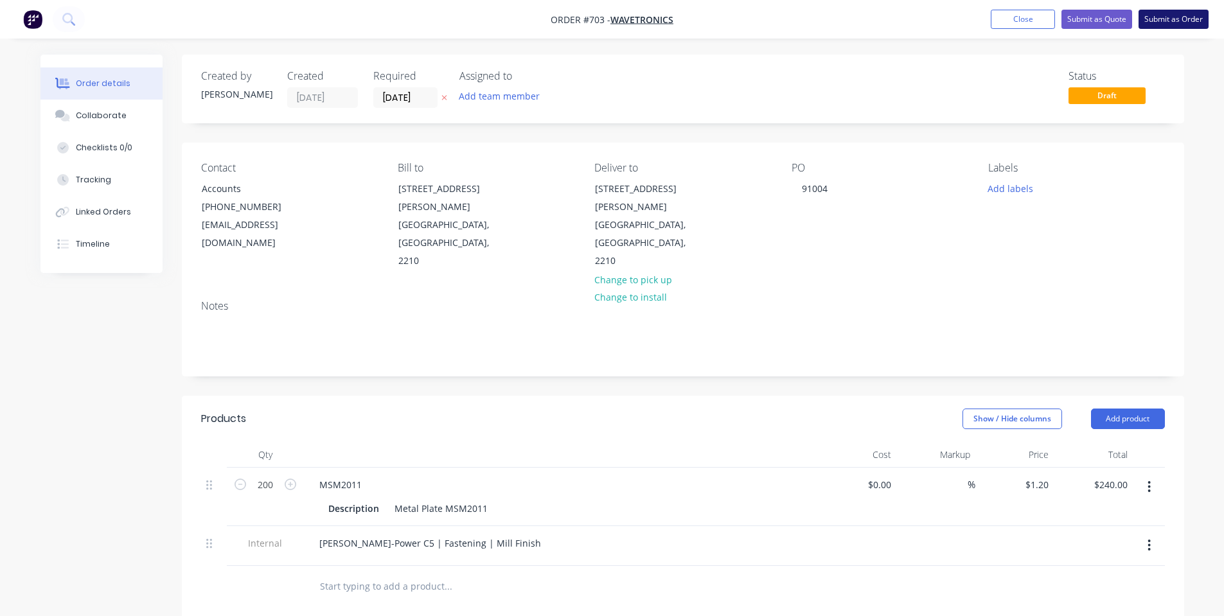
click at [1172, 12] on button "Submit as Order" at bounding box center [1173, 19] width 70 height 19
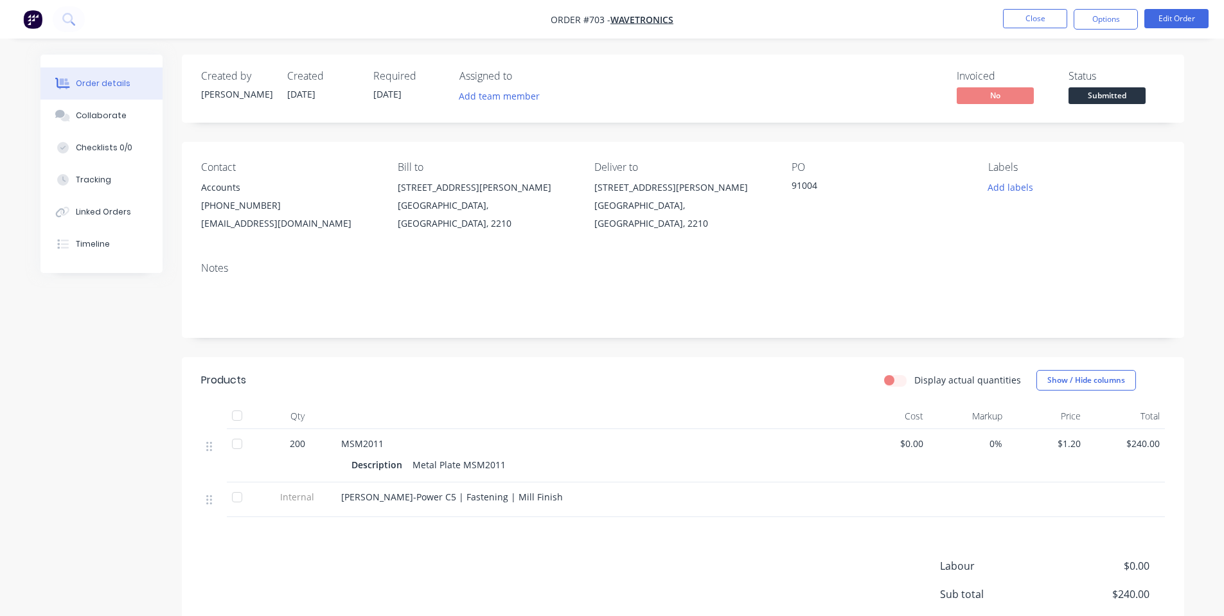
drag, startPoint x: 1122, startPoint y: 88, endPoint x: 1111, endPoint y: 106, distance: 21.0
click at [1122, 89] on span "Submitted" at bounding box center [1106, 95] width 77 height 16
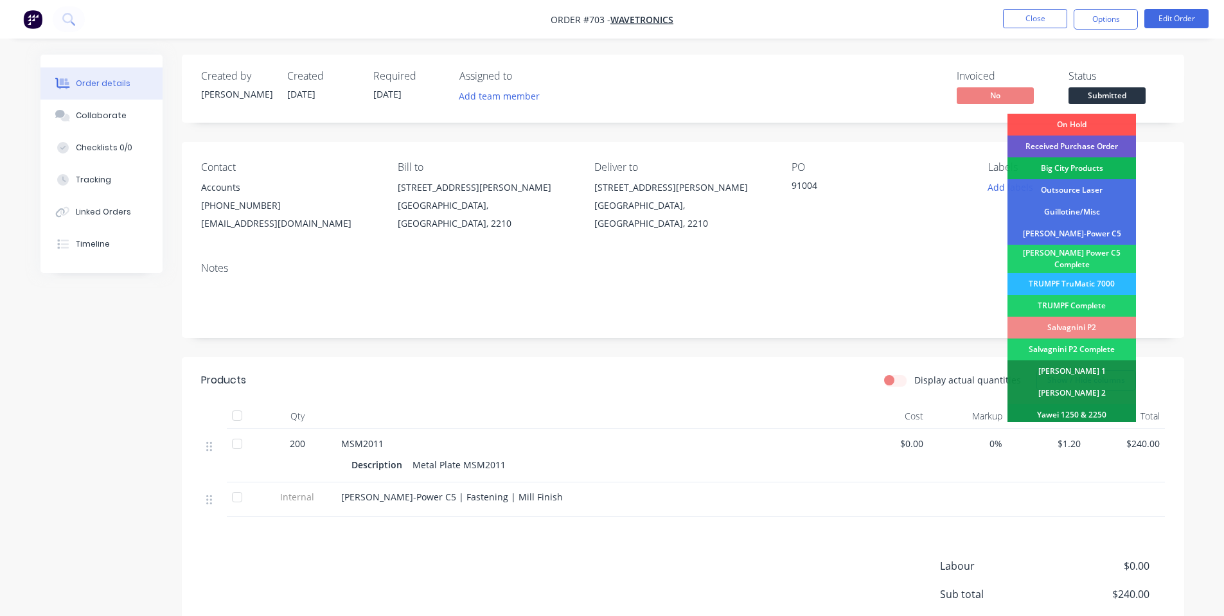
click at [1111, 152] on div "Received Purchase Order" at bounding box center [1071, 147] width 128 height 22
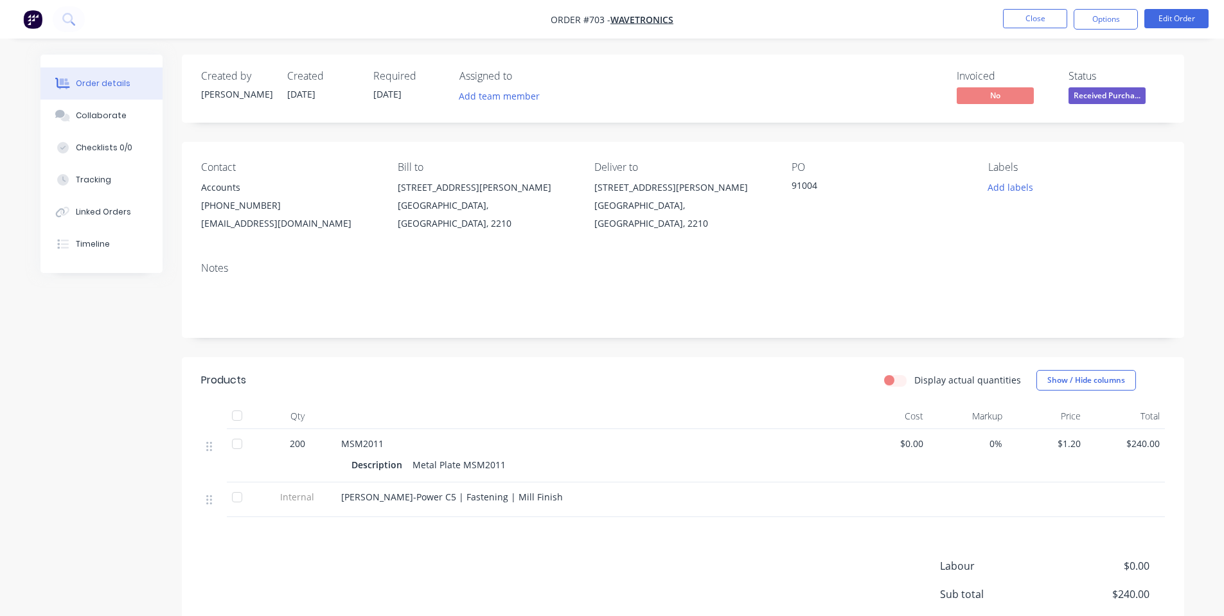
click at [1122, 30] on nav "Order #703 - Wavetronics Close Options Edit Order" at bounding box center [612, 19] width 1224 height 39
drag, startPoint x: 1121, startPoint y: 15, endPoint x: 1119, endPoint y: 27, distance: 12.4
click at [1120, 13] on button "Options" at bounding box center [1106, 19] width 64 height 21
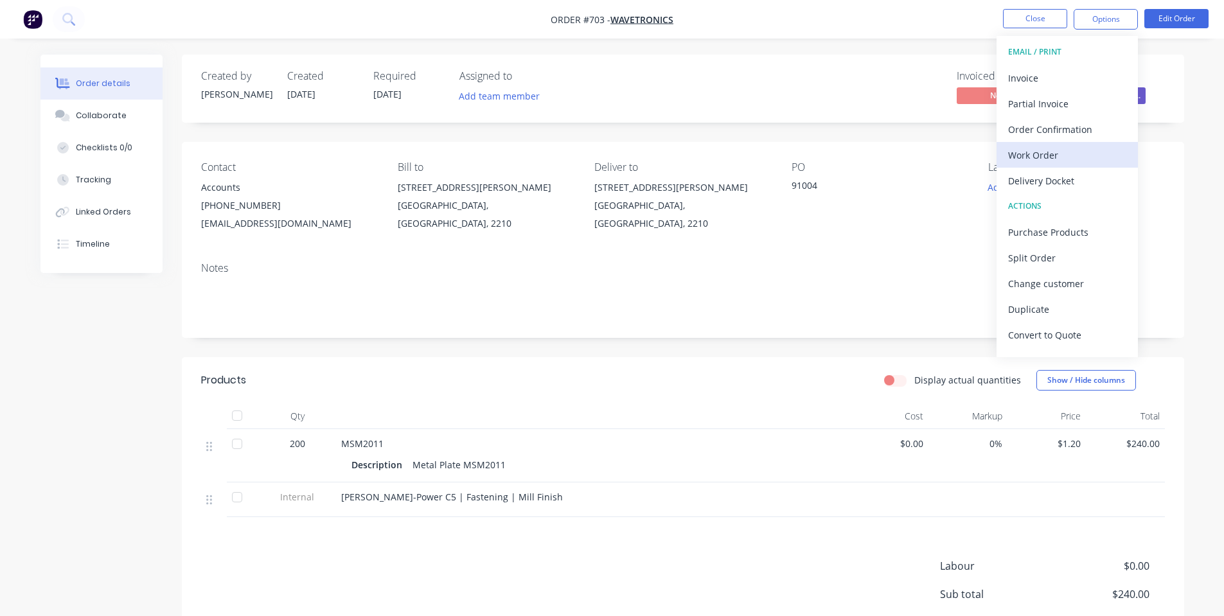
click at [1069, 159] on div "Work Order" at bounding box center [1067, 155] width 118 height 19
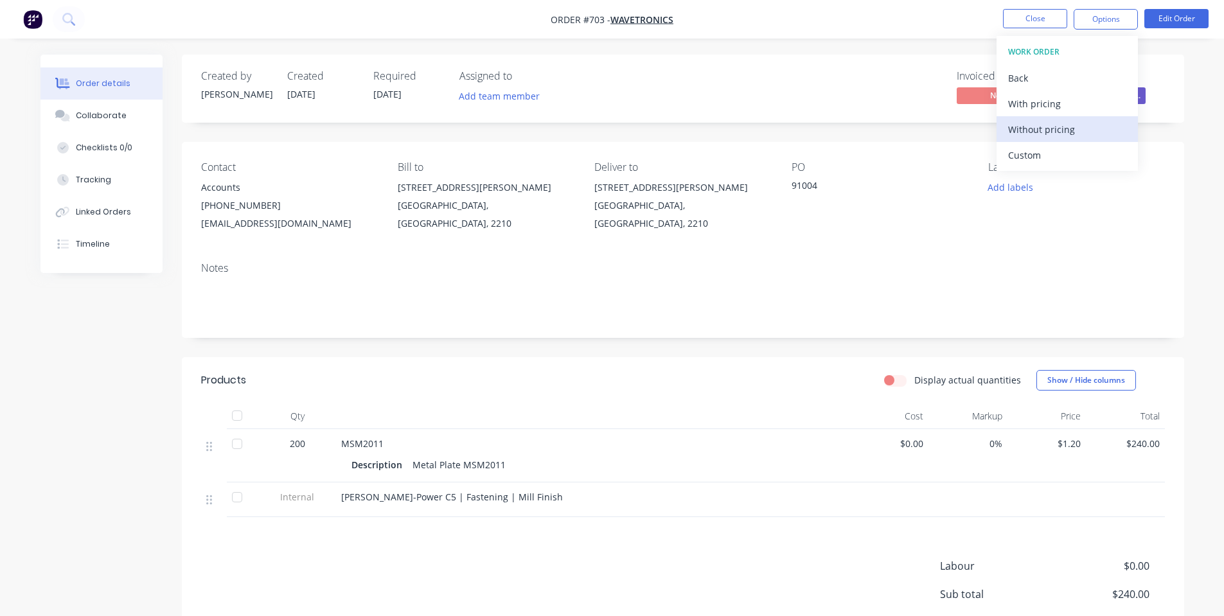
click at [1077, 133] on div "Without pricing" at bounding box center [1067, 129] width 118 height 19
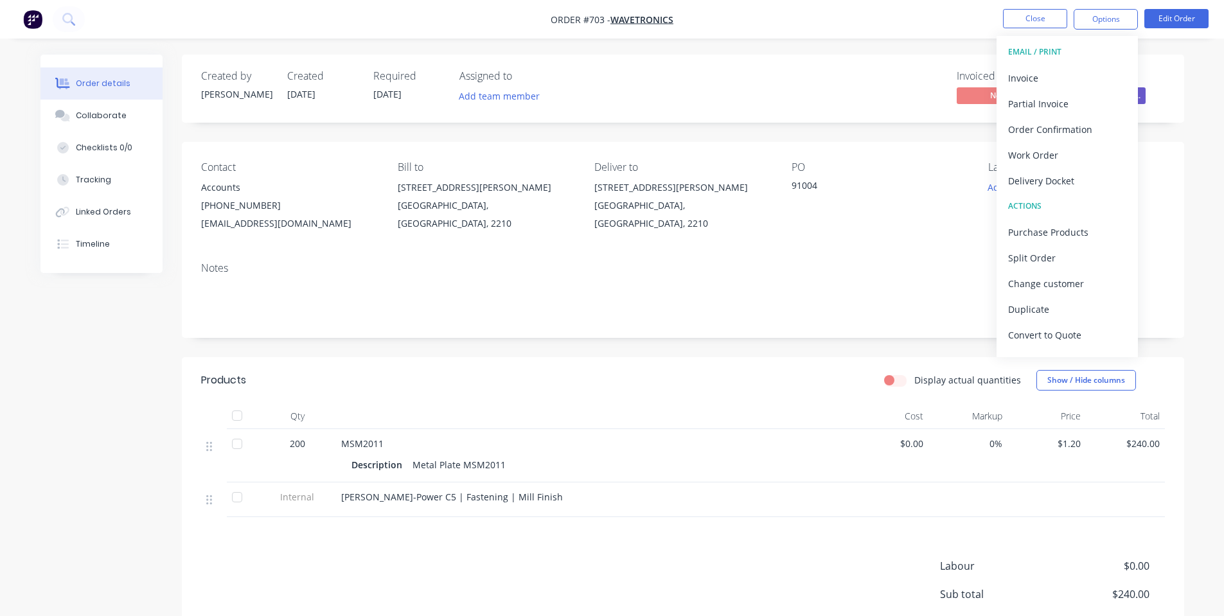
click at [797, 56] on div "Created by [PERSON_NAME] Created [DATE] Required [DATE] Assigned to Add team me…" at bounding box center [683, 89] width 1002 height 68
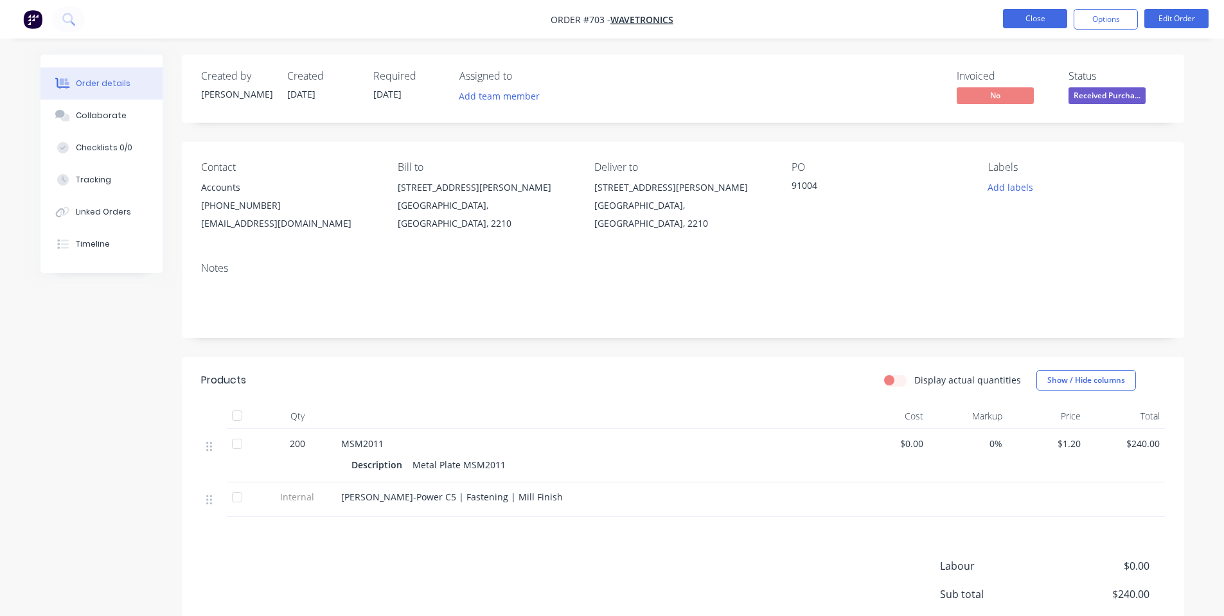
click at [1055, 10] on button "Close" at bounding box center [1035, 18] width 64 height 19
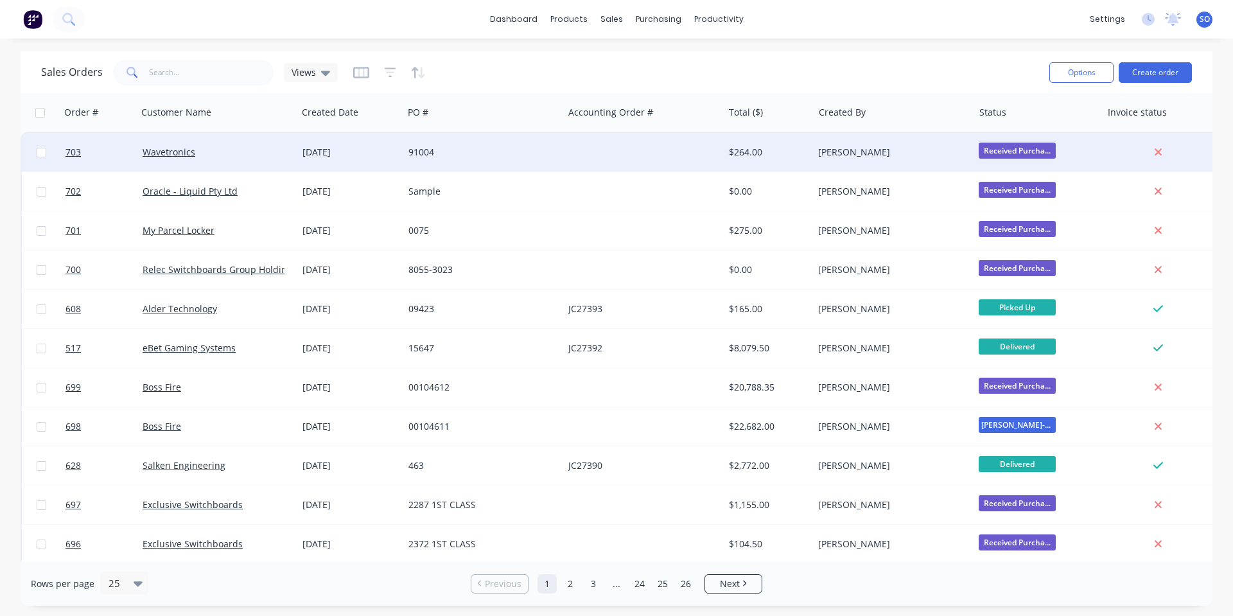
click at [555, 148] on div "91004" at bounding box center [484, 152] width 150 height 13
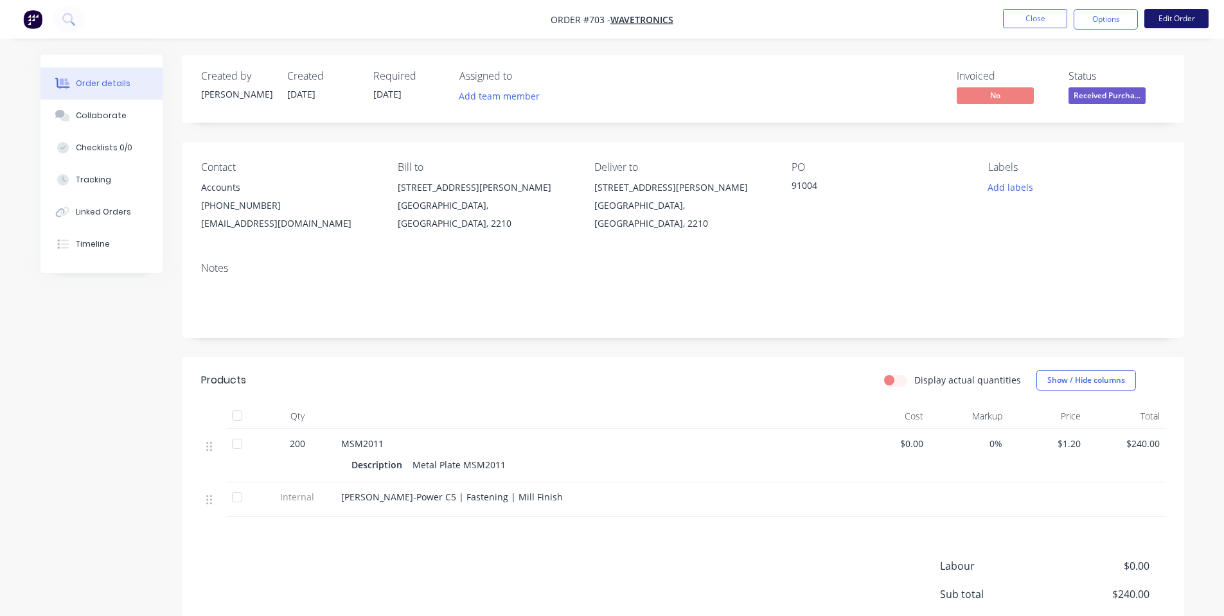
click at [1198, 17] on button "Edit Order" at bounding box center [1176, 18] width 64 height 19
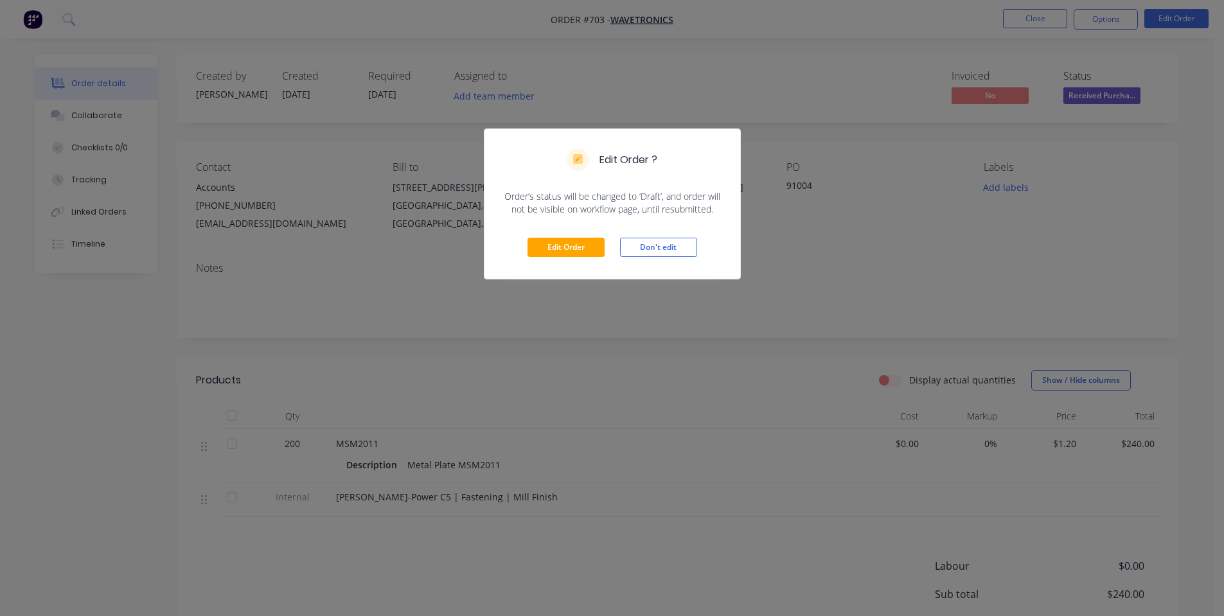
click at [664, 260] on div "Edit Order Don't edit" at bounding box center [612, 247] width 256 height 63
click at [678, 252] on button "Don't edit" at bounding box center [658, 247] width 77 height 19
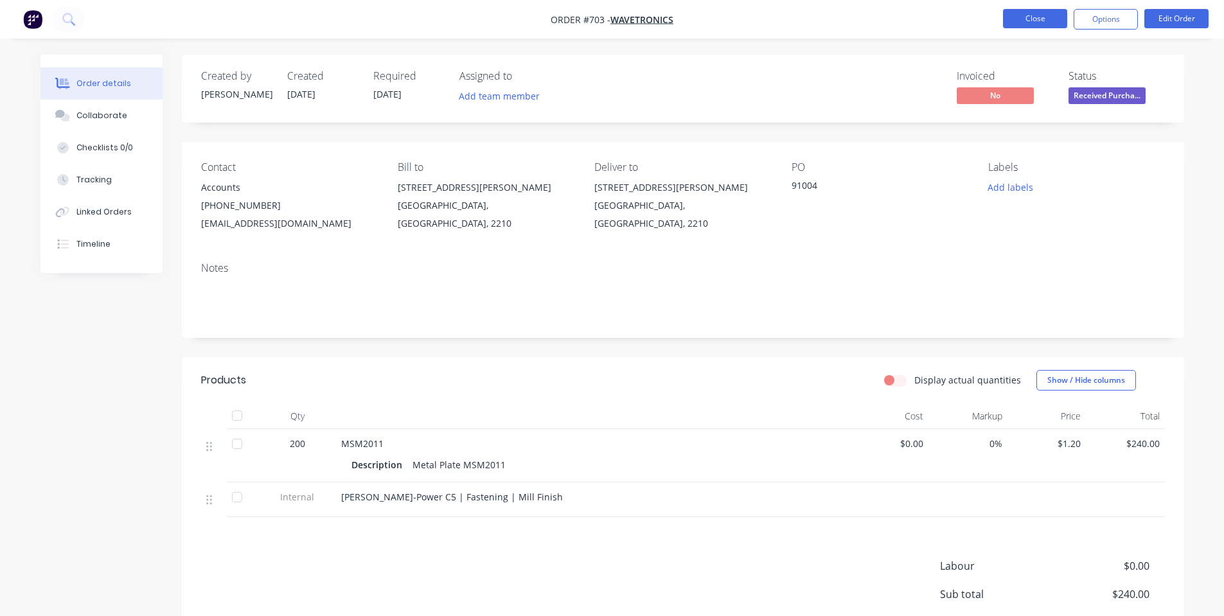
click at [1029, 17] on button "Close" at bounding box center [1035, 18] width 64 height 19
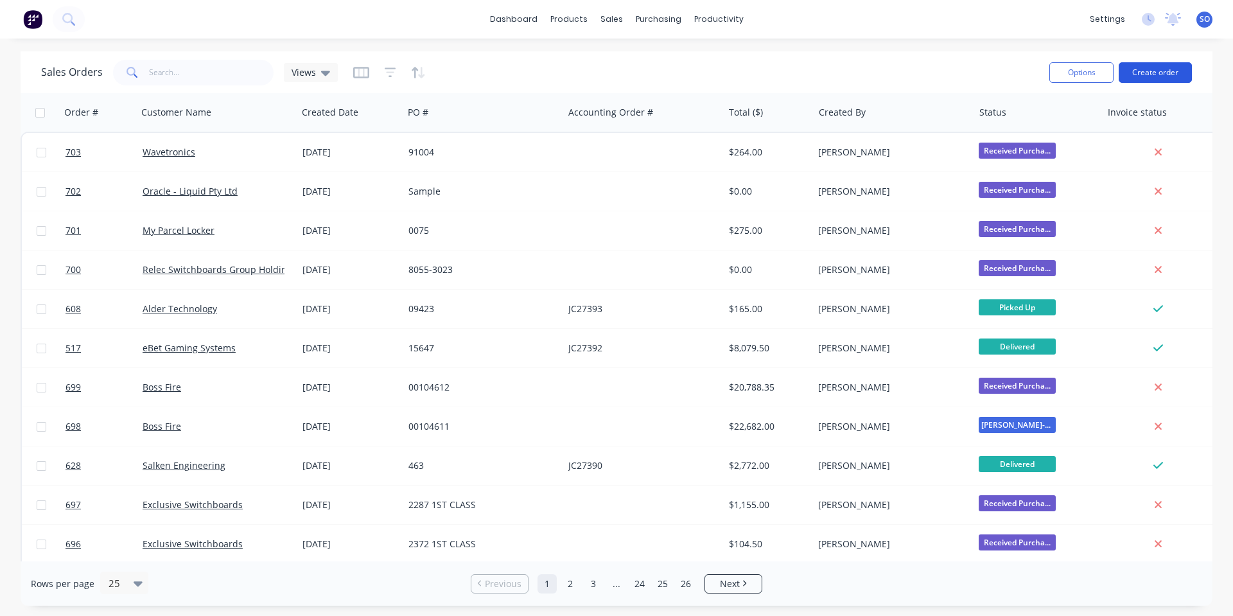
click at [1141, 67] on button "Create order" at bounding box center [1155, 72] width 73 height 21
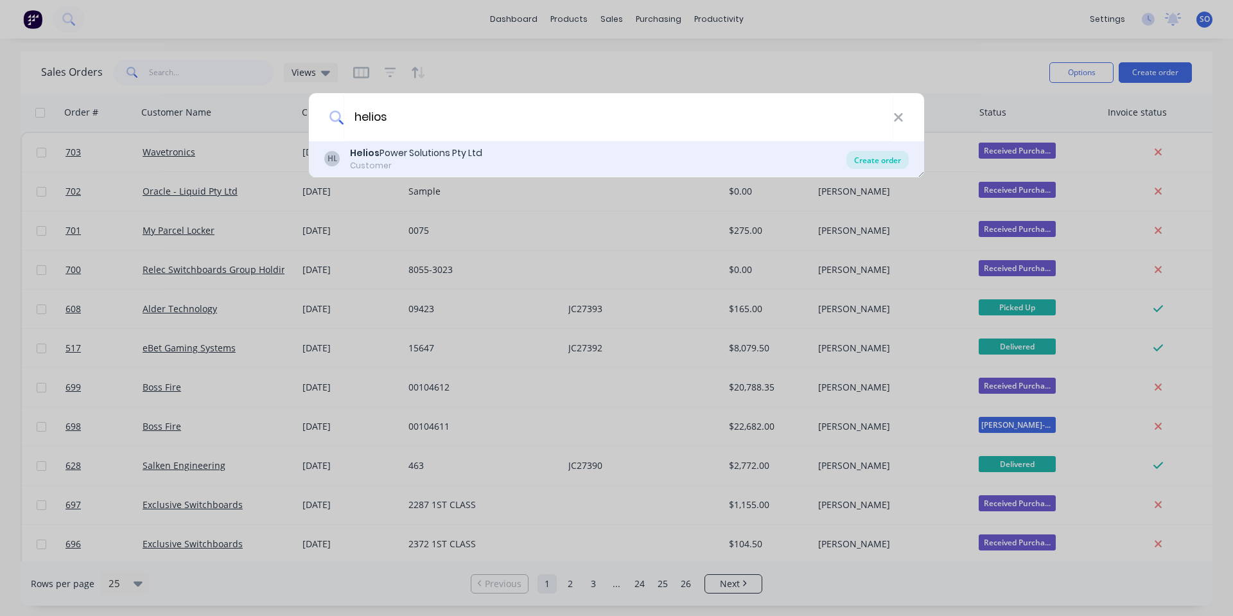
type input "helios"
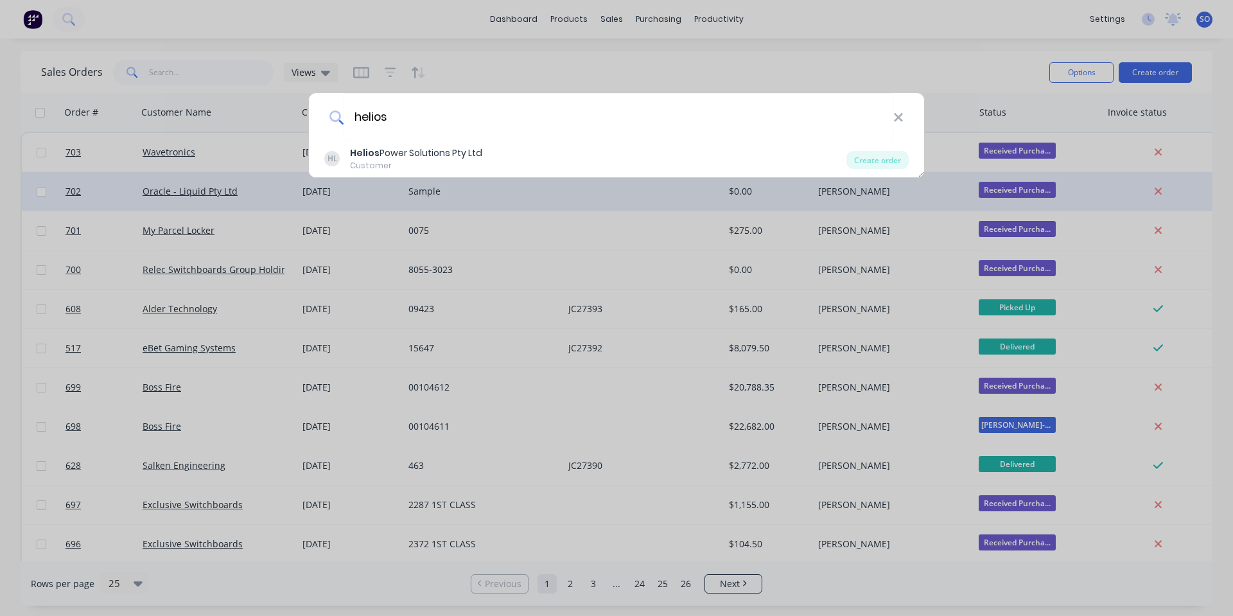
drag, startPoint x: 867, startPoint y: 157, endPoint x: 632, endPoint y: 195, distance: 238.3
click at [867, 157] on div "Create order" at bounding box center [878, 160] width 62 height 18
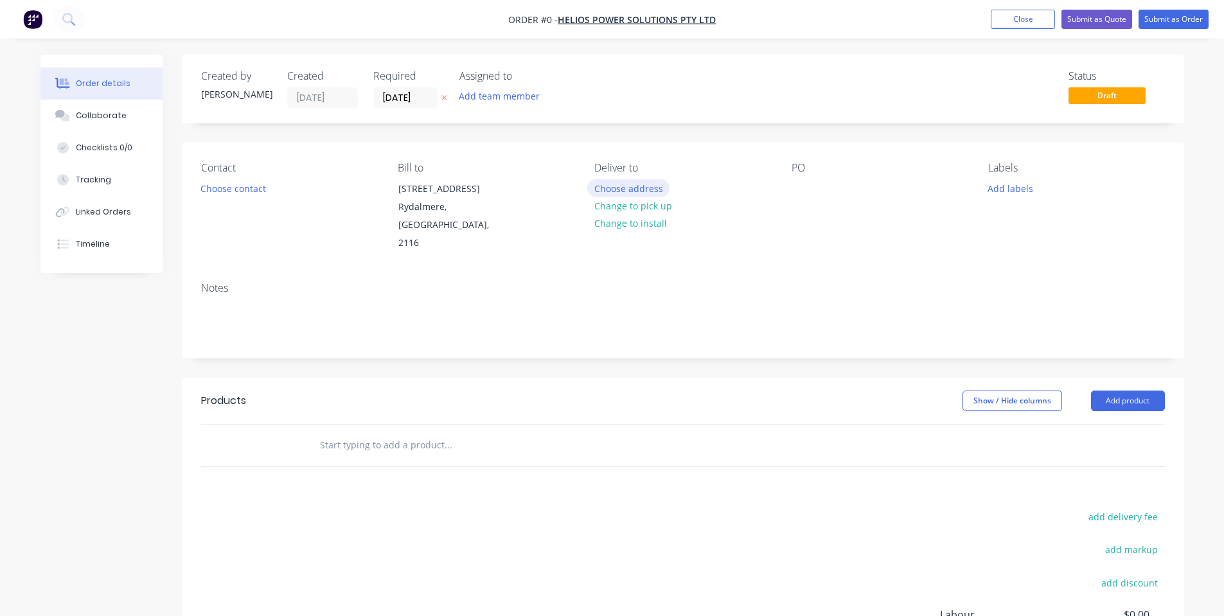
drag, startPoint x: 636, startPoint y: 196, endPoint x: 620, endPoint y: 190, distance: 17.3
click at [620, 190] on button "Choose address" at bounding box center [628, 187] width 82 height 17
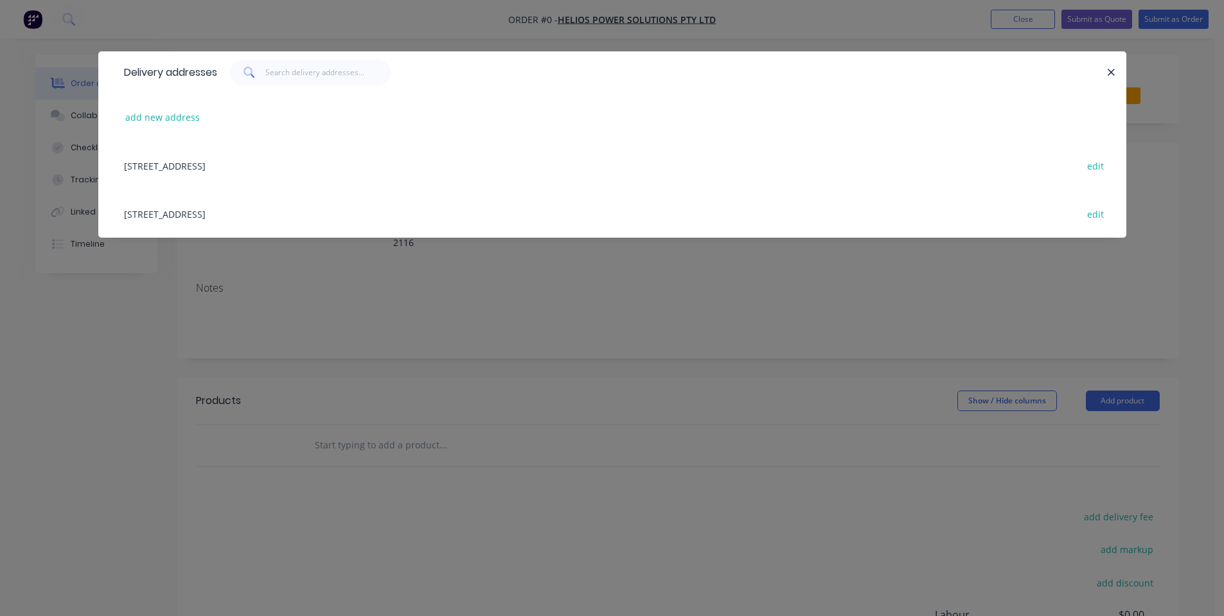
click at [382, 169] on div "[STREET_ADDRESS] edit" at bounding box center [612, 165] width 989 height 48
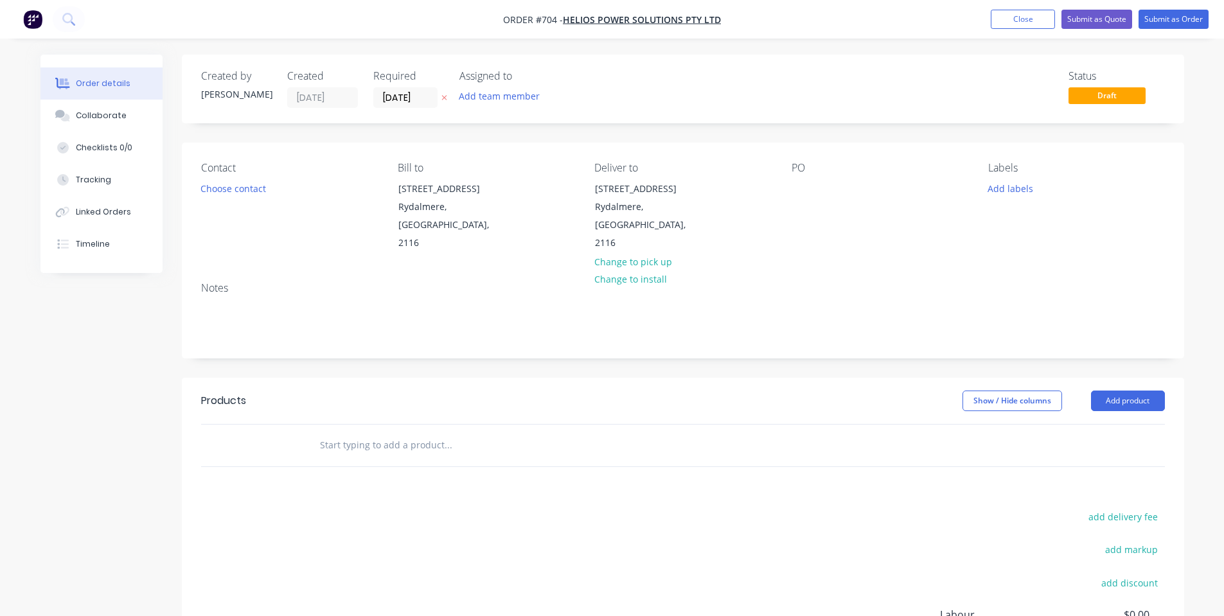
click at [258, 198] on div "Contact Choose contact" at bounding box center [289, 207] width 176 height 91
click at [256, 188] on button "Choose contact" at bounding box center [232, 187] width 79 height 17
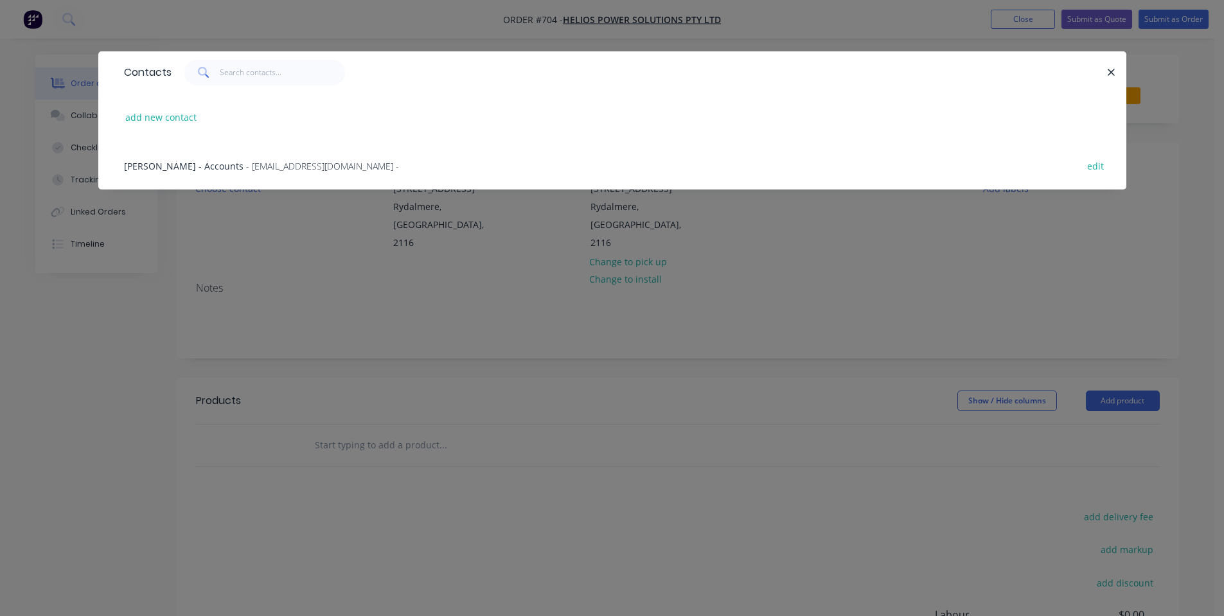
click at [270, 236] on div "Contacts add new contact [PERSON_NAME] - Accounts - [EMAIL_ADDRESS][DOMAIN_NAME…" at bounding box center [612, 308] width 1224 height 616
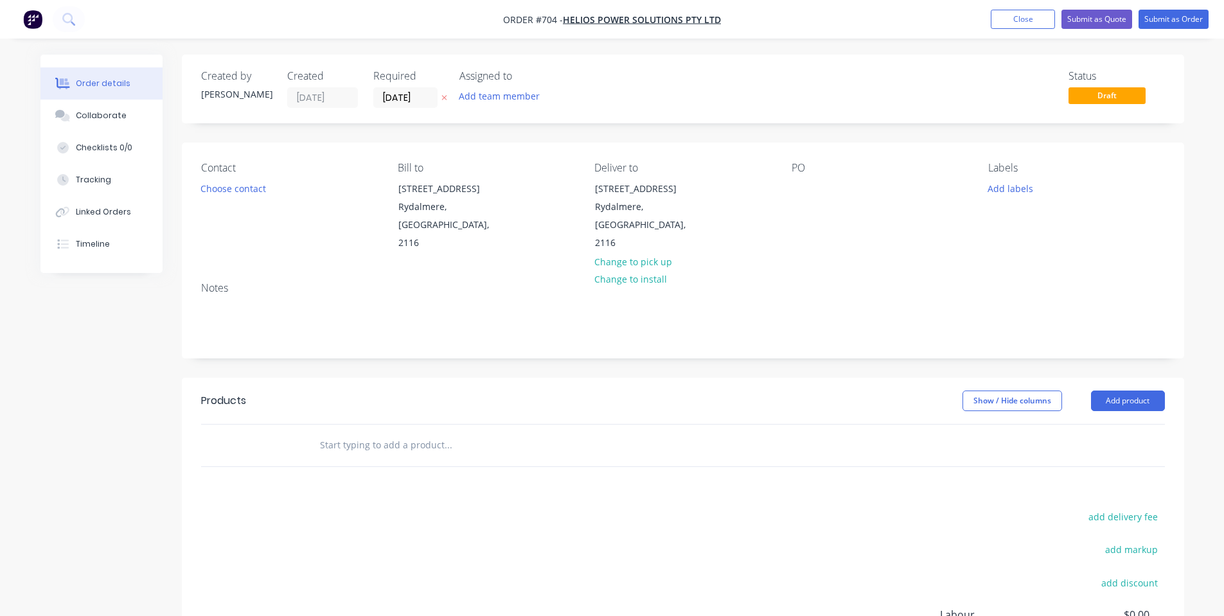
click at [813, 185] on div "PO" at bounding box center [879, 207] width 176 height 91
click at [800, 190] on div at bounding box center [801, 188] width 21 height 19
drag, startPoint x: 866, startPoint y: 241, endPoint x: 985, endPoint y: 200, distance: 125.8
click at [867, 241] on div "Contact Choose contact Bill to [STREET_ADDRESS] Deliver to [STREET_ADDRESS] Cha…" at bounding box center [683, 207] width 1002 height 129
click at [1003, 190] on button "Add labels" at bounding box center [1010, 187] width 59 height 17
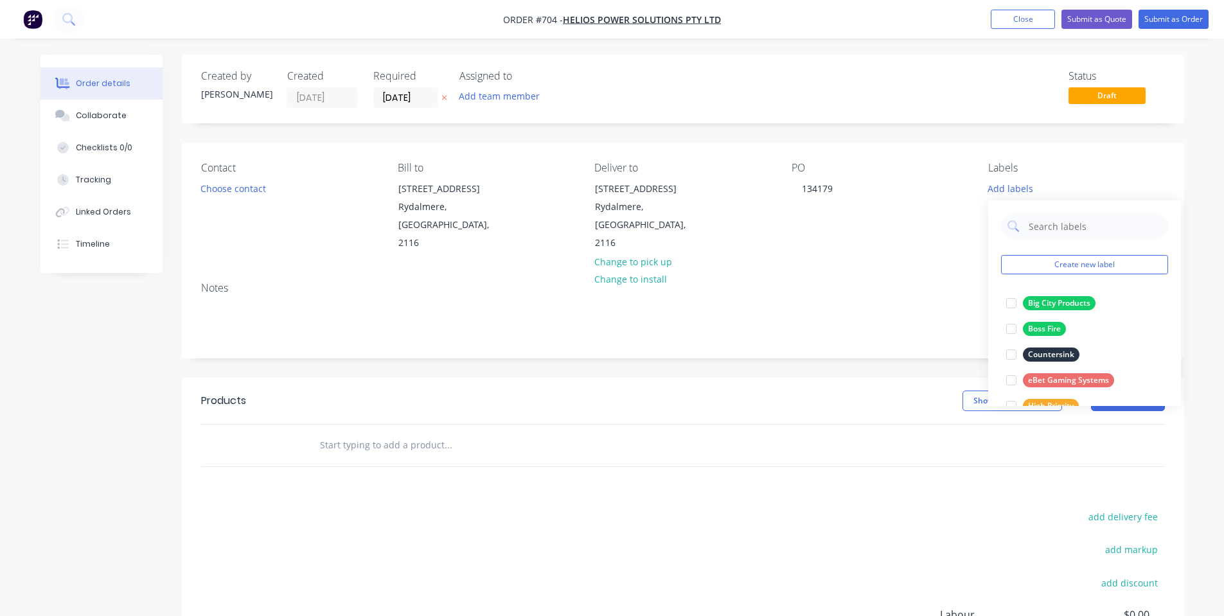
drag, startPoint x: 894, startPoint y: 265, endPoint x: 887, endPoint y: 269, distance: 8.6
click at [894, 282] on div "Notes" at bounding box center [683, 288] width 964 height 12
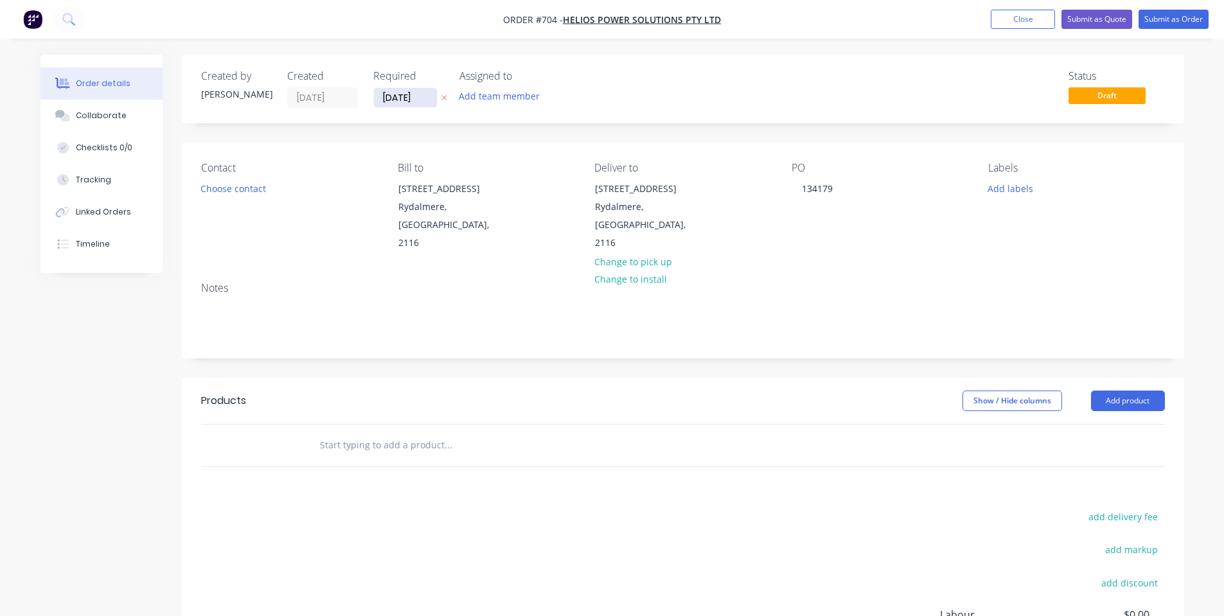
click at [393, 99] on input "[DATE]" at bounding box center [405, 97] width 63 height 19
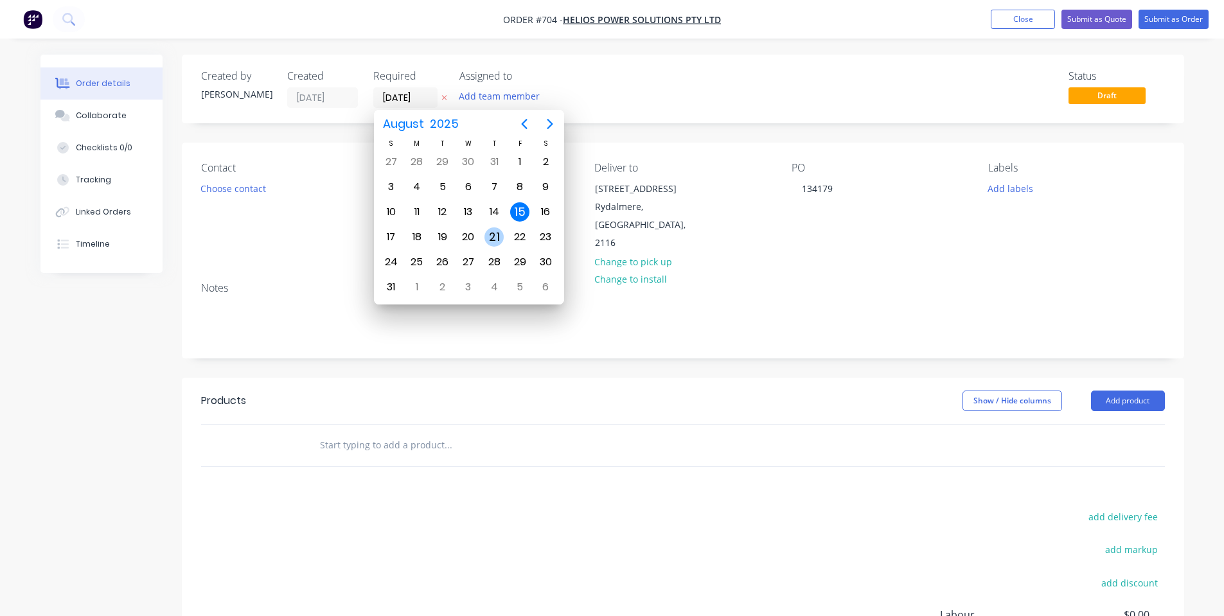
click at [487, 236] on div "21" at bounding box center [493, 236] width 19 height 19
type input "[DATE]"
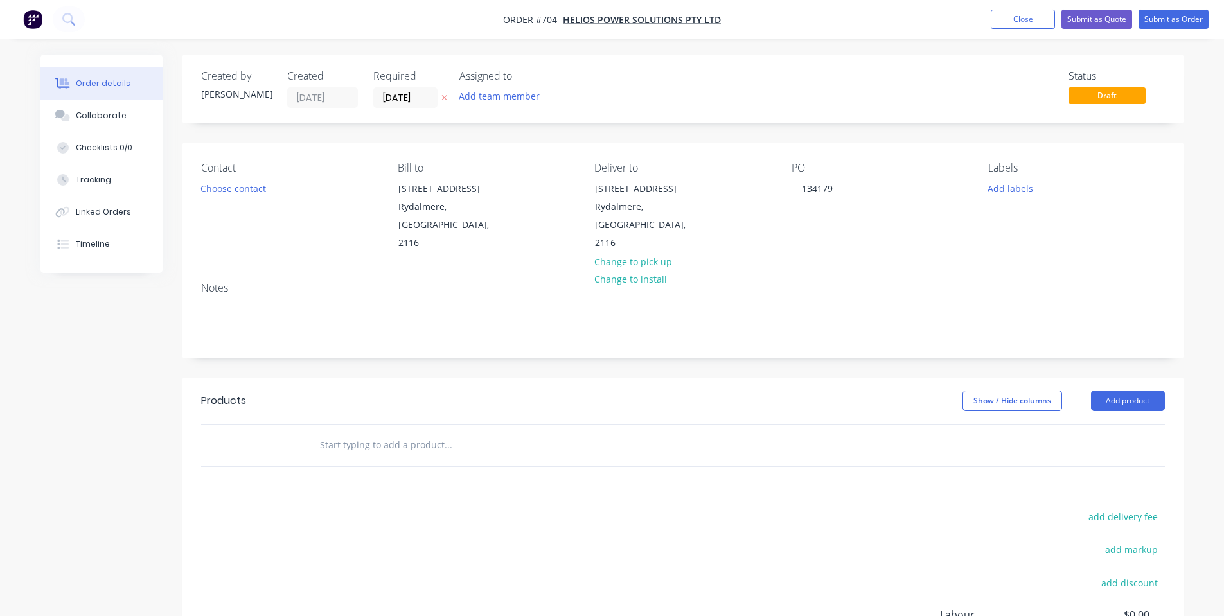
click at [591, 87] on div "Status Draft" at bounding box center [876, 89] width 577 height 38
click at [1017, 188] on button "Add labels" at bounding box center [1010, 187] width 59 height 17
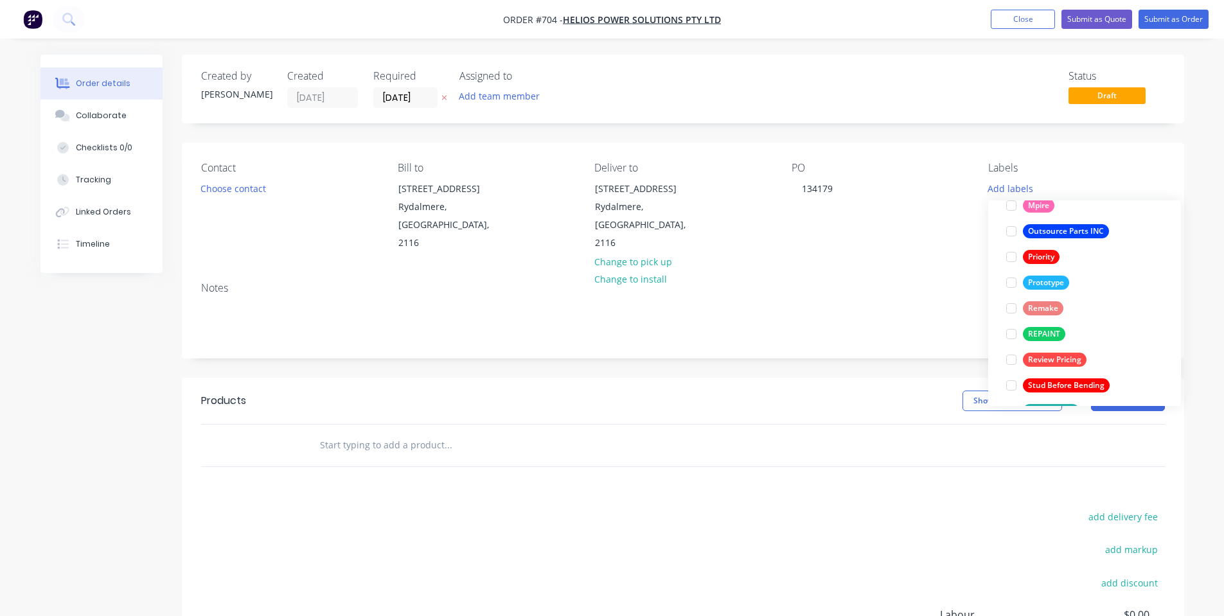
scroll to position [334, 0]
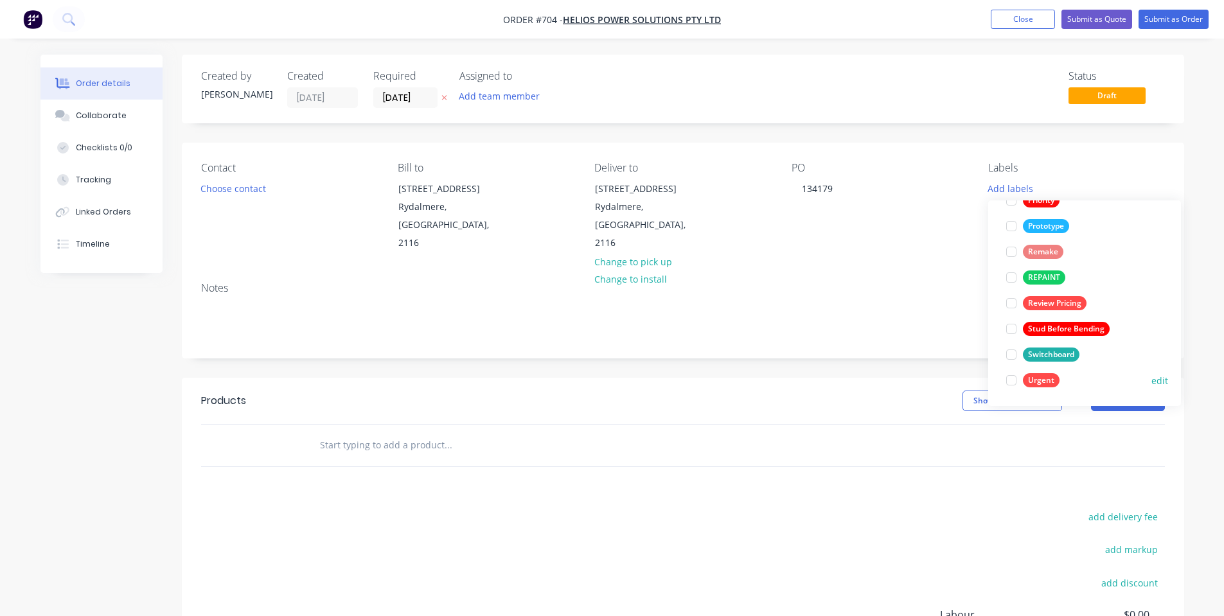
click at [1052, 377] on div "Urgent" at bounding box center [1041, 380] width 37 height 14
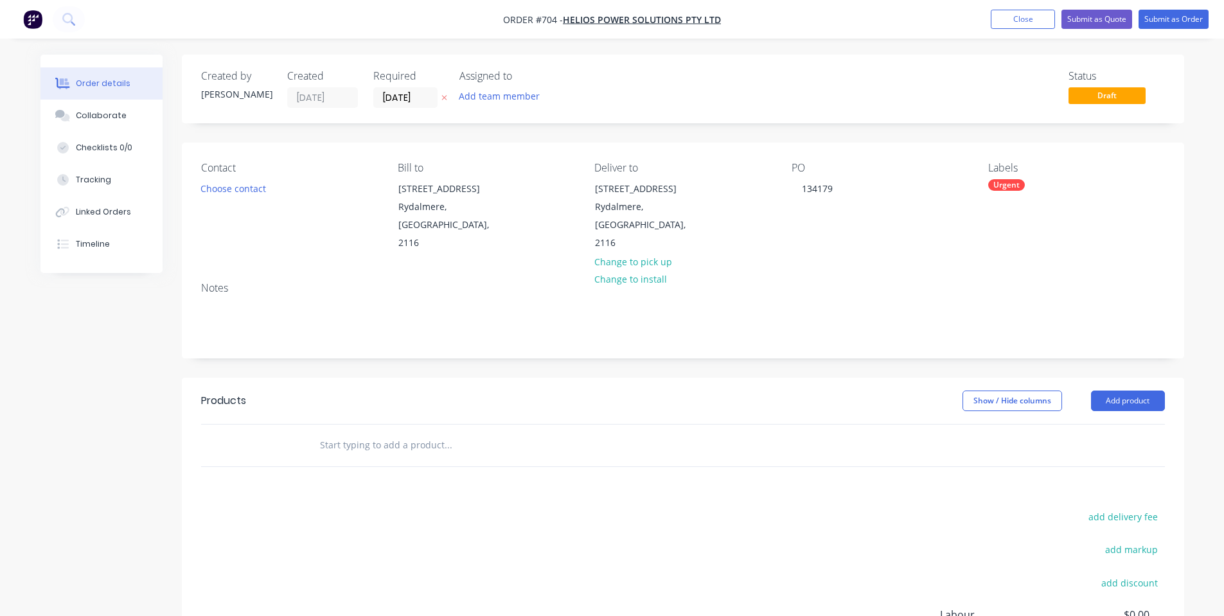
drag, startPoint x: 832, startPoint y: 79, endPoint x: 214, endPoint y: 172, distance: 624.9
click at [833, 80] on div "Status Draft" at bounding box center [876, 89] width 577 height 38
click at [82, 118] on div "Collaborate" at bounding box center [101, 116] width 51 height 12
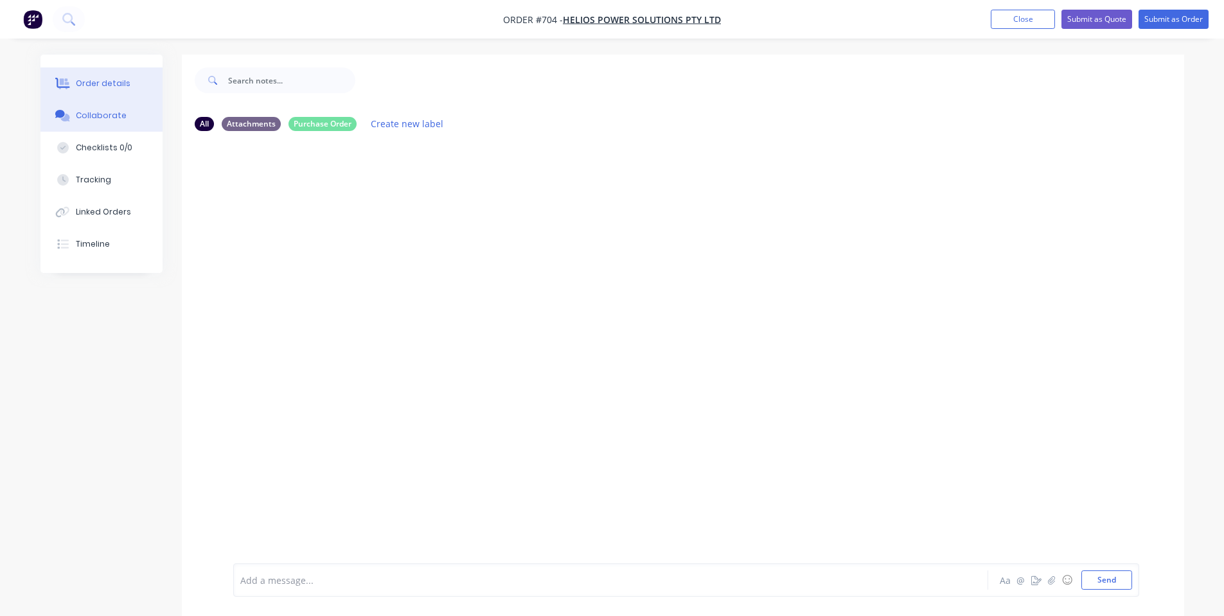
click at [127, 91] on button "Order details" at bounding box center [101, 83] width 122 height 32
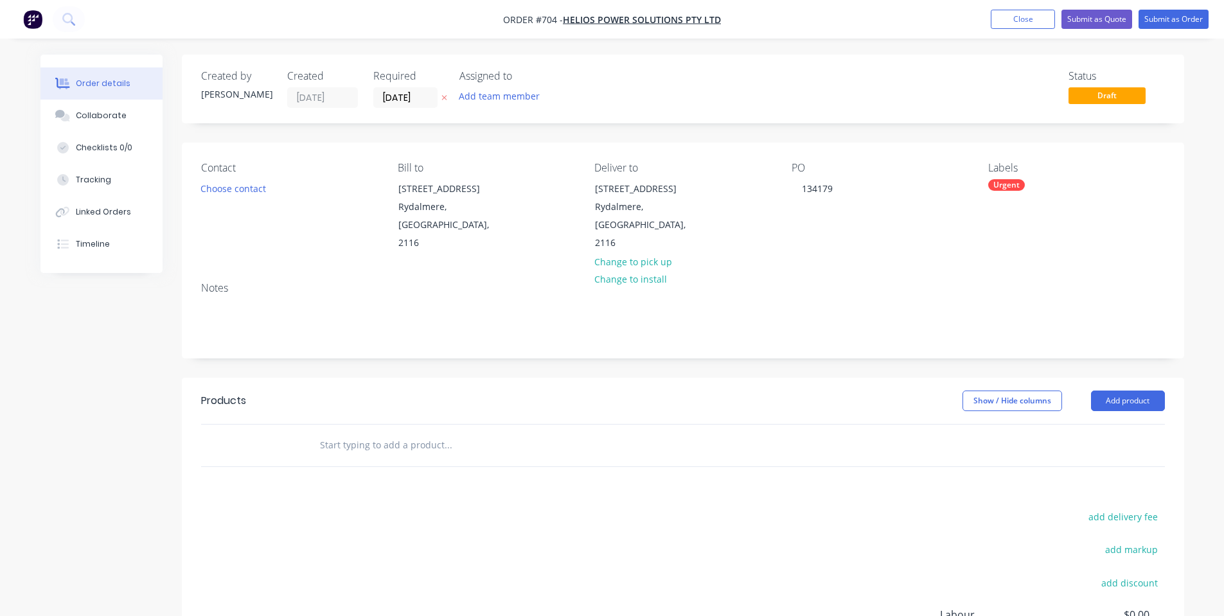
click at [380, 443] on div at bounding box center [535, 446] width 463 height 42
click at [381, 432] on input "text" at bounding box center [447, 445] width 257 height 26
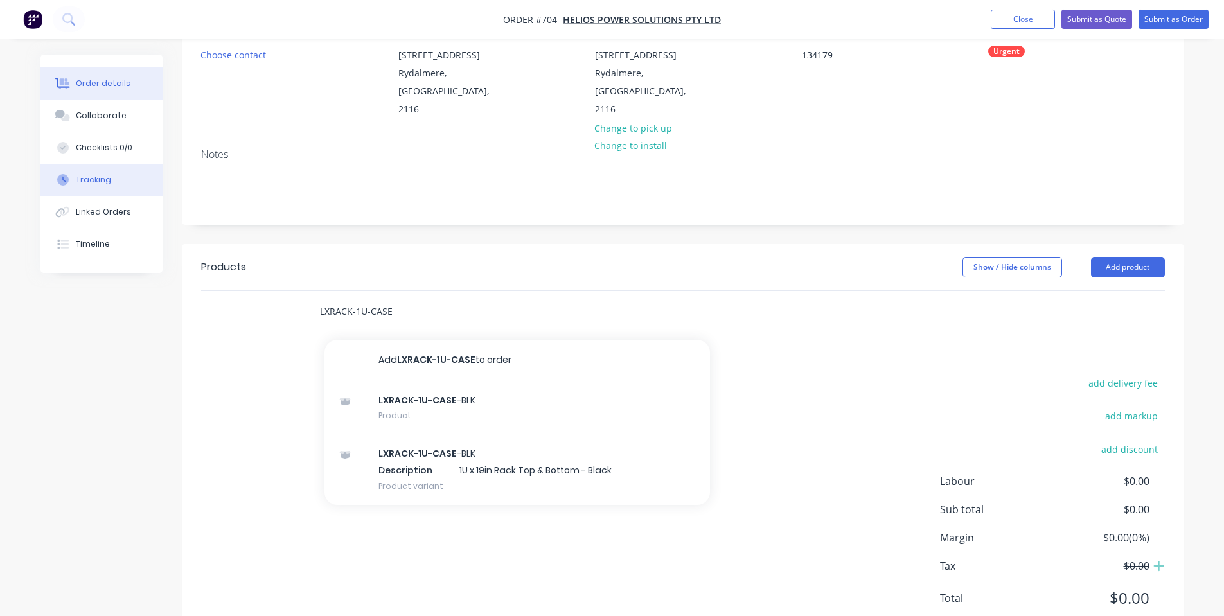
scroll to position [161, 0]
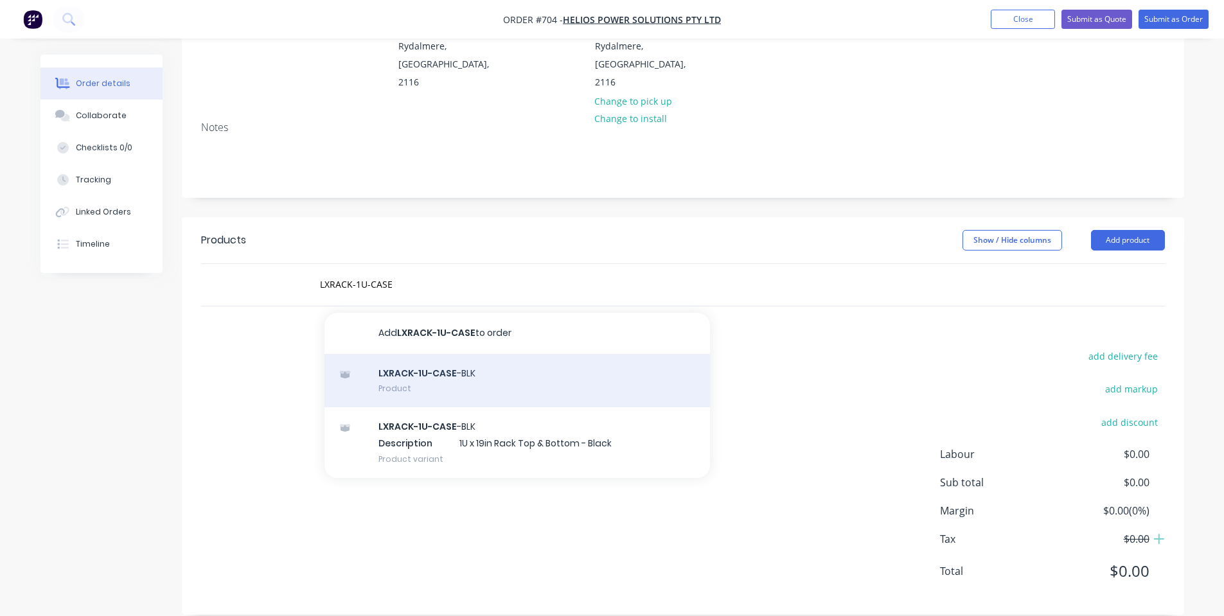
click at [518, 367] on div "LXRACK-1U-CASE -BLK Product" at bounding box center [516, 381] width 385 height 54
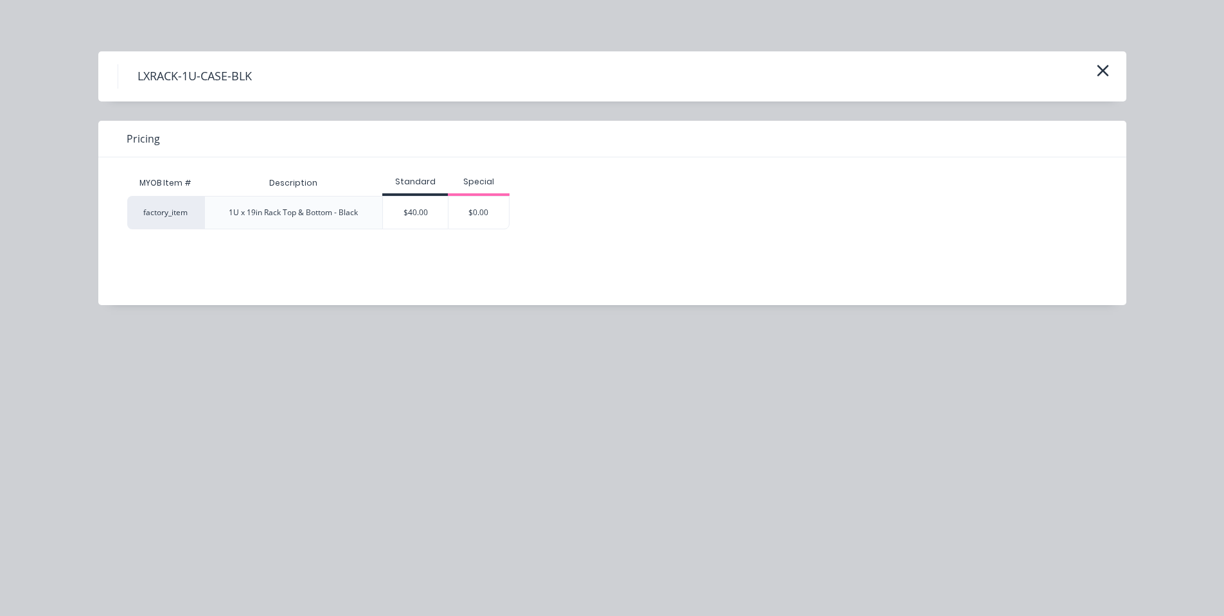
click at [518, 367] on div "LXRACK-1U-CASE-BLK Pricing MYOB Item # Description Standard Special factory_ite…" at bounding box center [612, 308] width 1224 height 616
drag, startPoint x: 1115, startPoint y: 71, endPoint x: 1099, endPoint y: 75, distance: 15.9
click at [1113, 72] on div "LXRACK-1U-CASE-BLK" at bounding box center [612, 76] width 1028 height 50
click at [1099, 75] on icon "button" at bounding box center [1103, 71] width 12 height 12
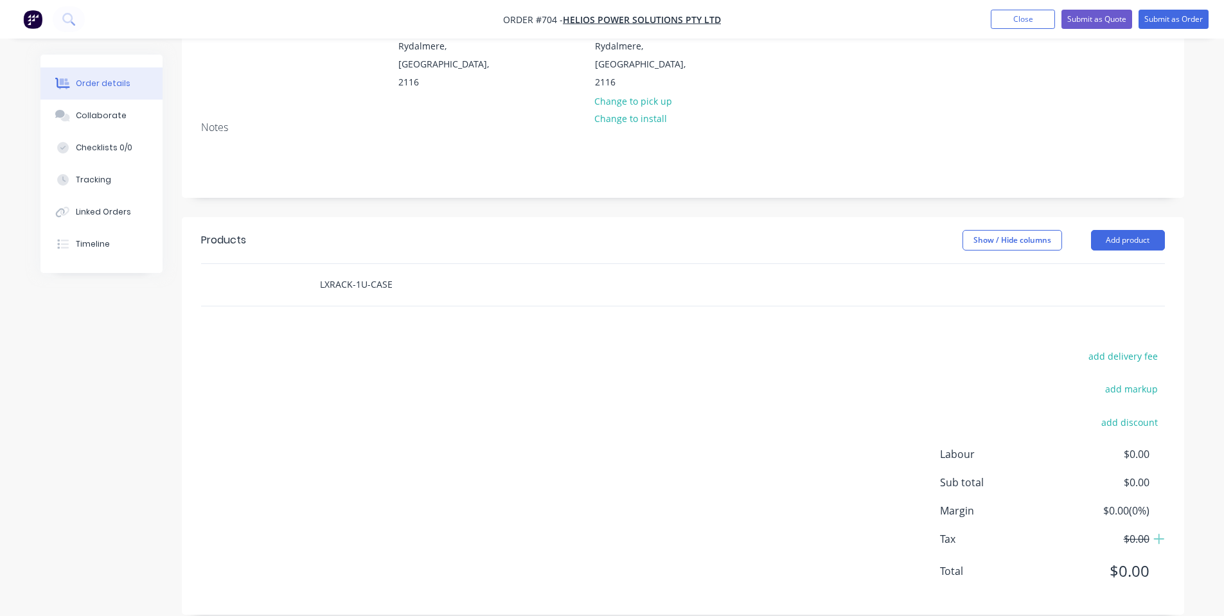
click at [421, 272] on input "LXRACK-1U-CASE" at bounding box center [447, 285] width 257 height 26
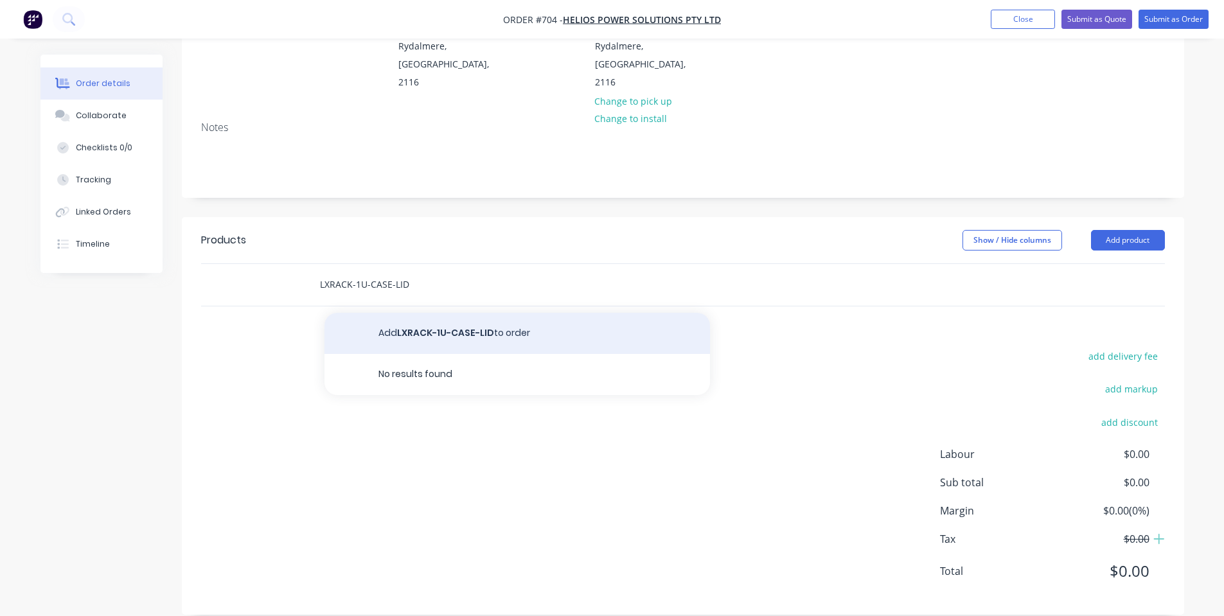
type input "LXRACK-1U-CASE-LID"
click at [437, 323] on button "Add LXRACK-1U-CASE-LID to order" at bounding box center [516, 333] width 385 height 41
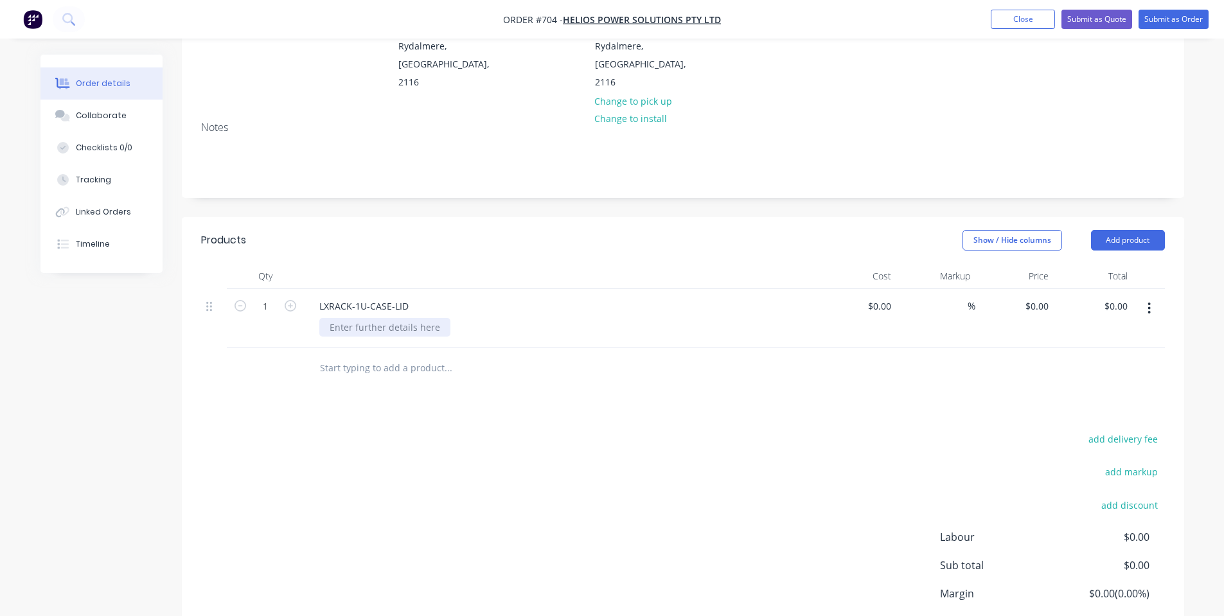
click at [423, 318] on div at bounding box center [384, 327] width 131 height 19
click at [265, 297] on input "1" at bounding box center [265, 306] width 33 height 19
type input "12"
click at [1047, 297] on input "0" at bounding box center [1046, 306] width 15 height 19
type input "$25.00"
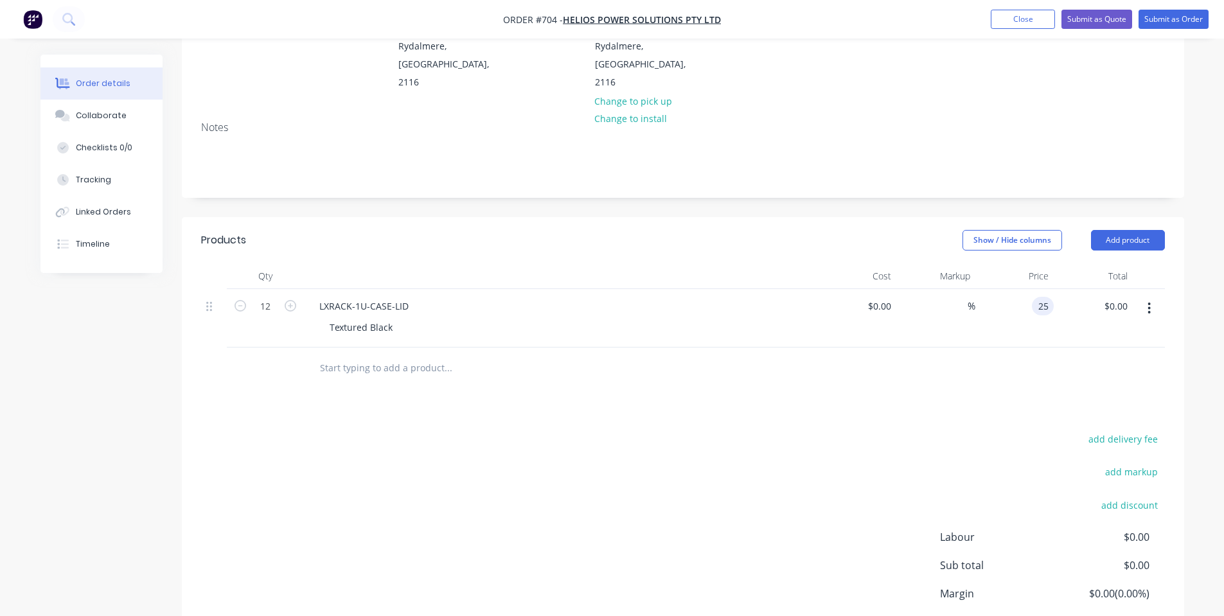
type input "$300.00"
click at [815, 230] on div "Show / Hide columns Add product" at bounding box center [784, 240] width 759 height 21
click at [360, 355] on input "text" at bounding box center [447, 368] width 257 height 26
click at [1136, 217] on header "Products Show / Hide columns Add product" at bounding box center [683, 240] width 1002 height 46
click at [1128, 231] on button "Add product" at bounding box center [1128, 240] width 74 height 21
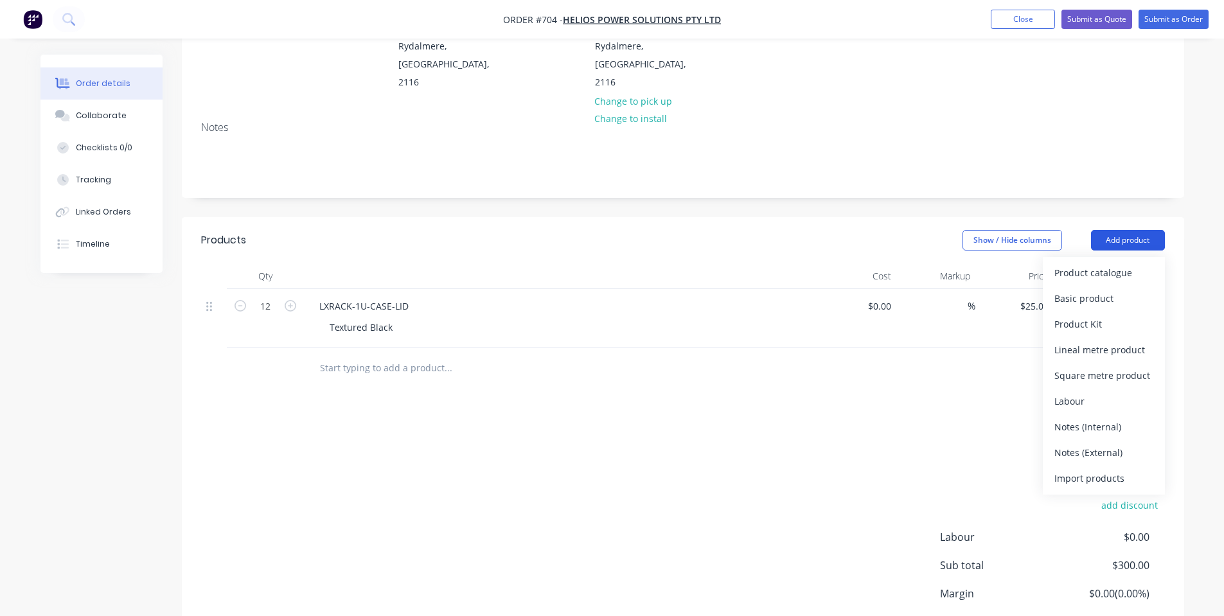
click at [1118, 418] on div "Notes (Internal)" at bounding box center [1103, 427] width 99 height 19
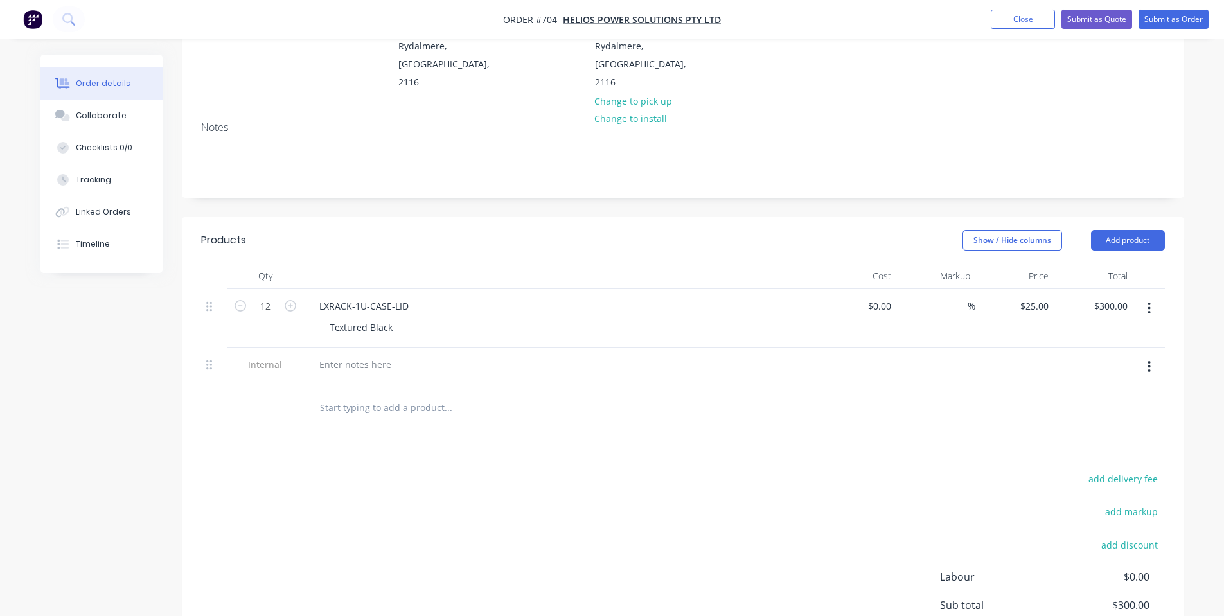
click at [377, 348] on div at bounding box center [561, 368] width 514 height 40
click at [343, 355] on div at bounding box center [355, 364] width 93 height 19
click at [381, 446] on div "Products Show / Hide columns Add product Qty Cost Markup Price Total 12 LXRACK-…" at bounding box center [683, 477] width 1002 height 520
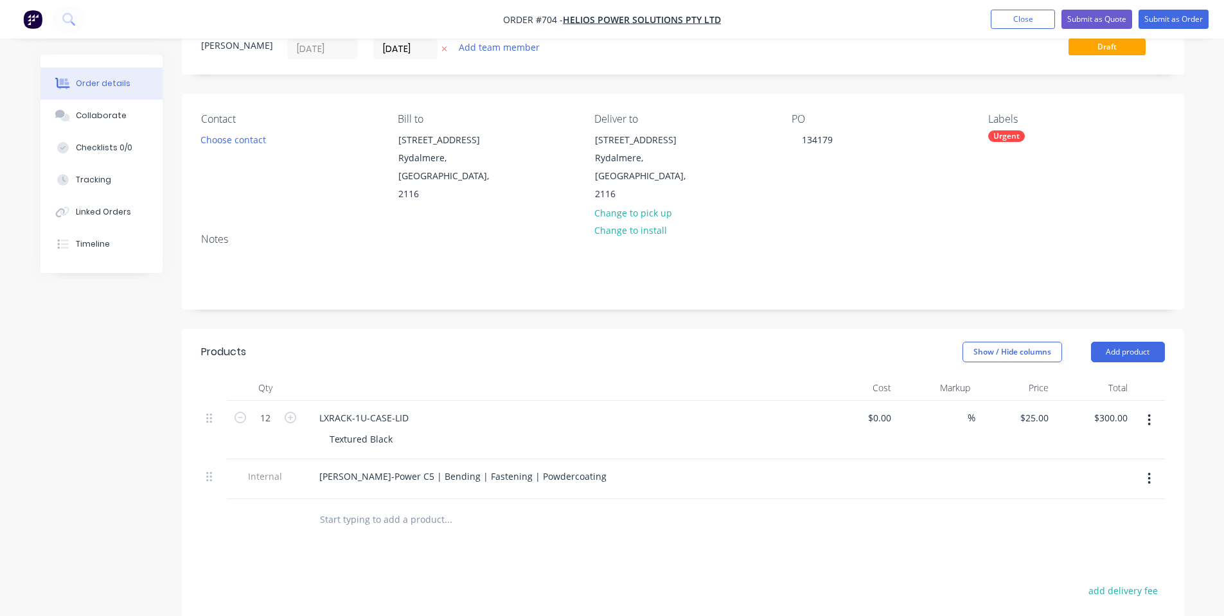
scroll to position [0, 0]
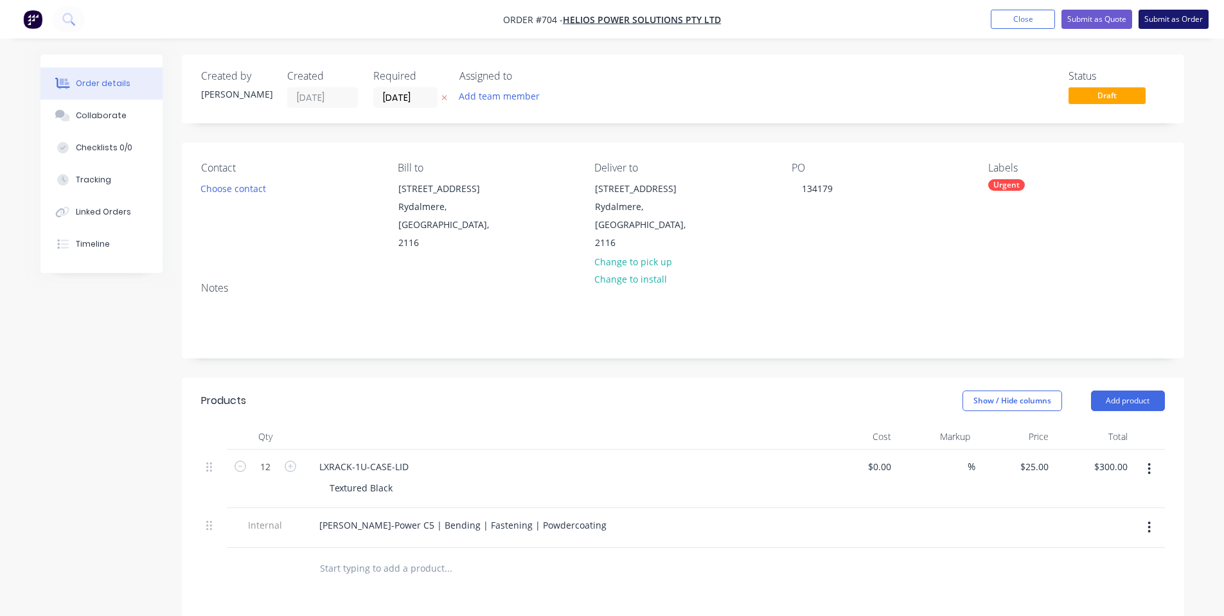
click at [1167, 28] on button "Submit as Order" at bounding box center [1173, 19] width 70 height 19
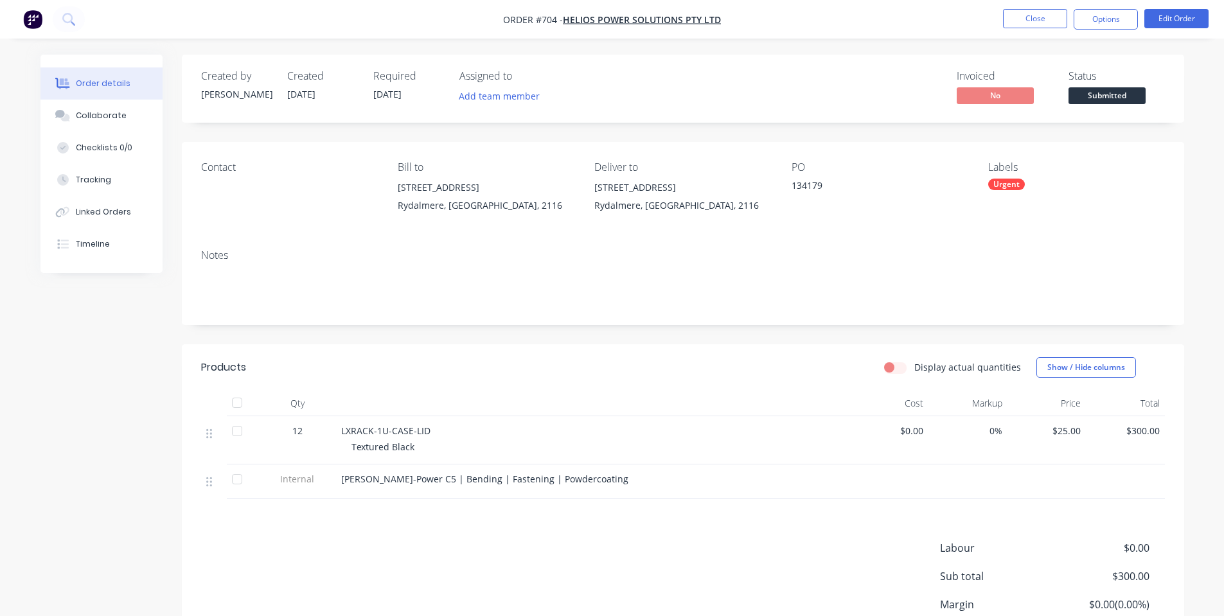
click at [1106, 89] on span "Submitted" at bounding box center [1106, 95] width 77 height 16
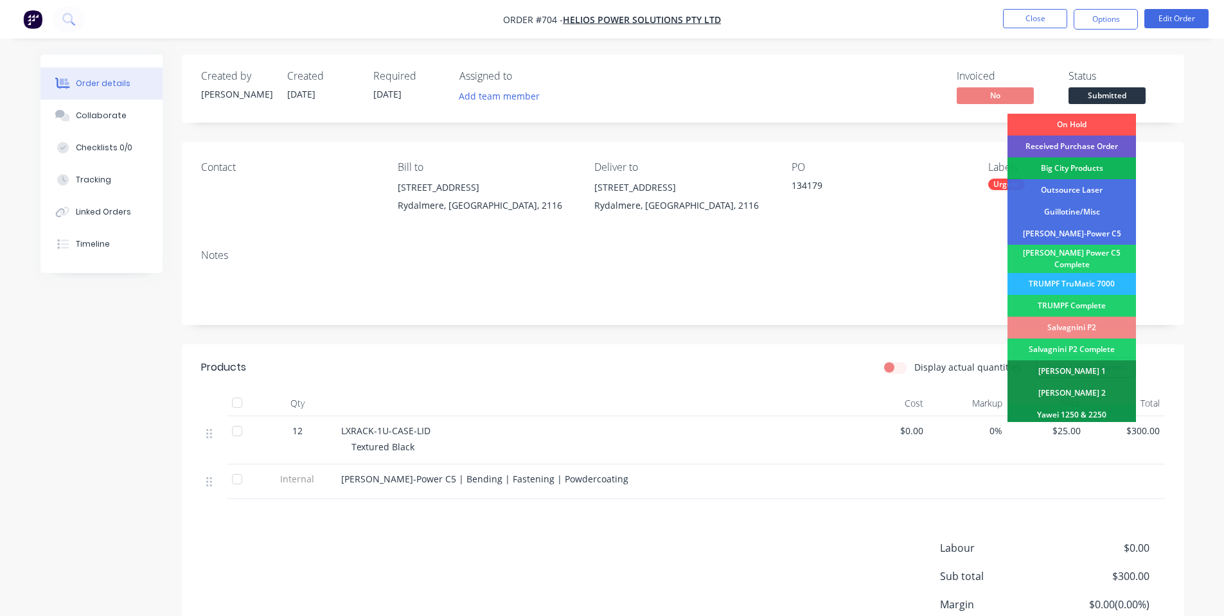
click at [1117, 145] on div "Received Purchase Order" at bounding box center [1071, 147] width 128 height 22
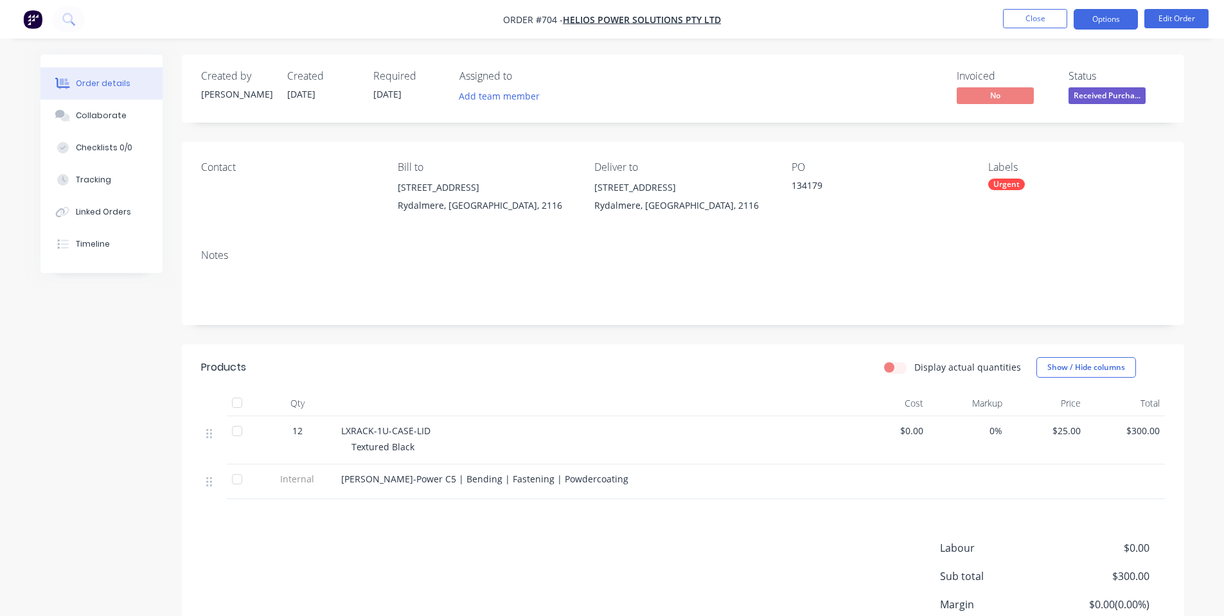
click at [1110, 16] on button "Options" at bounding box center [1106, 19] width 64 height 21
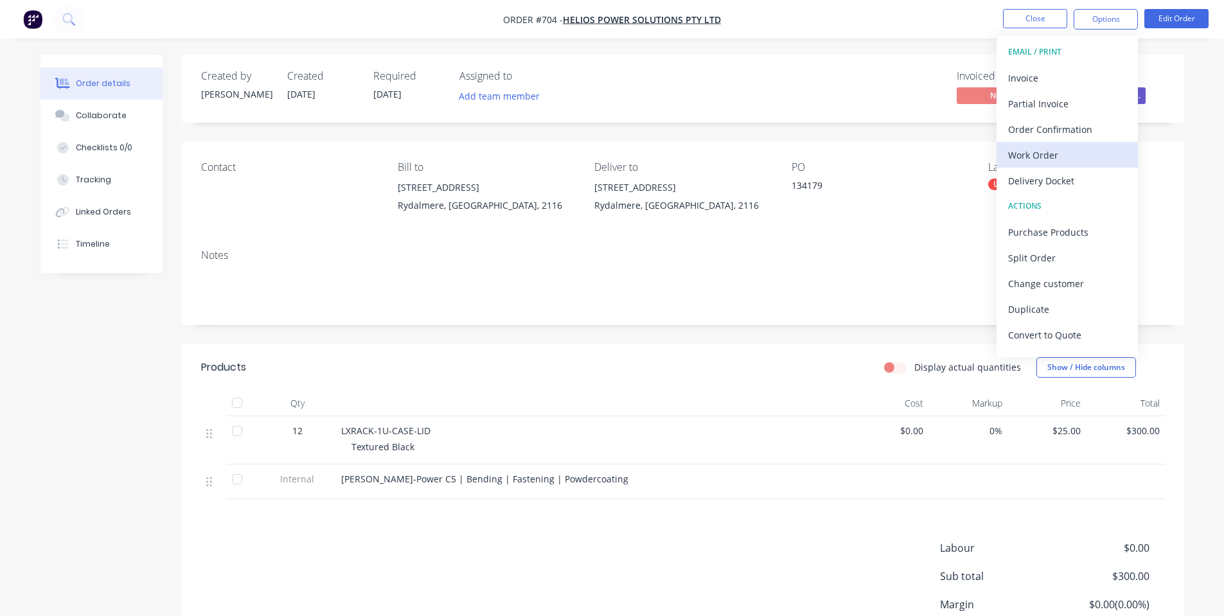
click at [1089, 155] on div "Work Order" at bounding box center [1067, 155] width 118 height 19
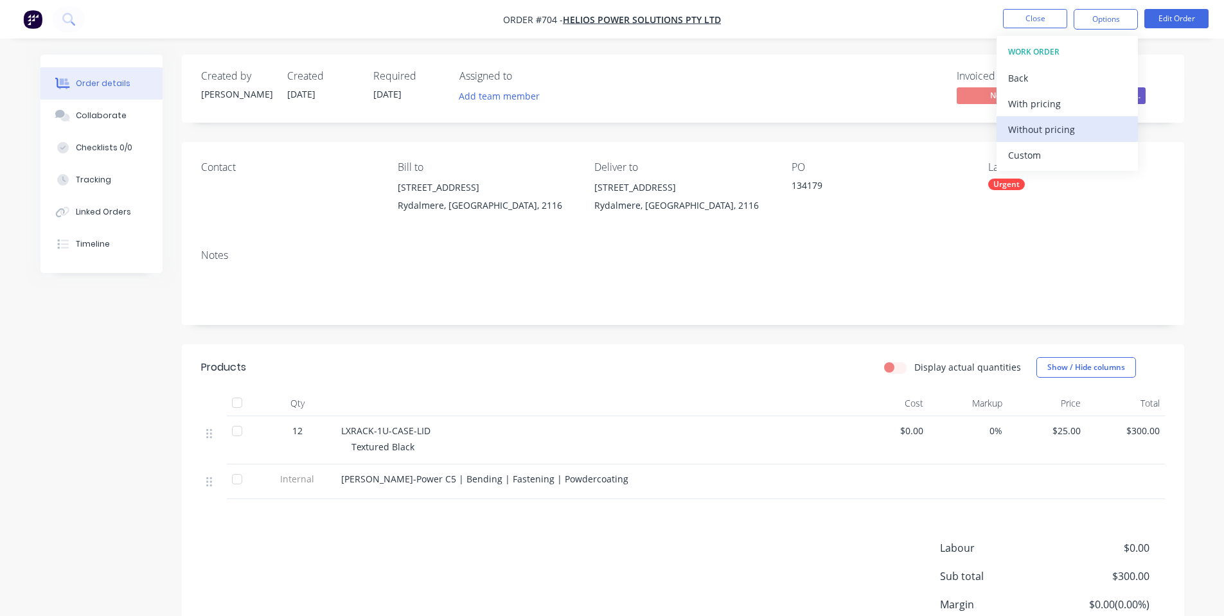
click at [1070, 134] on div "Without pricing" at bounding box center [1067, 129] width 118 height 19
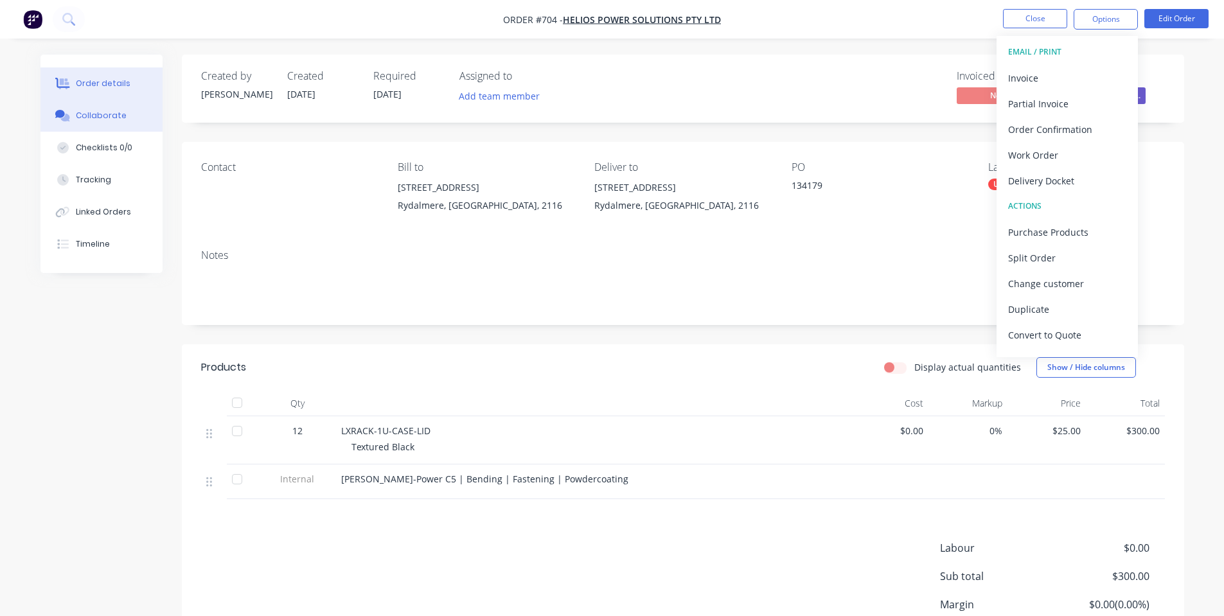
click at [102, 114] on div "Collaborate" at bounding box center [101, 116] width 51 height 12
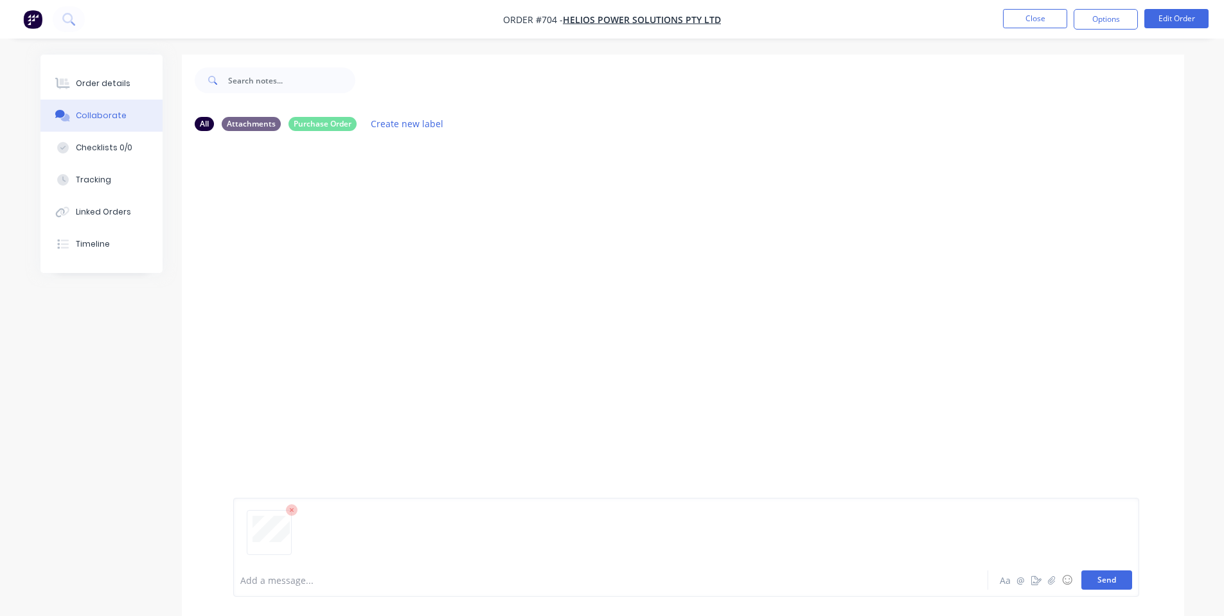
click at [1116, 587] on button "Send" at bounding box center [1106, 579] width 51 height 19
click at [111, 71] on button "Order details" at bounding box center [101, 83] width 122 height 32
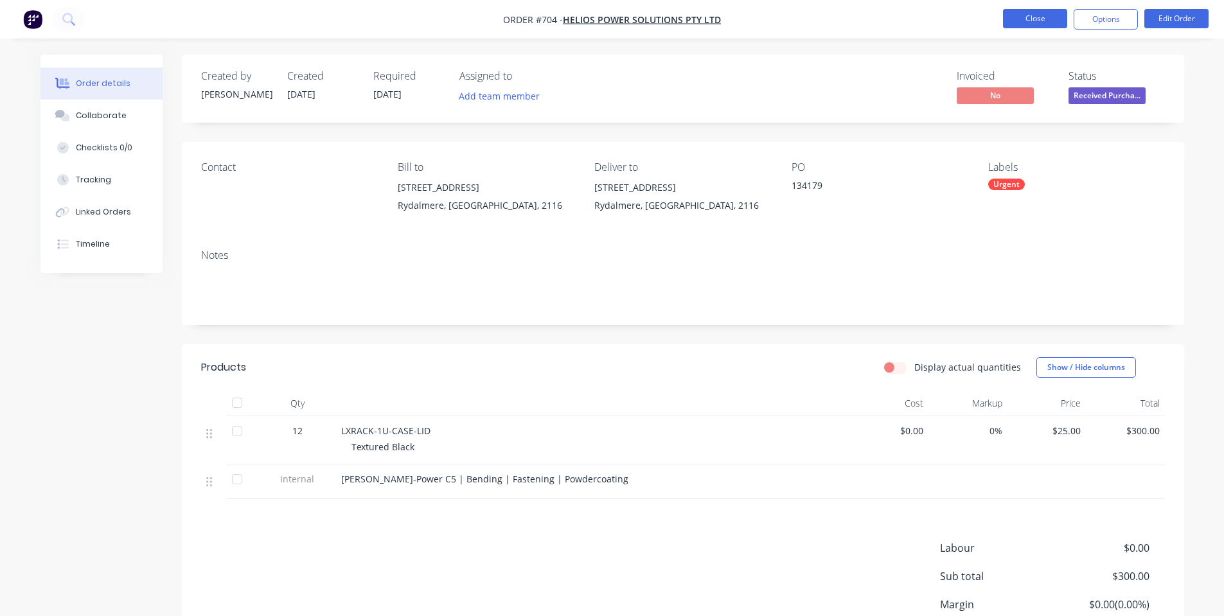
click at [1028, 20] on button "Close" at bounding box center [1035, 18] width 64 height 19
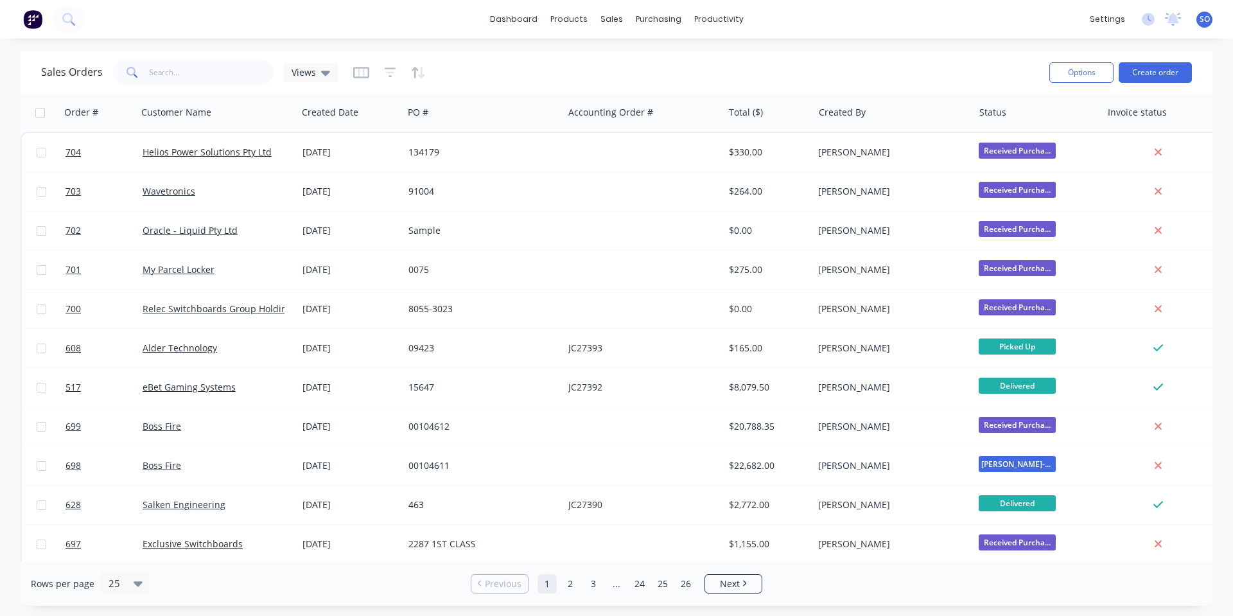
click at [333, 31] on div "dashboard products sales purchasing productivity dashboard products Product Cat…" at bounding box center [616, 19] width 1233 height 39
click at [813, 33] on div "dashboard products sales purchasing productivity dashboard products Product Cat…" at bounding box center [616, 19] width 1233 height 39
drag, startPoint x: 745, startPoint y: 31, endPoint x: 369, endPoint y: -12, distance: 378.3
click at [369, 0] on html "dashboard products sales purchasing productivity dashboard products Product Cat…" at bounding box center [616, 308] width 1233 height 616
click at [397, 6] on div "dashboard products sales purchasing productivity dashboard products Product Cat…" at bounding box center [616, 19] width 1233 height 39
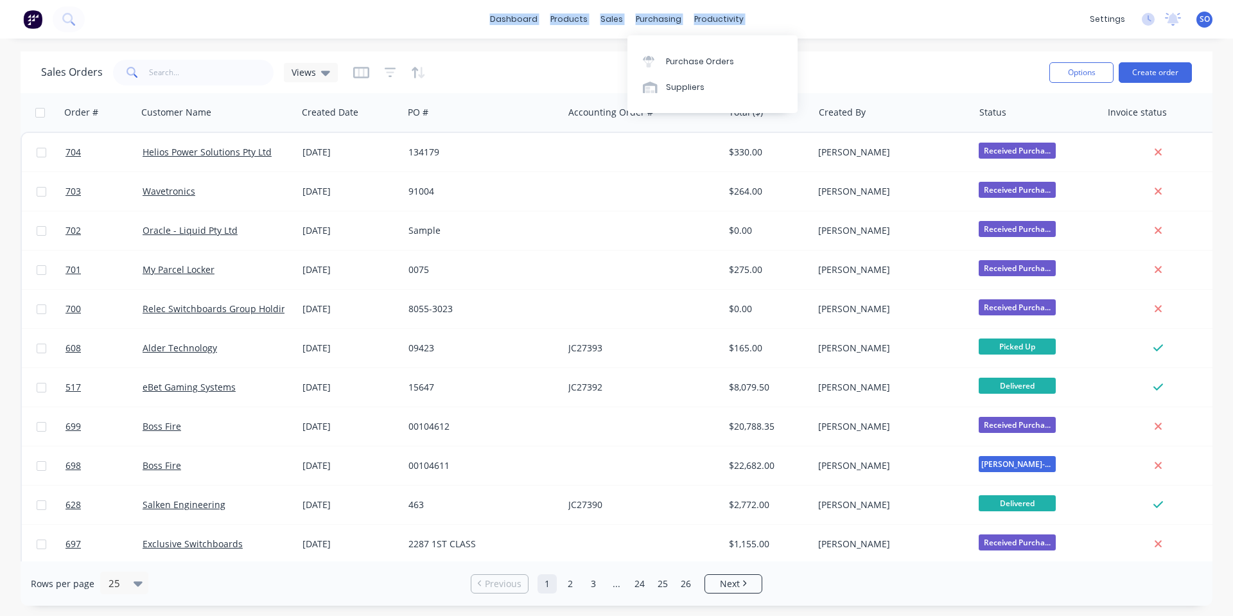
drag, startPoint x: 402, startPoint y: 9, endPoint x: 894, endPoint y: 28, distance: 493.1
click at [894, 28] on div "dashboard products sales purchasing productivity dashboard products Product Cat…" at bounding box center [616, 19] width 1233 height 39
click at [617, 53] on link "Sales Orders" at bounding box center [679, 61] width 170 height 26
click at [182, 71] on input "text" at bounding box center [211, 73] width 125 height 26
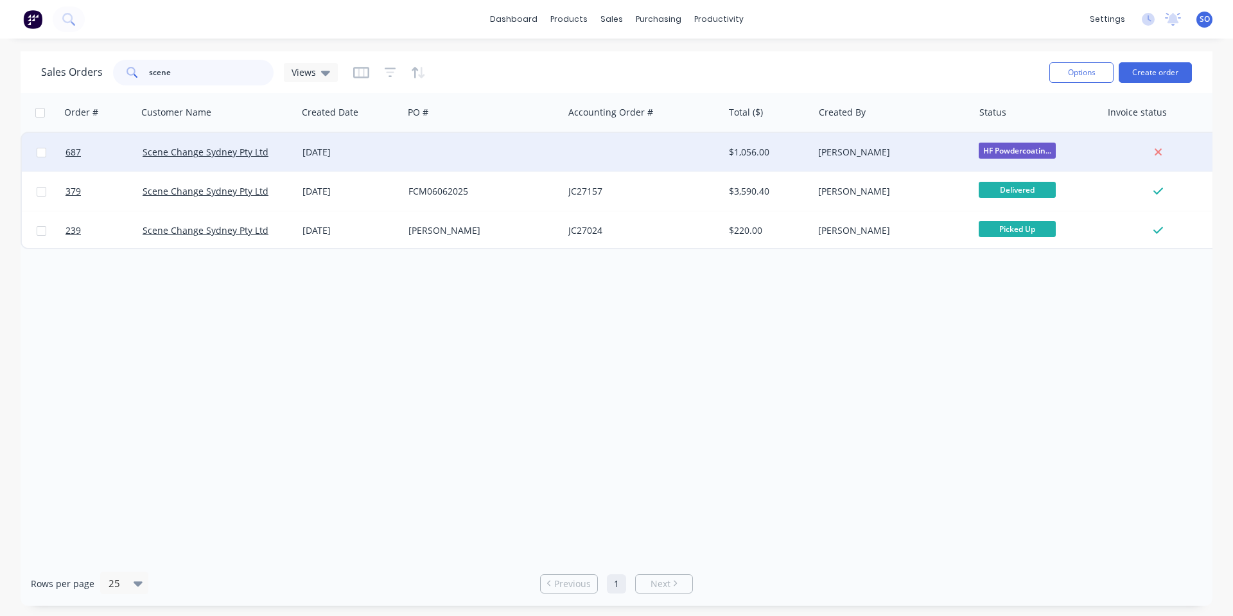
type input "scene"
click at [309, 150] on div "[DATE]" at bounding box center [351, 152] width 96 height 13
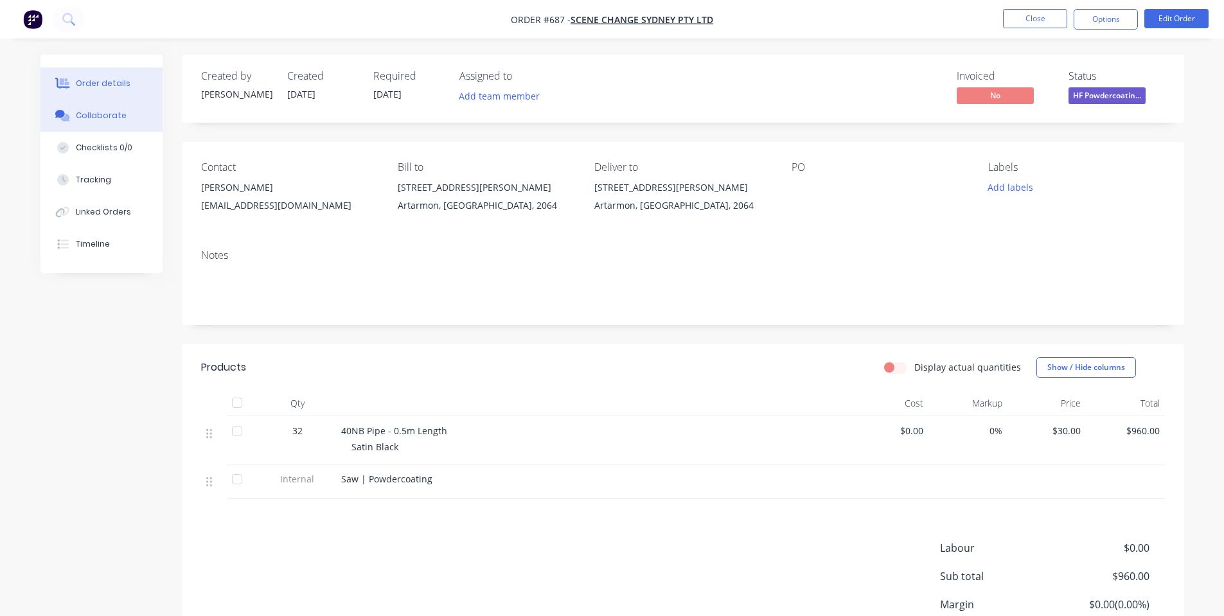
drag, startPoint x: 117, startPoint y: 110, endPoint x: 129, endPoint y: 116, distance: 13.5
click at [117, 110] on div "Collaborate" at bounding box center [101, 116] width 51 height 12
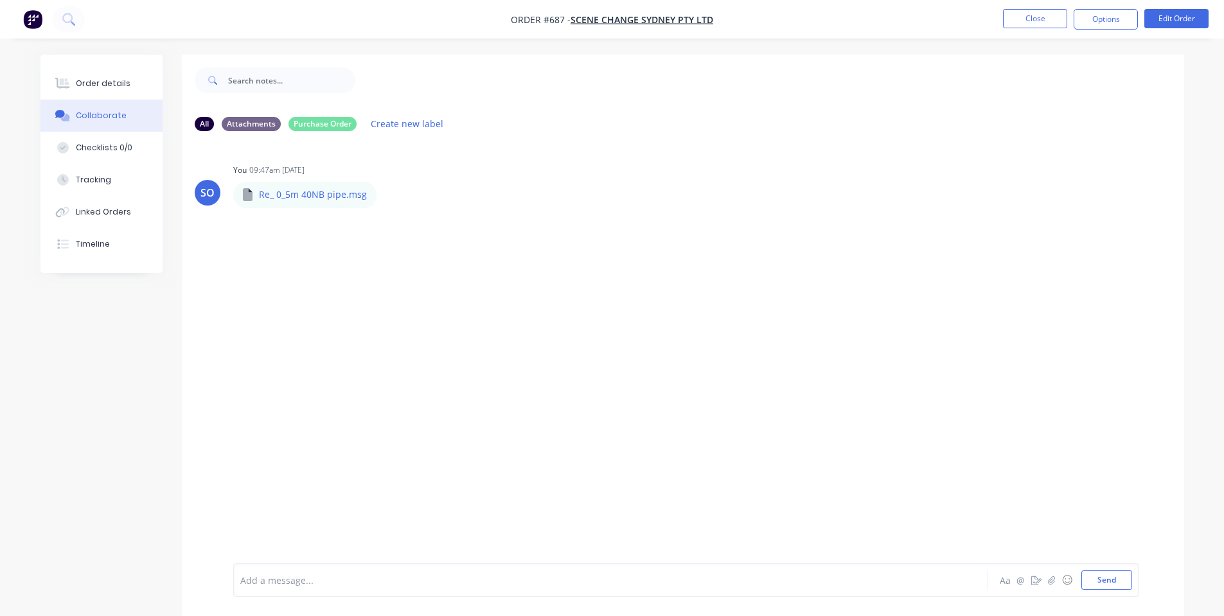
click at [100, 62] on div "Order details Collaborate Checklists 0/0 Tracking Linked Orders Timeline" at bounding box center [101, 164] width 122 height 218
click at [112, 78] on div "Order details" at bounding box center [103, 84] width 55 height 12
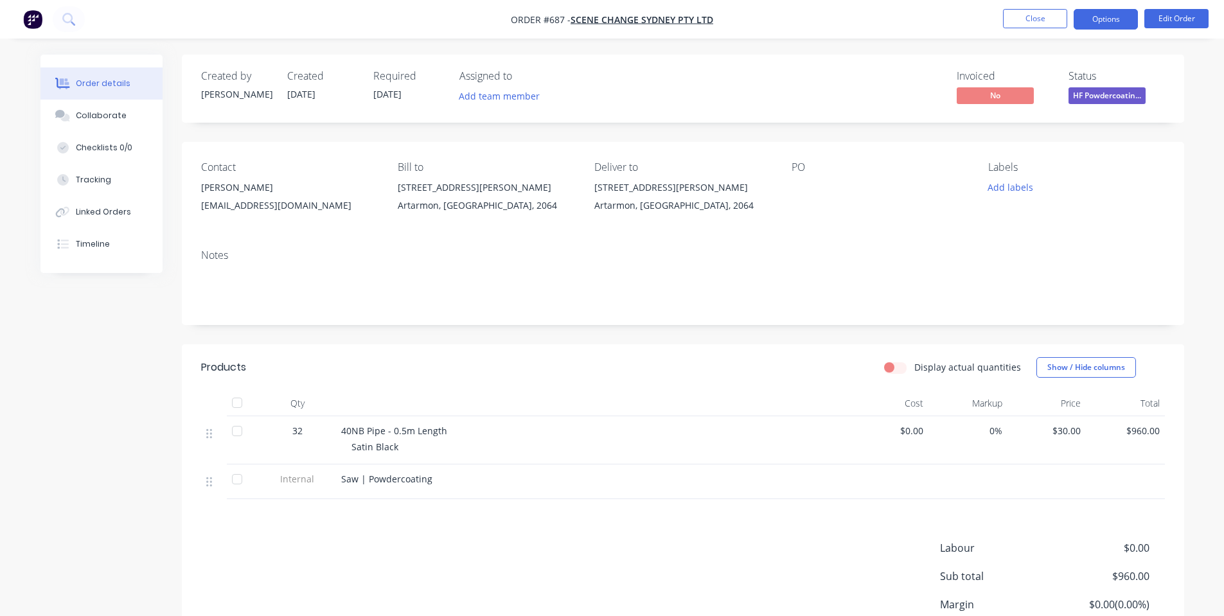
click at [1118, 21] on button "Options" at bounding box center [1106, 19] width 64 height 21
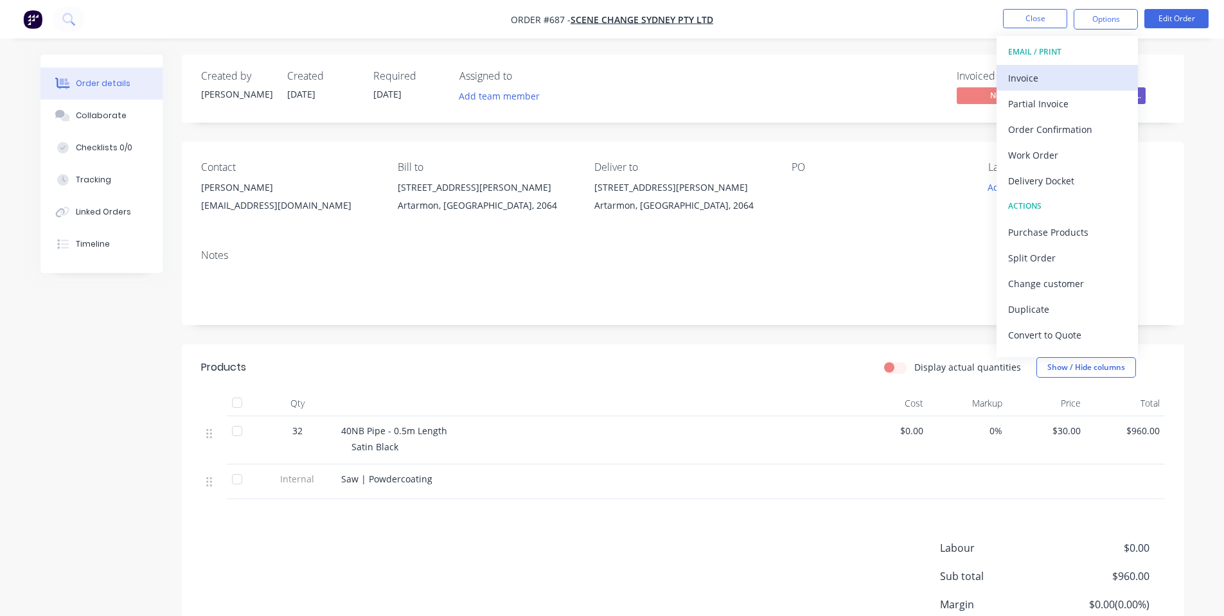
click at [1099, 75] on div "Invoice" at bounding box center [1067, 78] width 118 height 19
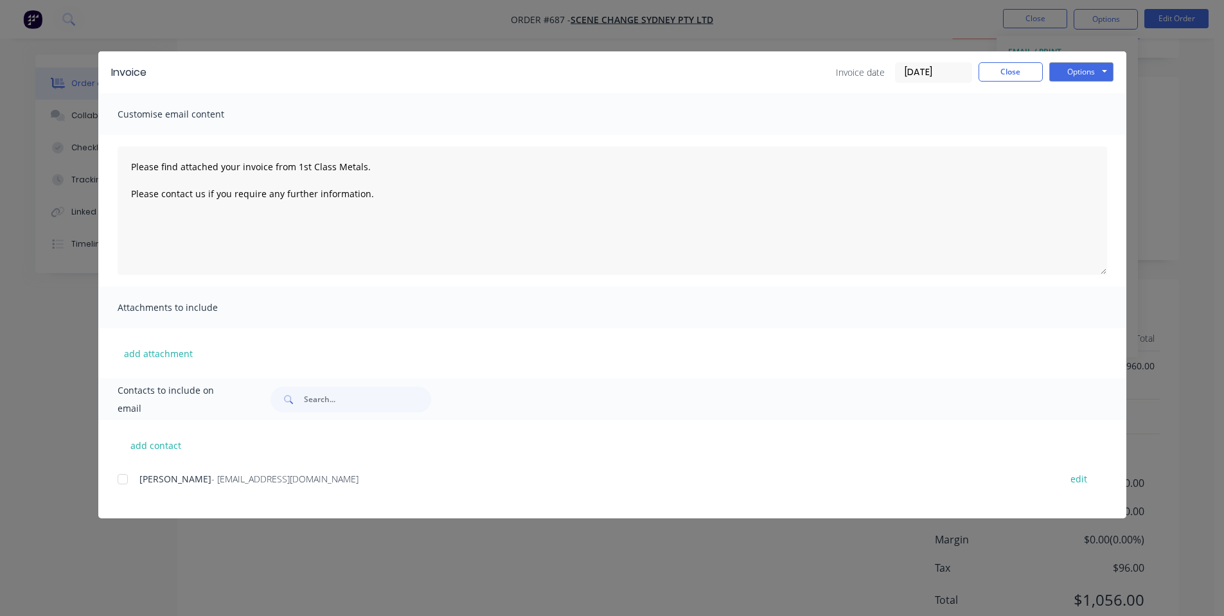
scroll to position [112, 0]
click at [124, 475] on div at bounding box center [123, 479] width 26 height 26
click at [1065, 70] on button "Options" at bounding box center [1081, 71] width 64 height 19
click at [1100, 130] on button "Email" at bounding box center [1090, 137] width 82 height 21
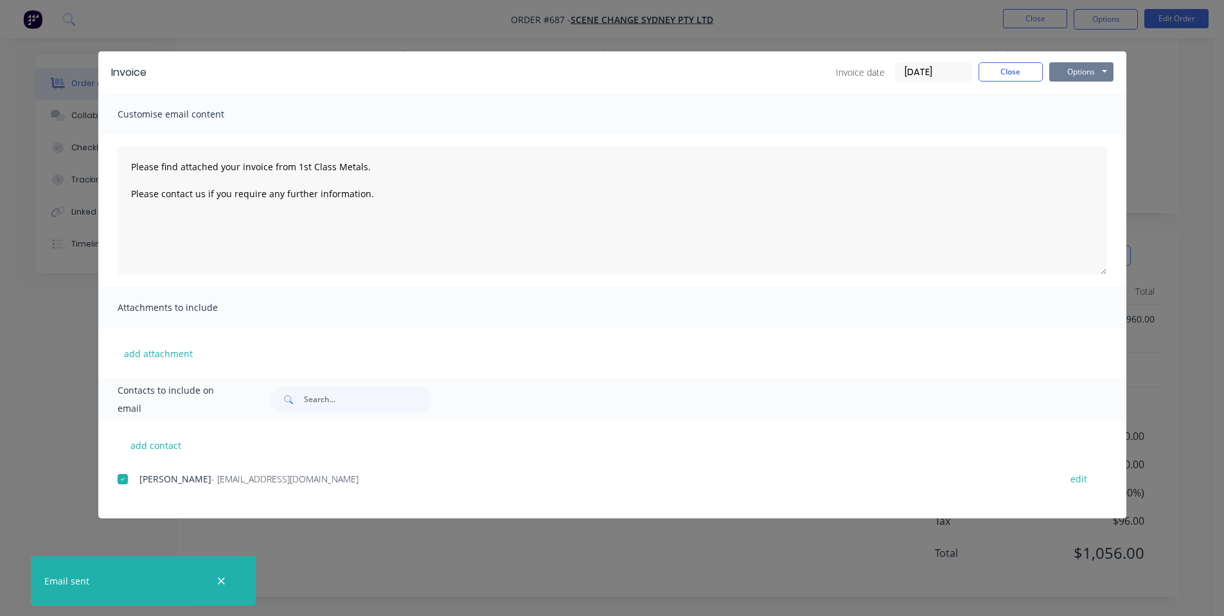
click at [1081, 72] on button "Options" at bounding box center [1081, 71] width 64 height 19
click at [1083, 90] on button "Preview" at bounding box center [1090, 94] width 82 height 21
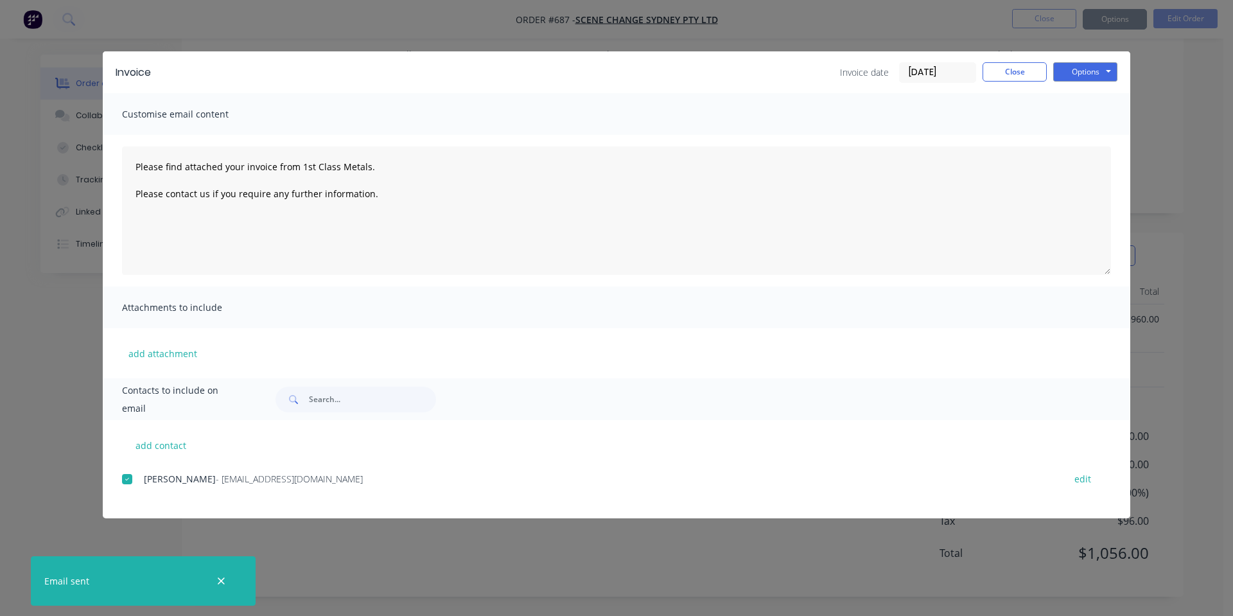
type textarea "Please find attached your invoice from 1st Class Metals. Please contact us if y…"
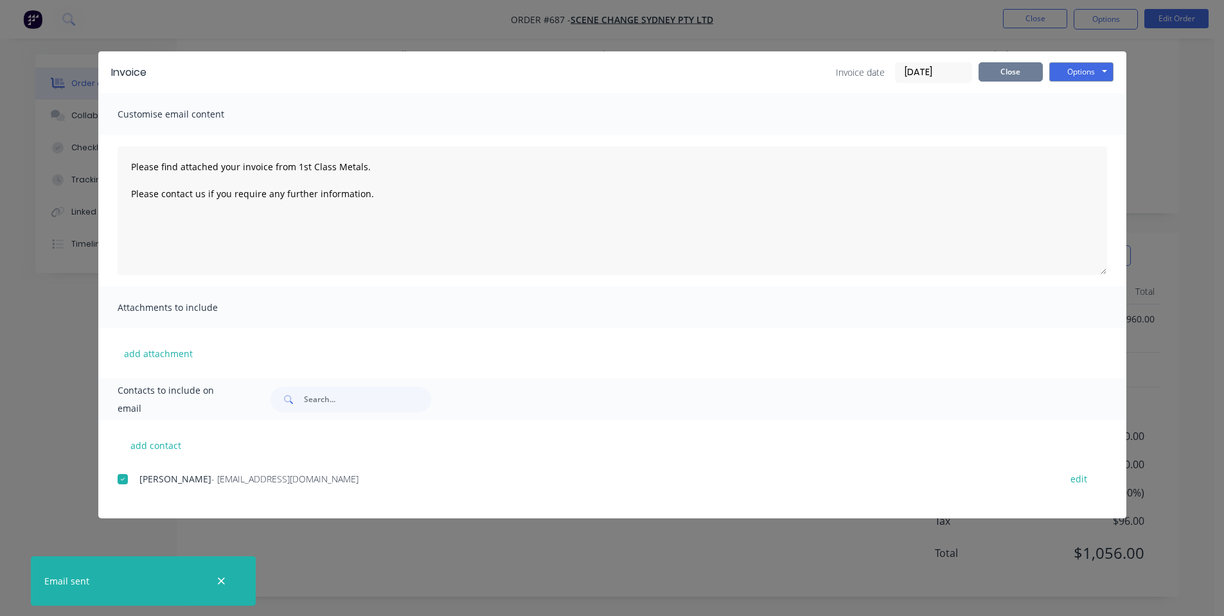
click at [1039, 65] on button "Close" at bounding box center [1010, 71] width 64 height 19
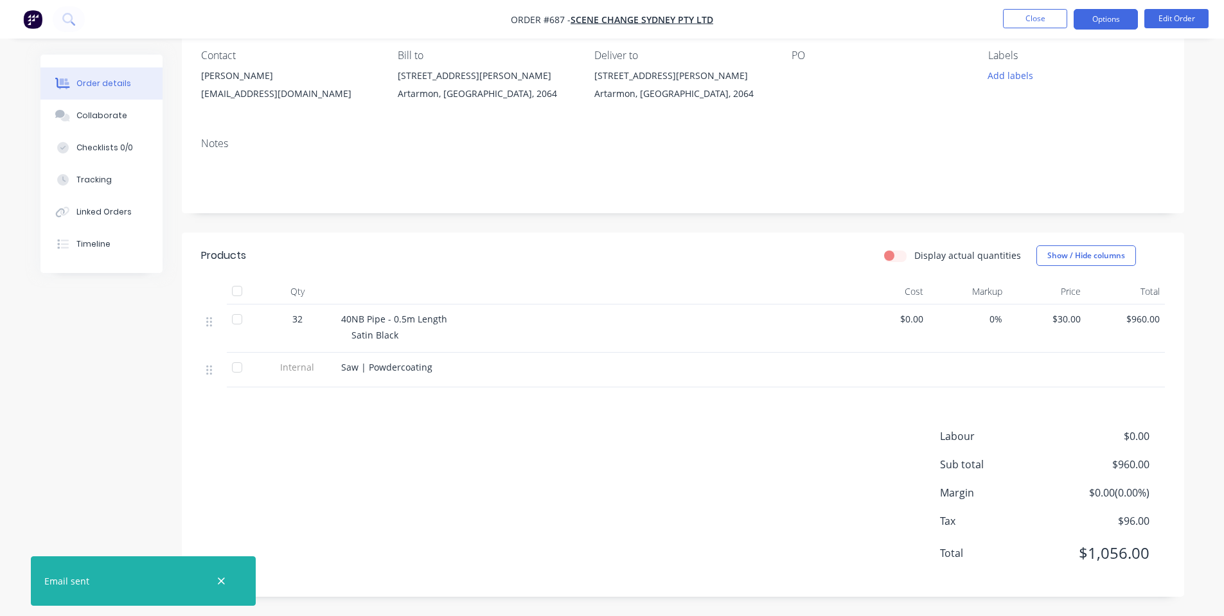
click at [1100, 21] on button "Options" at bounding box center [1106, 19] width 64 height 21
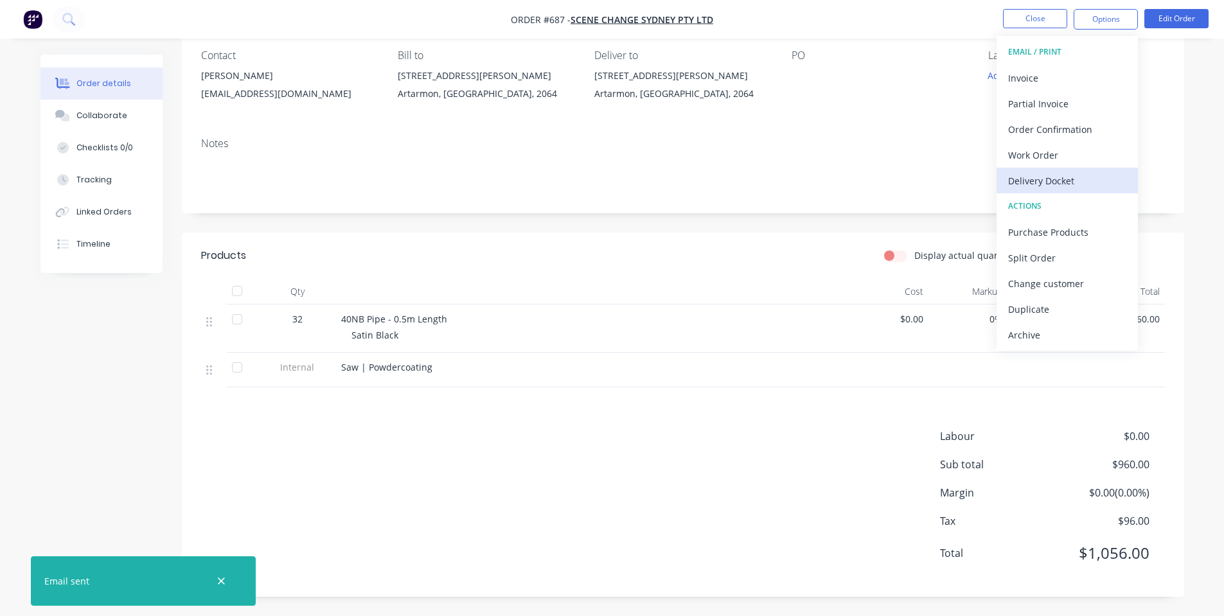
click at [1071, 191] on button "Delivery Docket" at bounding box center [1066, 181] width 141 height 26
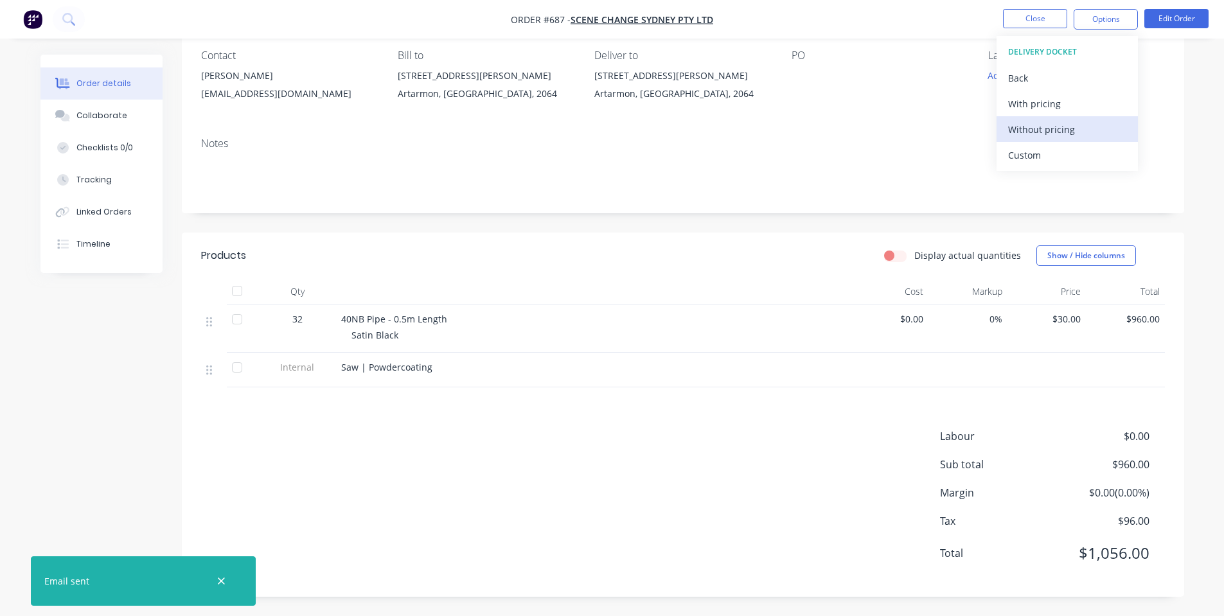
click at [1052, 132] on div "Without pricing" at bounding box center [1067, 129] width 118 height 19
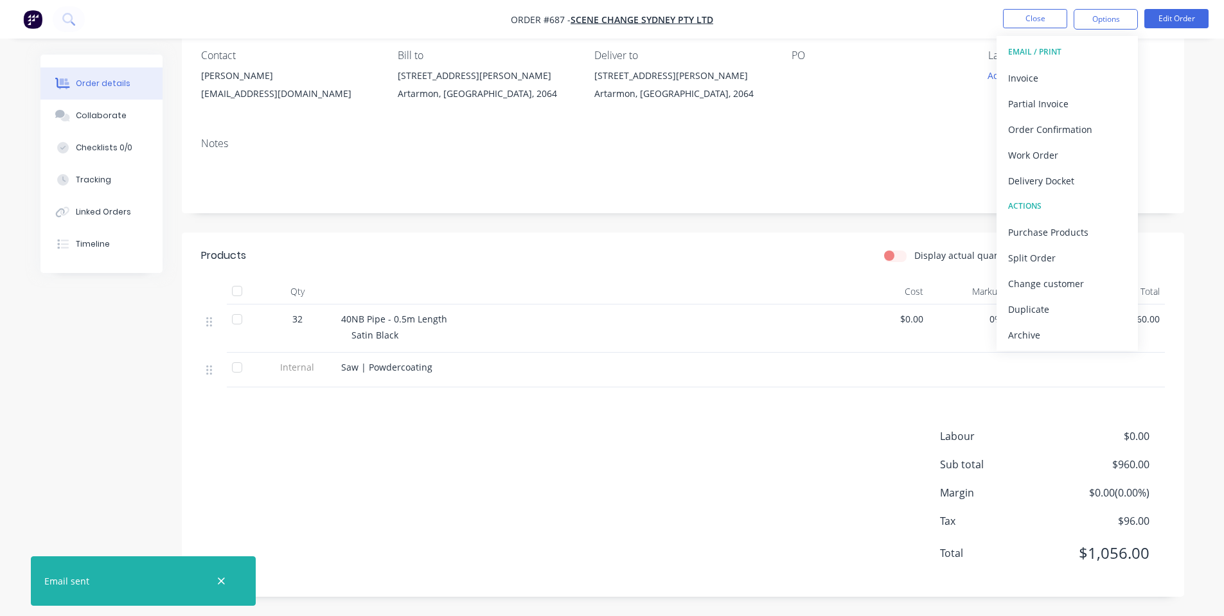
click at [475, 143] on div "Notes" at bounding box center [683, 143] width 964 height 12
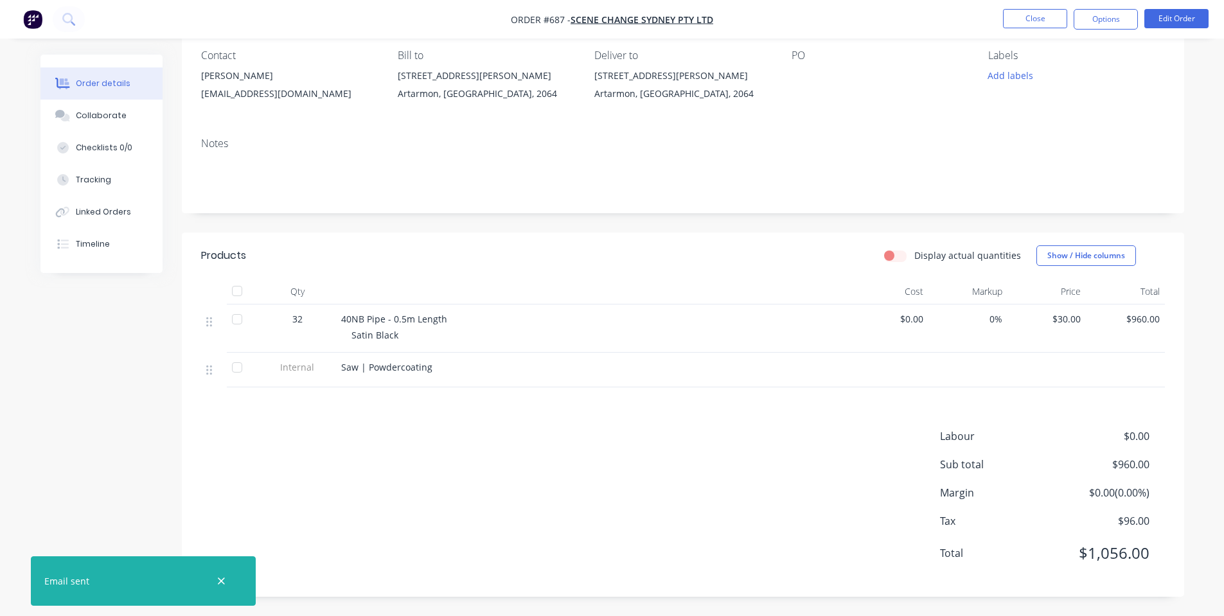
click at [1035, 29] on nav "Order #687 - Scene Change Sydney Pty Ltd Close Options Edit Order" at bounding box center [612, 19] width 1224 height 39
click at [1038, 20] on button "Close" at bounding box center [1035, 18] width 64 height 19
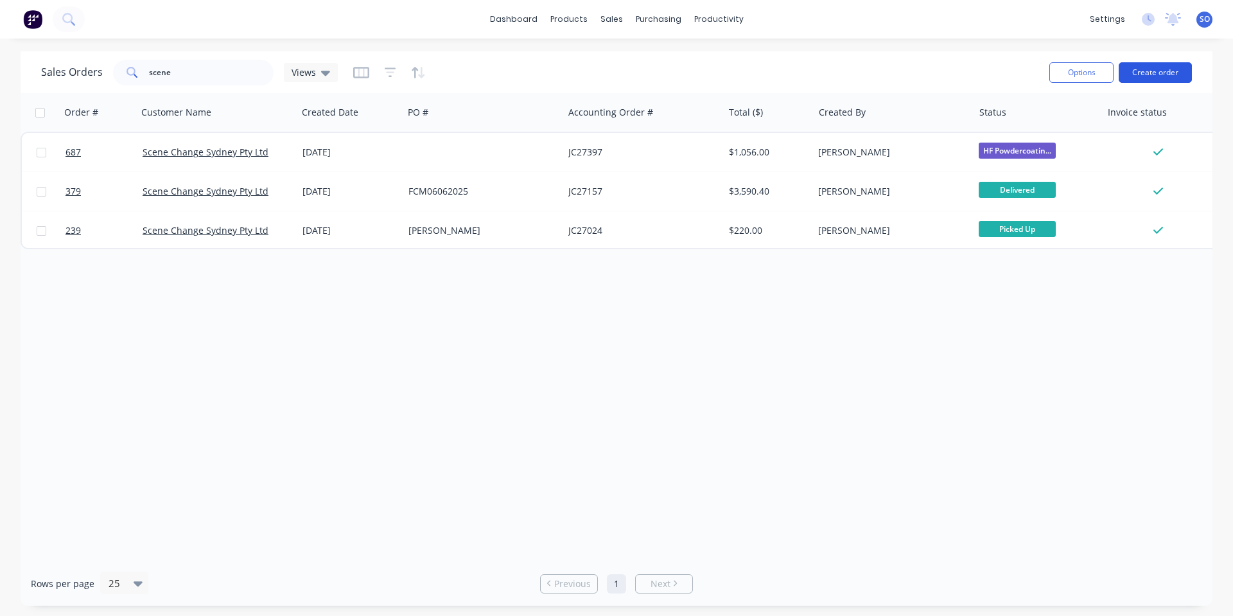
click at [1149, 78] on button "Create order" at bounding box center [1155, 72] width 73 height 21
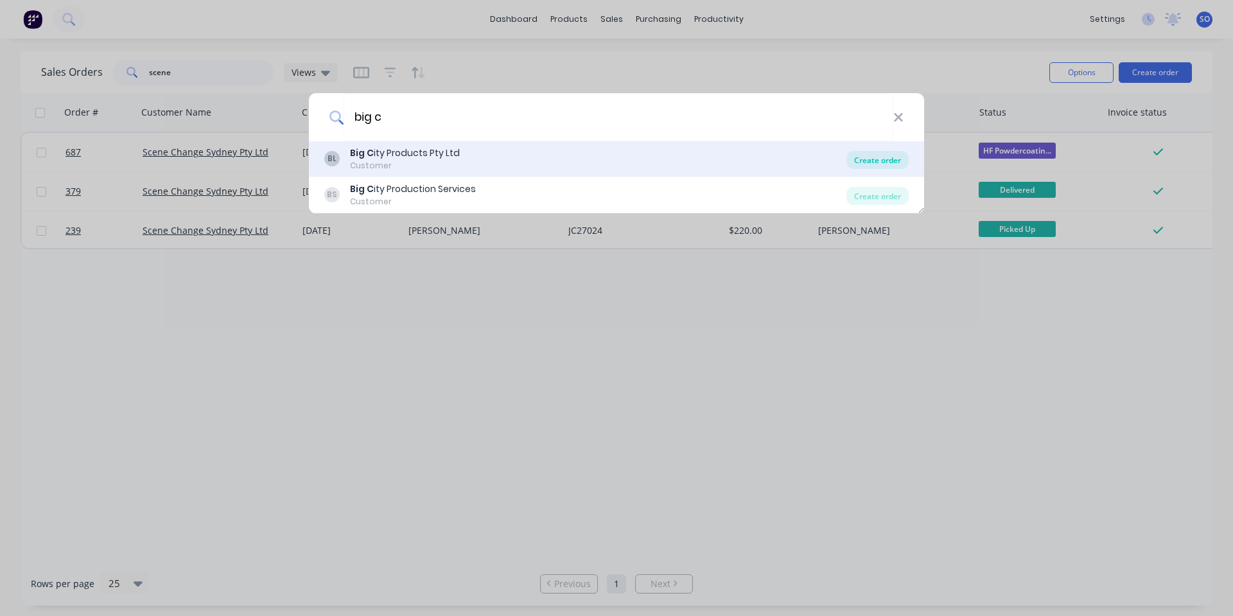
type input "big c"
click at [878, 156] on div "Create order" at bounding box center [878, 160] width 62 height 18
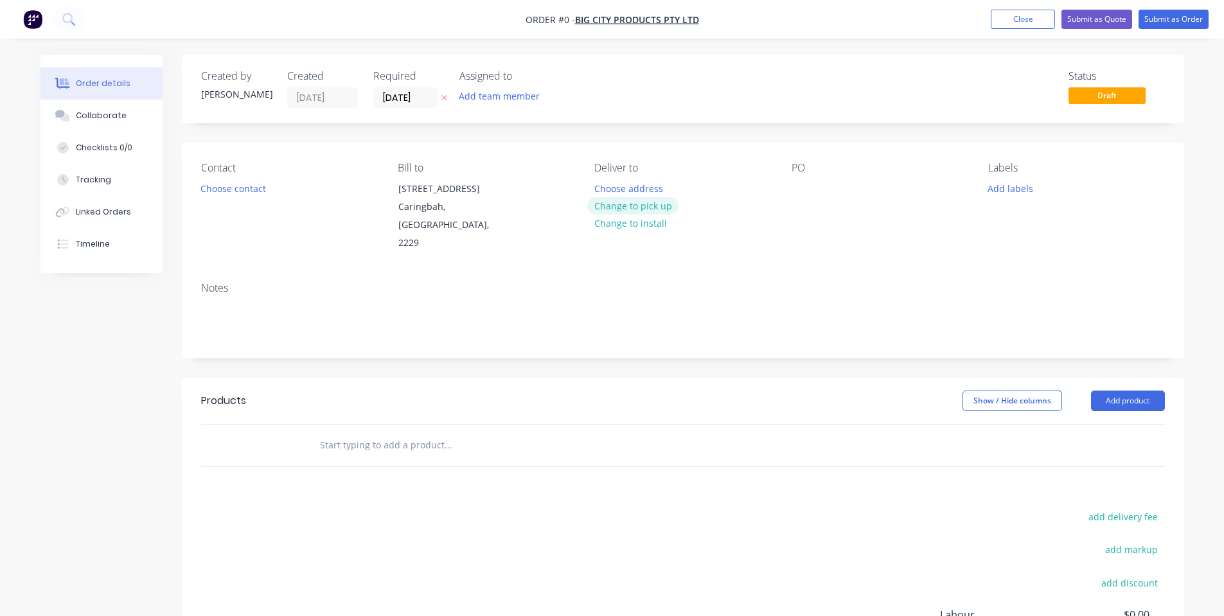
click at [640, 209] on button "Change to pick up" at bounding box center [632, 205] width 91 height 17
drag, startPoint x: 826, startPoint y: 182, endPoint x: 817, endPoint y: 188, distance: 10.9
click at [826, 183] on div "PO" at bounding box center [879, 207] width 176 height 91
click at [805, 186] on div at bounding box center [801, 188] width 21 height 19
click at [869, 333] on div "Notes" at bounding box center [683, 315] width 1002 height 86
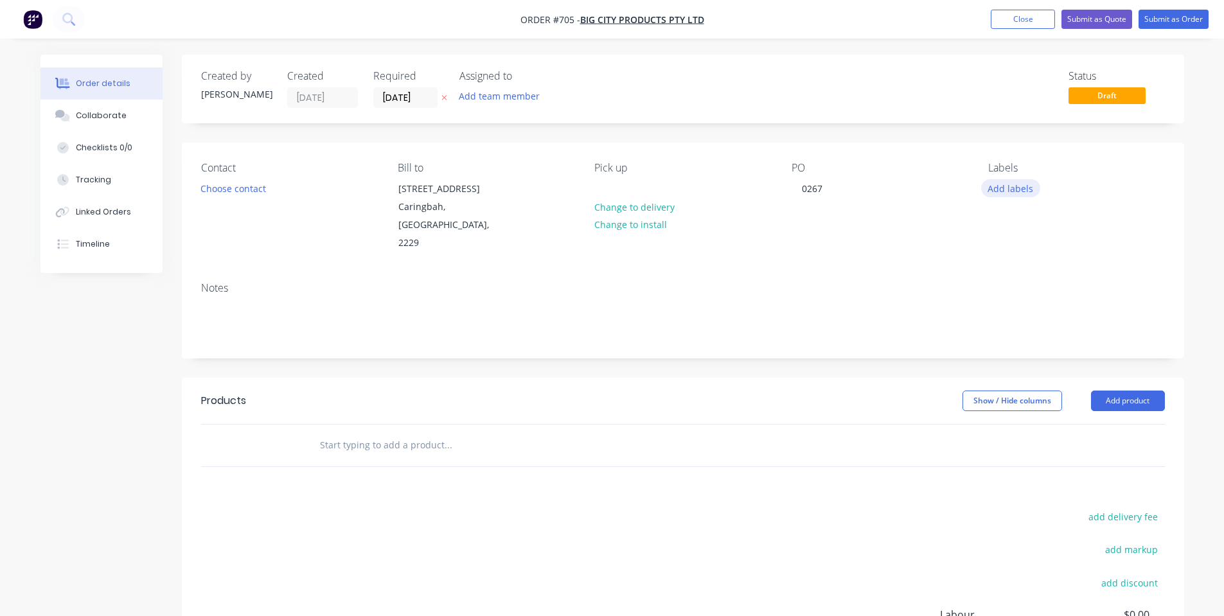
click at [1017, 188] on button "Add labels" at bounding box center [1010, 187] width 59 height 17
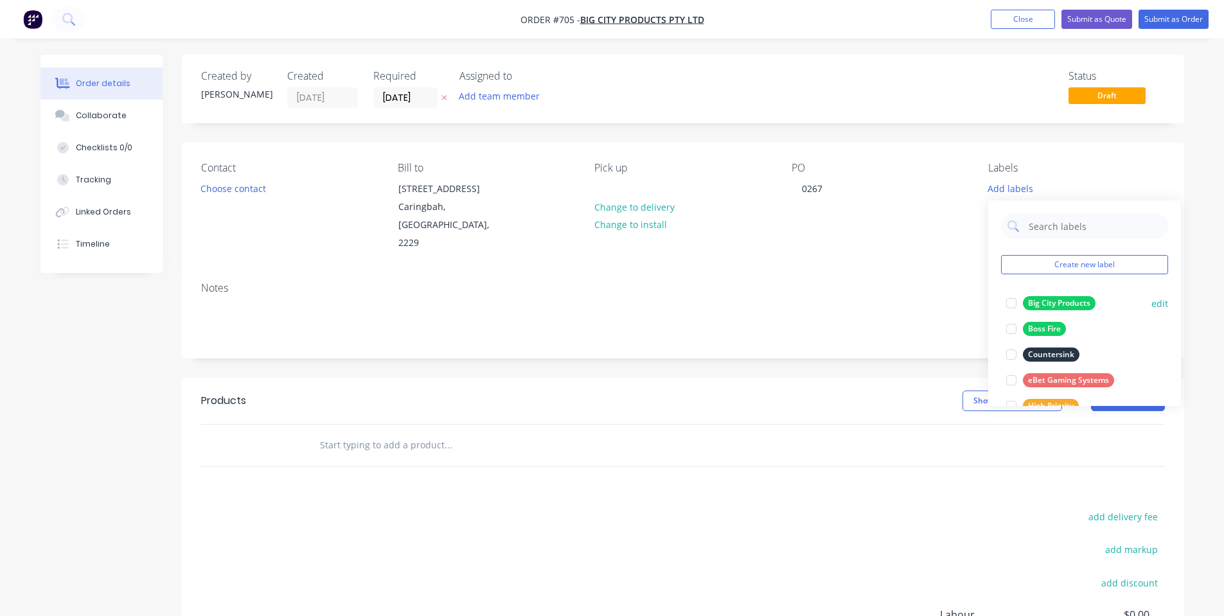
click at [1044, 296] on div "Big City Products" at bounding box center [1059, 303] width 73 height 14
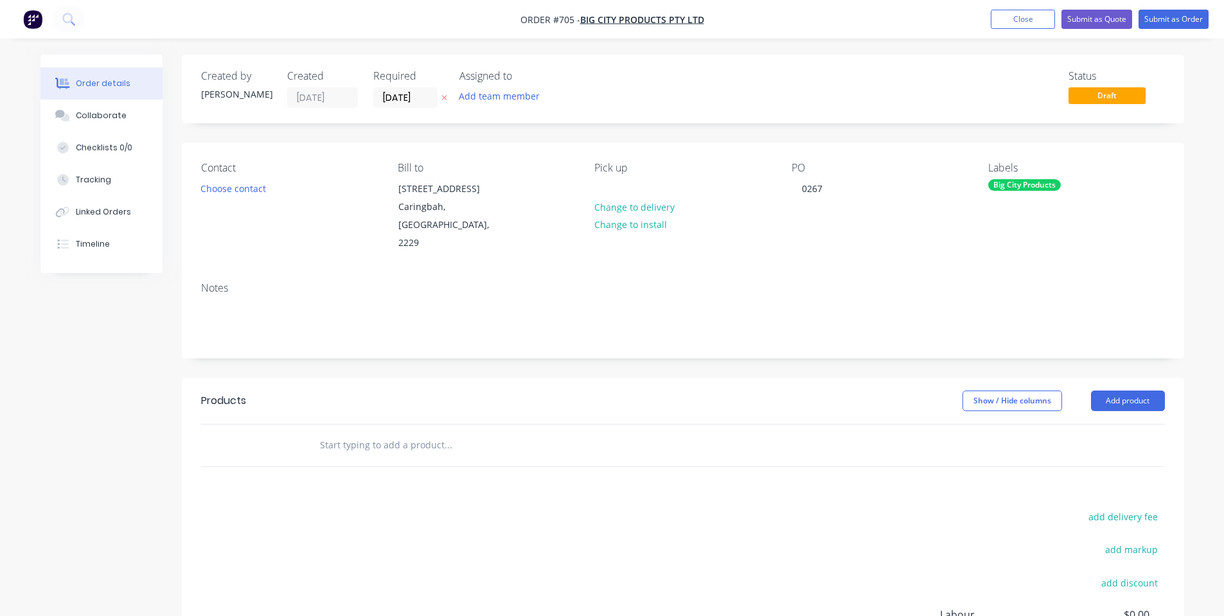
click at [894, 235] on div "Contact Choose contact Bill to [STREET_ADDRESS] Pick up Change to delivery Chan…" at bounding box center [683, 207] width 1002 height 129
click at [447, 432] on input "text" at bounding box center [447, 445] width 257 height 26
type input "h"
drag, startPoint x: 447, startPoint y: 424, endPoint x: 83, endPoint y: 423, distance: 364.3
click at [83, 423] on div "Created by [PERSON_NAME] Created [DATE] Required [DATE] Assigned to Add team me…" at bounding box center [612, 425] width 1144 height 740
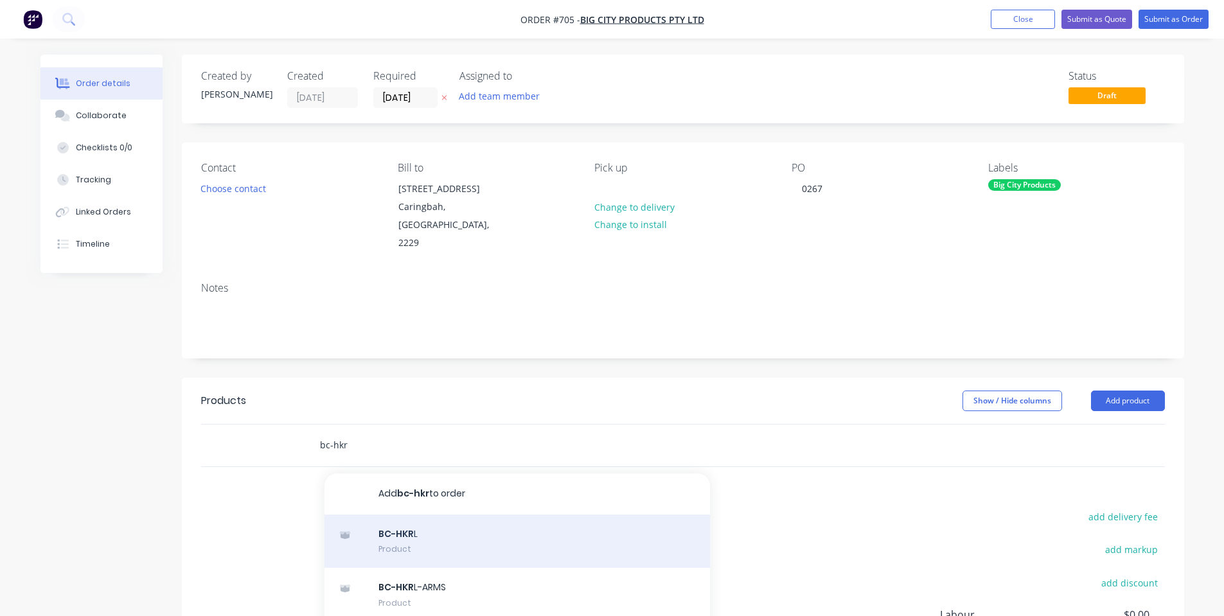
type input "bc-hkr"
click at [391, 518] on div "BC-HKR L Product" at bounding box center [516, 542] width 385 height 54
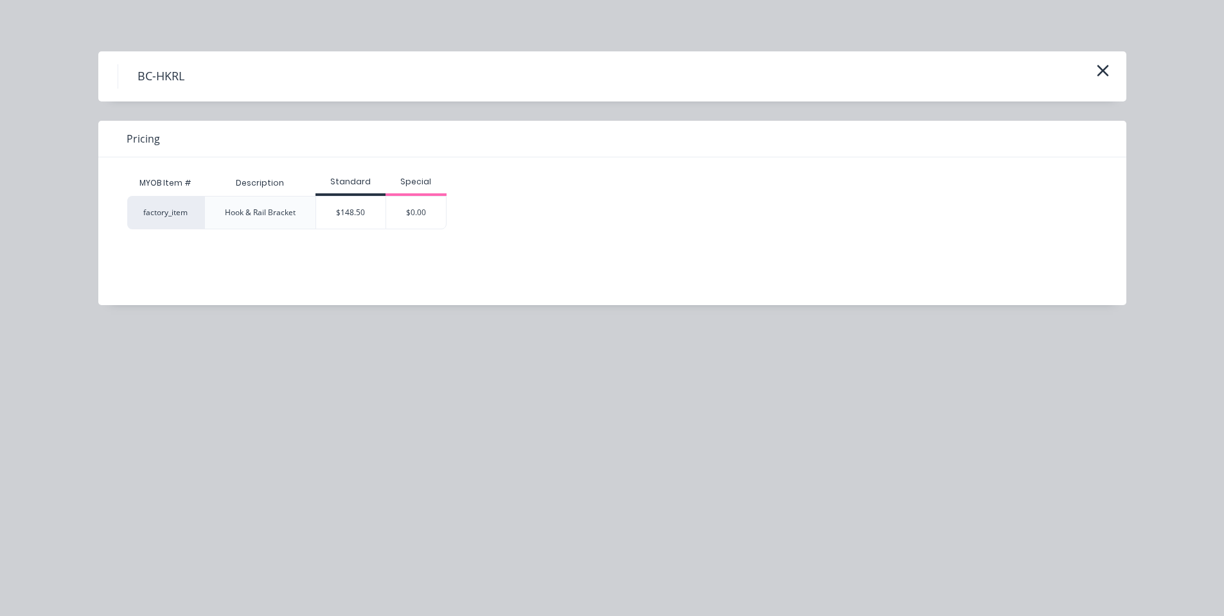
click at [362, 223] on div "$148.50" at bounding box center [350, 213] width 69 height 32
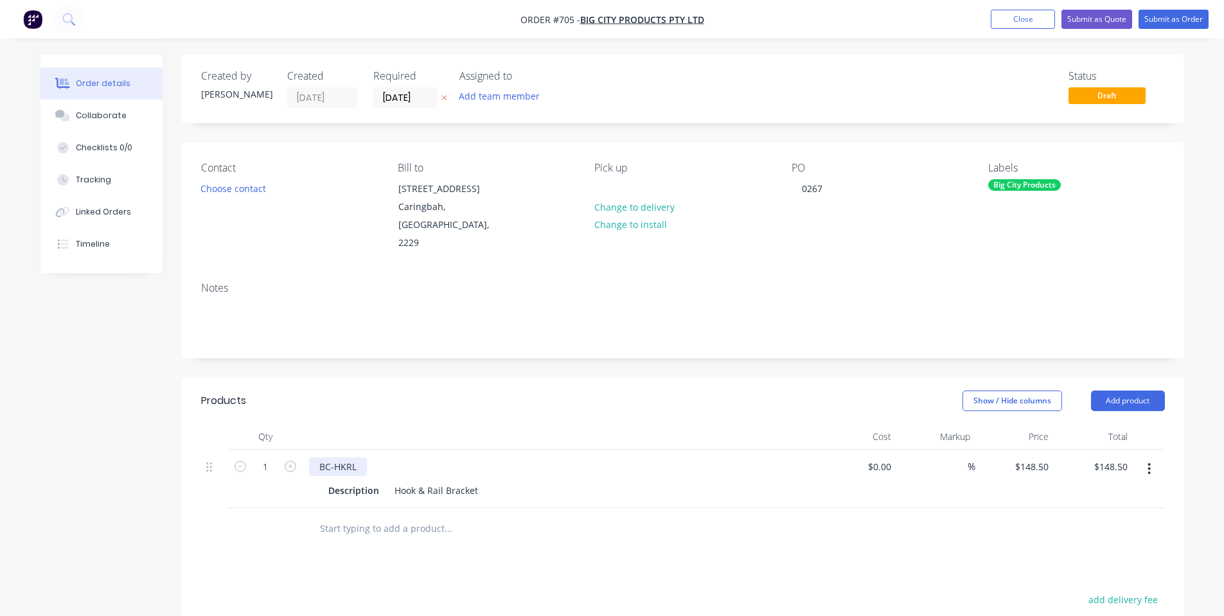
click at [359, 457] on div "BC-HKRL" at bounding box center [338, 466] width 58 height 19
click at [1026, 457] on input "148.5" at bounding box center [1039, 466] width 30 height 19
type input "$174.00"
click at [1115, 516] on div at bounding box center [683, 529] width 964 height 42
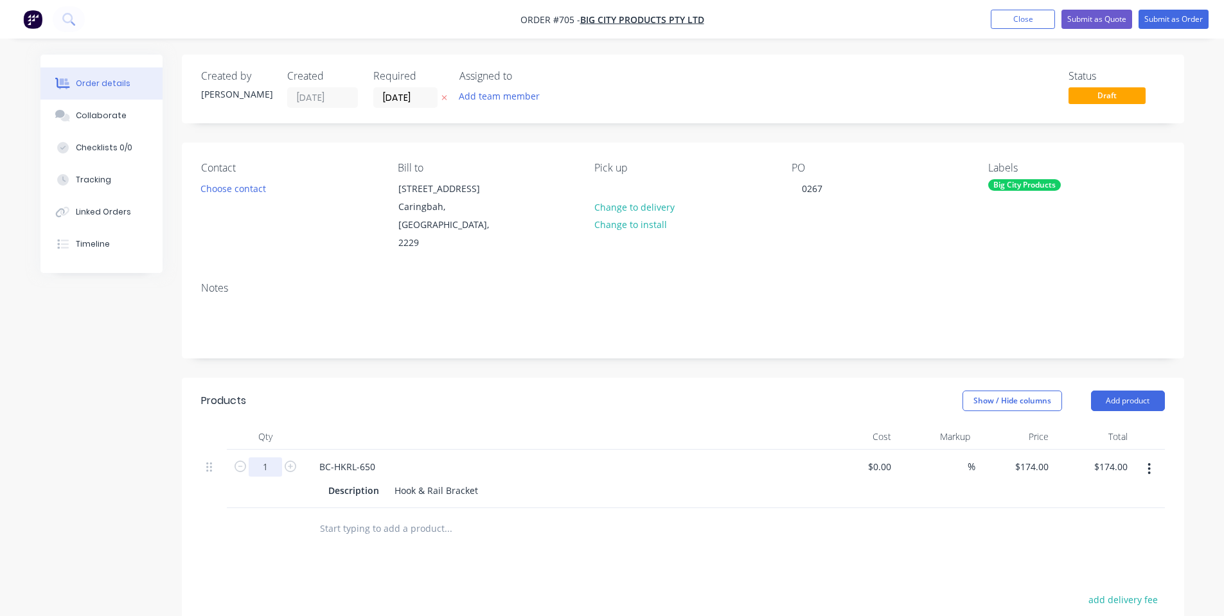
click at [267, 457] on input "1" at bounding box center [265, 466] width 33 height 19
type input "2"
type input "$348.00"
click at [458, 378] on header "Products Show / Hide columns Add product" at bounding box center [683, 401] width 1002 height 46
click at [1181, 13] on button "Submit as Order" at bounding box center [1173, 19] width 70 height 19
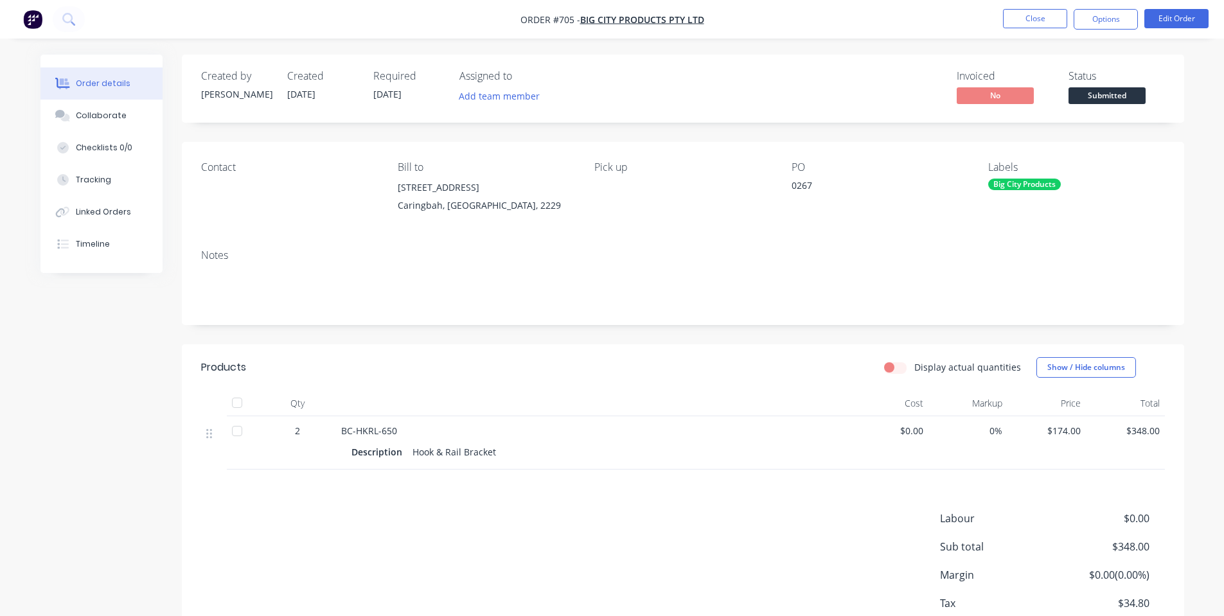
click at [1121, 94] on span "Submitted" at bounding box center [1106, 95] width 77 height 16
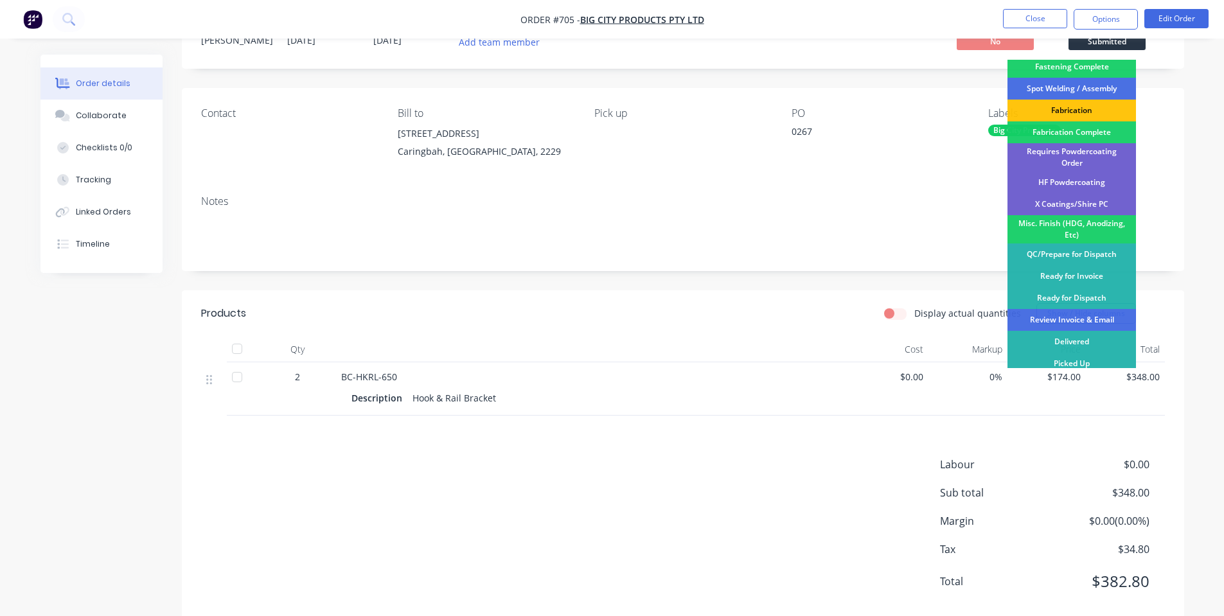
scroll to position [82, 0]
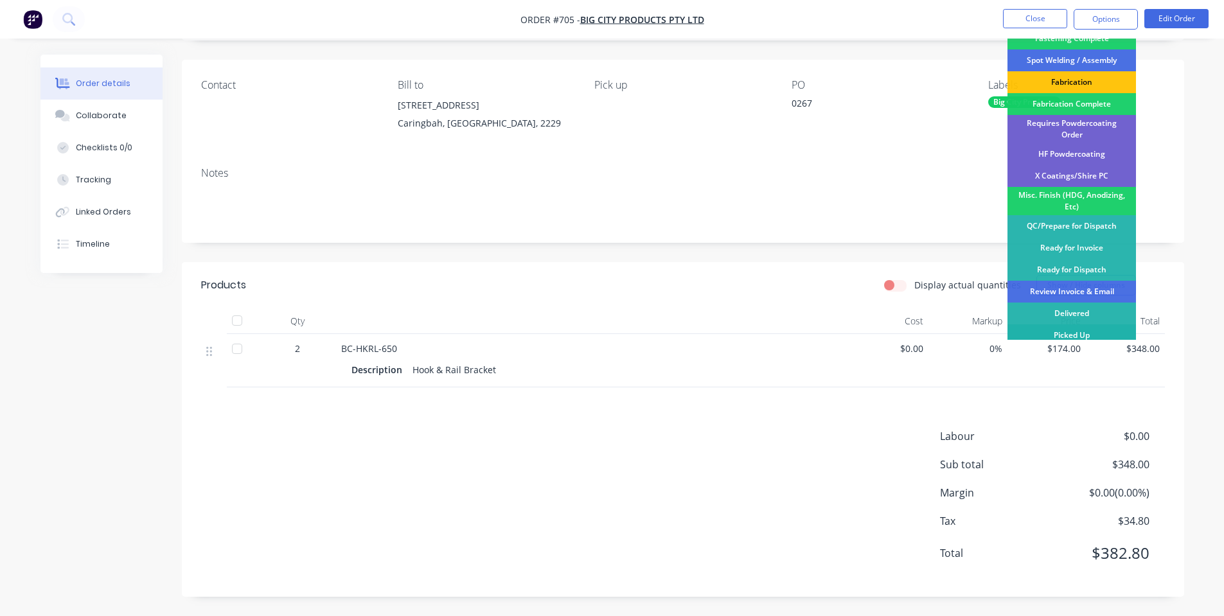
click at [1081, 324] on div "Picked Up" at bounding box center [1071, 335] width 128 height 22
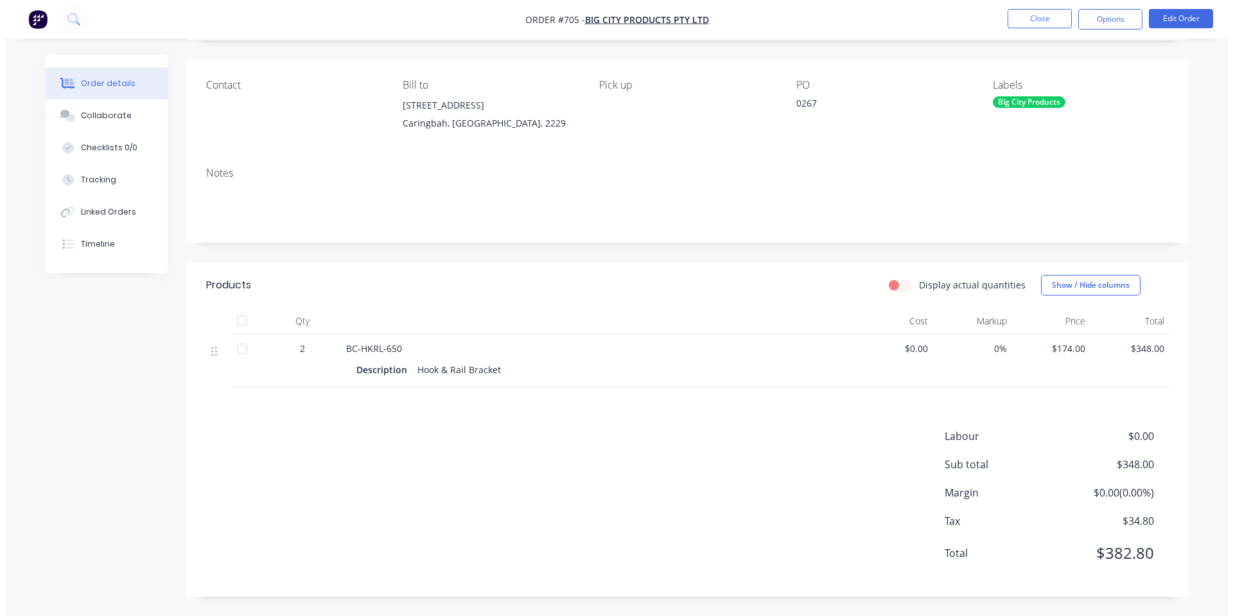
scroll to position [0, 0]
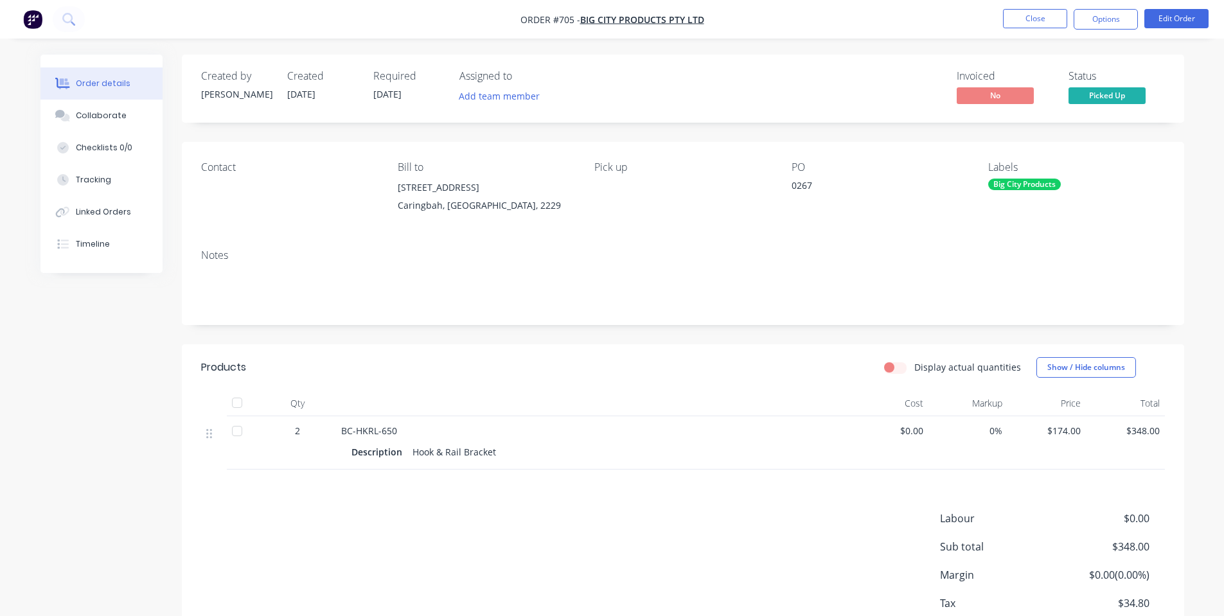
click at [1104, 31] on nav "Order #705 - Big City Products Pty Ltd Close Options Edit Order" at bounding box center [612, 19] width 1224 height 39
click at [1105, 26] on button "Options" at bounding box center [1106, 19] width 64 height 21
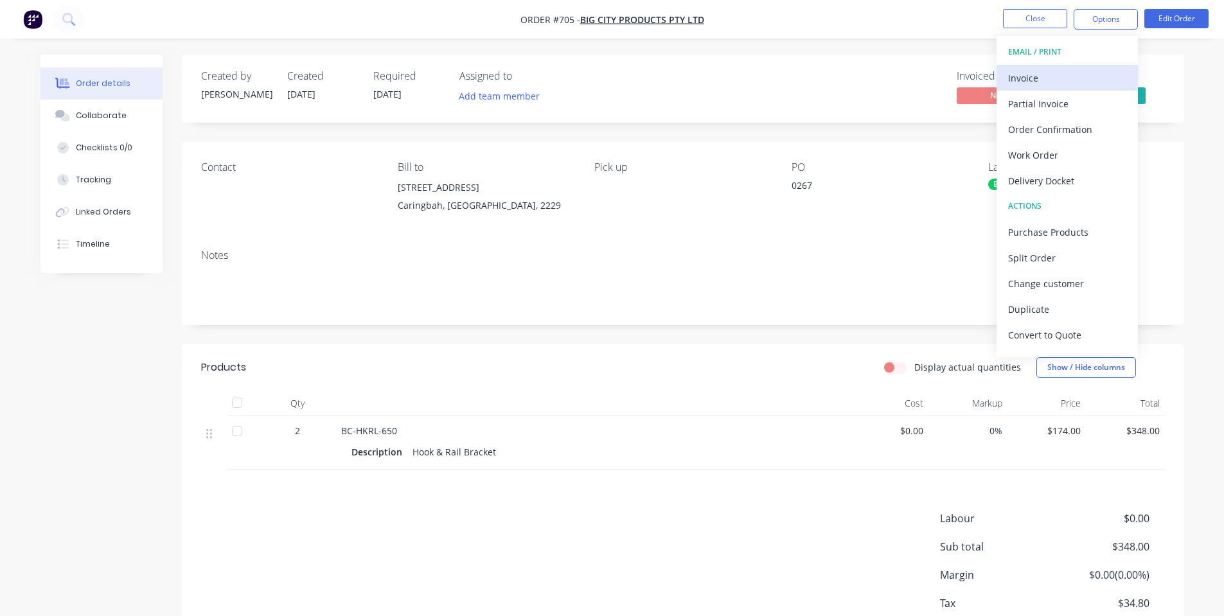
click at [1066, 75] on div "Invoice" at bounding box center [1067, 78] width 118 height 19
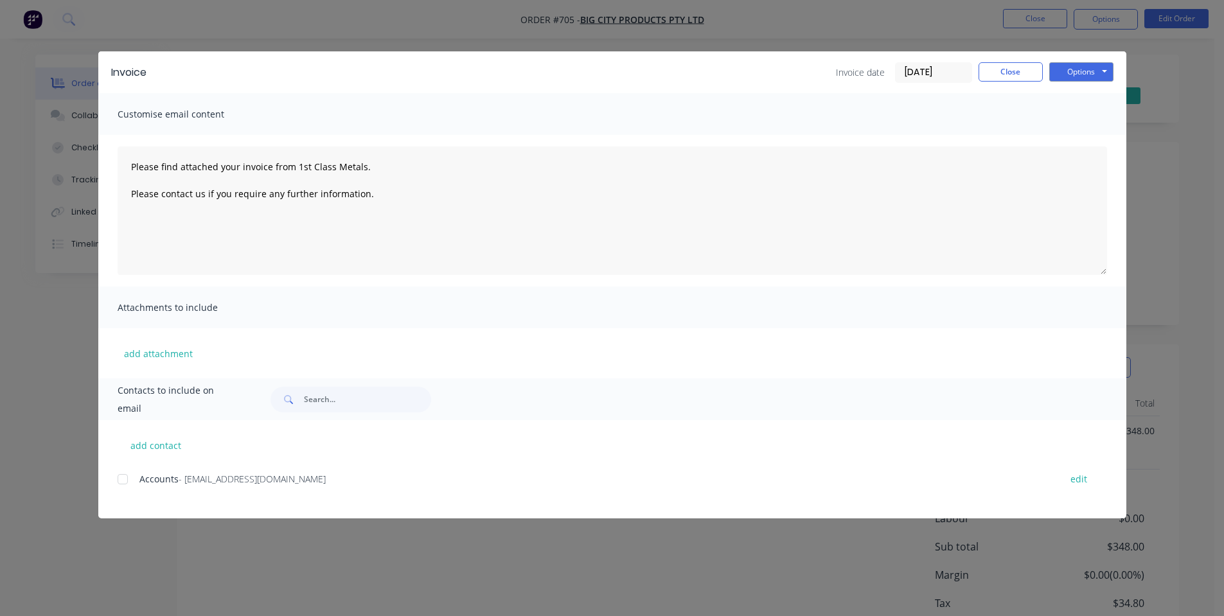
click at [121, 479] on div at bounding box center [123, 479] width 26 height 26
click at [1086, 70] on button "Options" at bounding box center [1081, 71] width 64 height 19
click at [1072, 139] on button "Email" at bounding box center [1090, 137] width 82 height 21
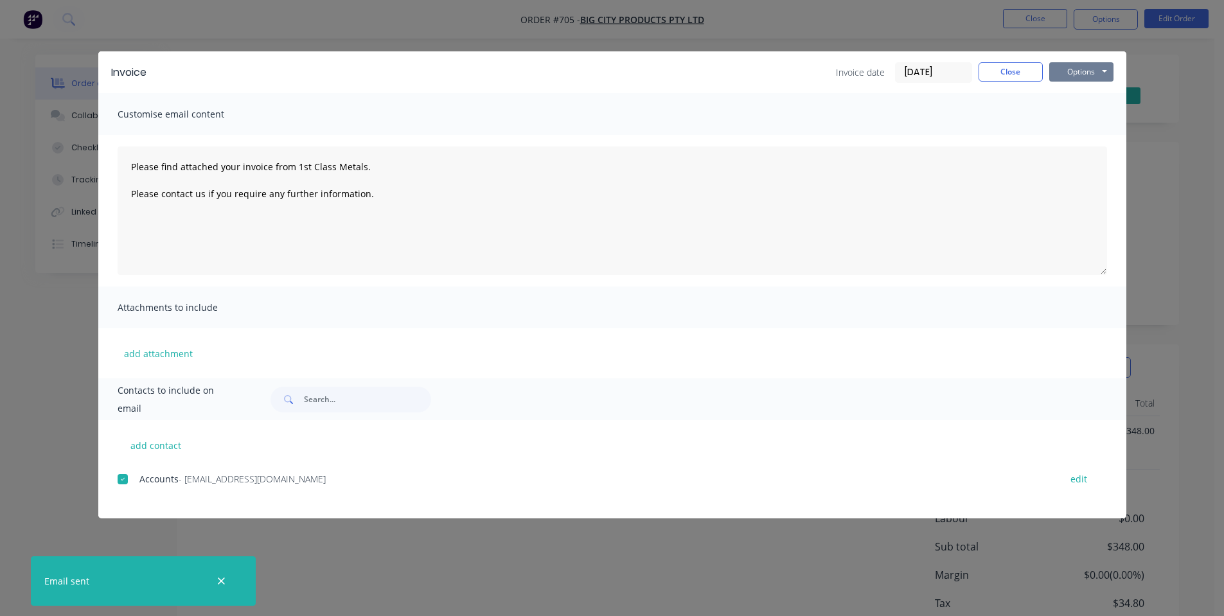
click at [1065, 69] on button "Options" at bounding box center [1081, 71] width 64 height 19
click at [1080, 97] on button "Preview" at bounding box center [1090, 94] width 82 height 21
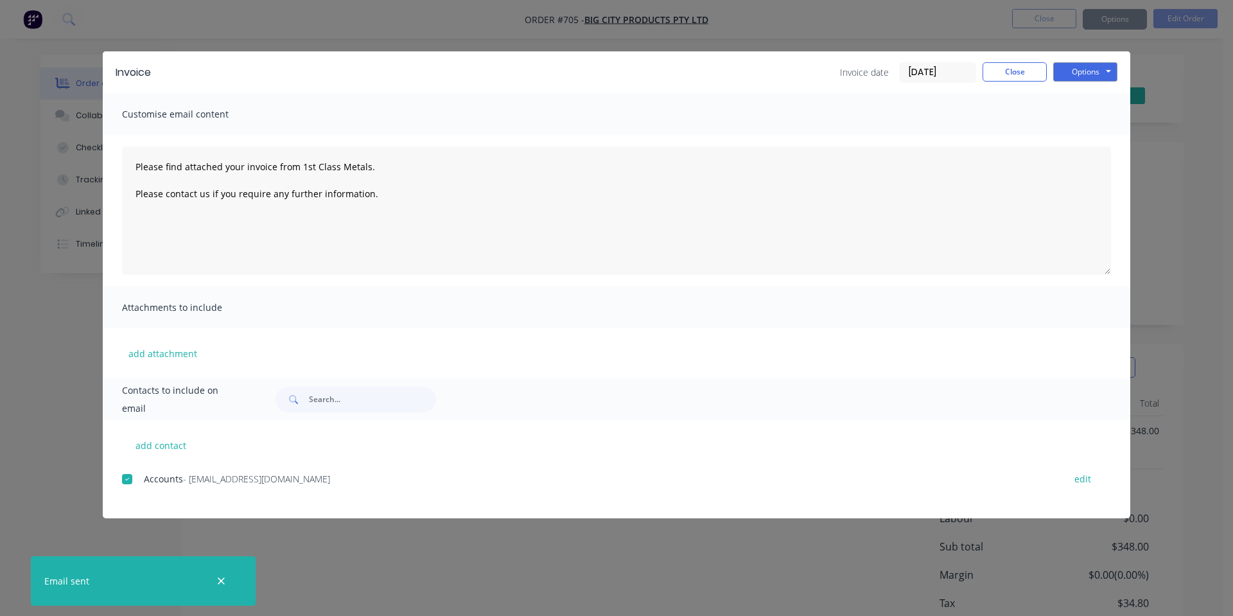
type textarea "Please find attached your invoice from 1st Class Metals. Please contact us if y…"
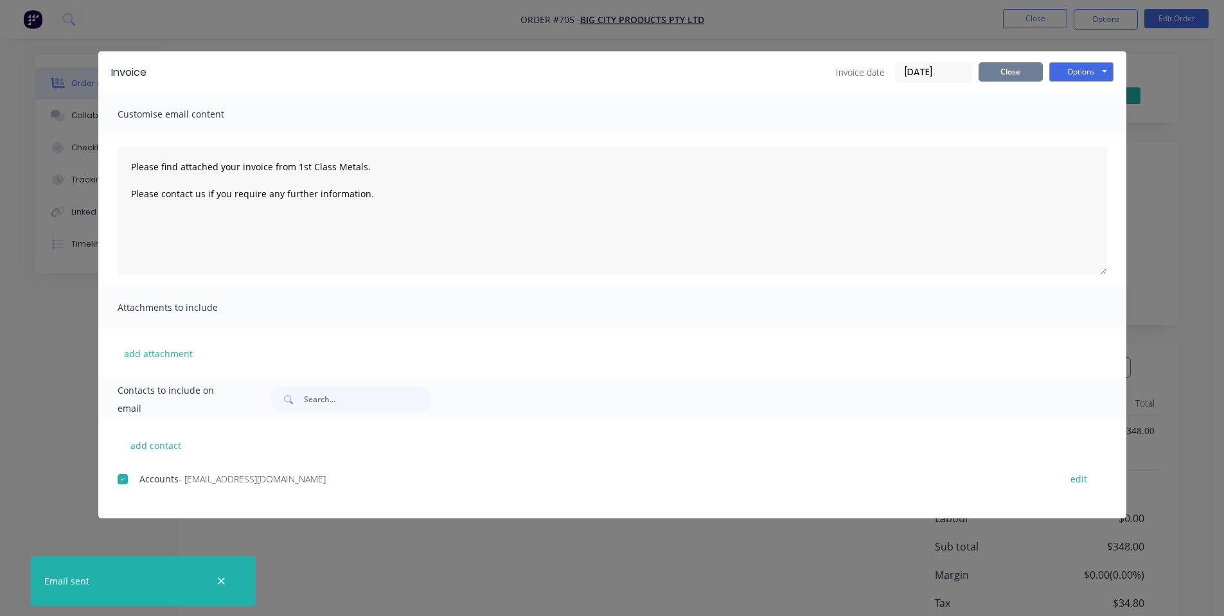
click at [1005, 67] on button "Close" at bounding box center [1010, 71] width 64 height 19
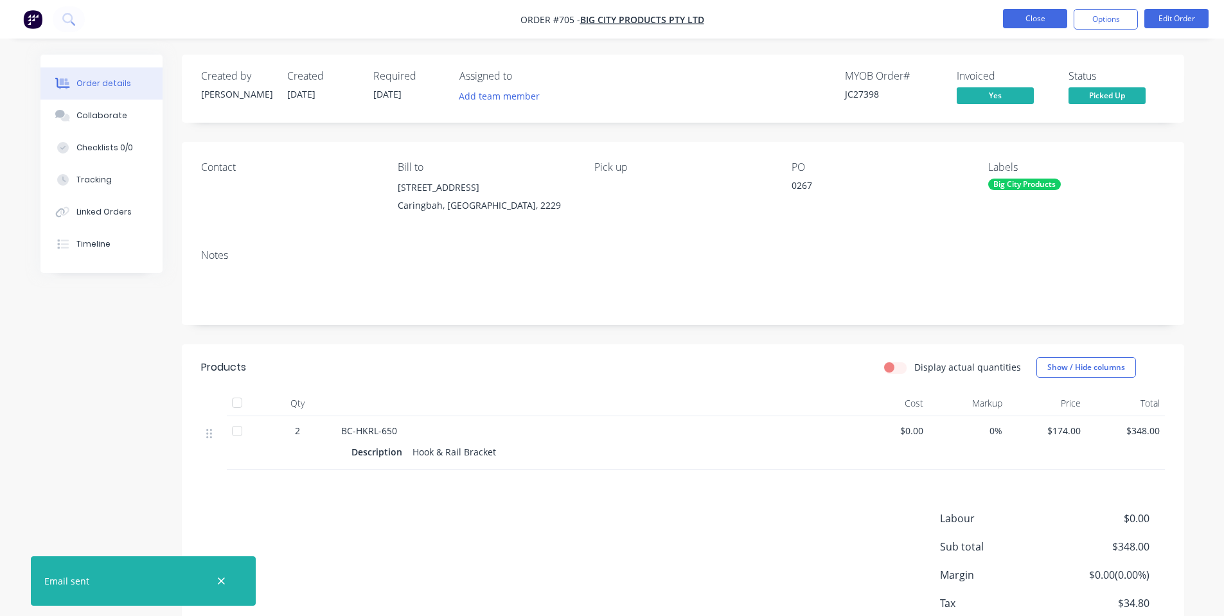
click at [1017, 24] on button "Close" at bounding box center [1035, 18] width 64 height 19
